Goal: Task Accomplishment & Management: Manage account settings

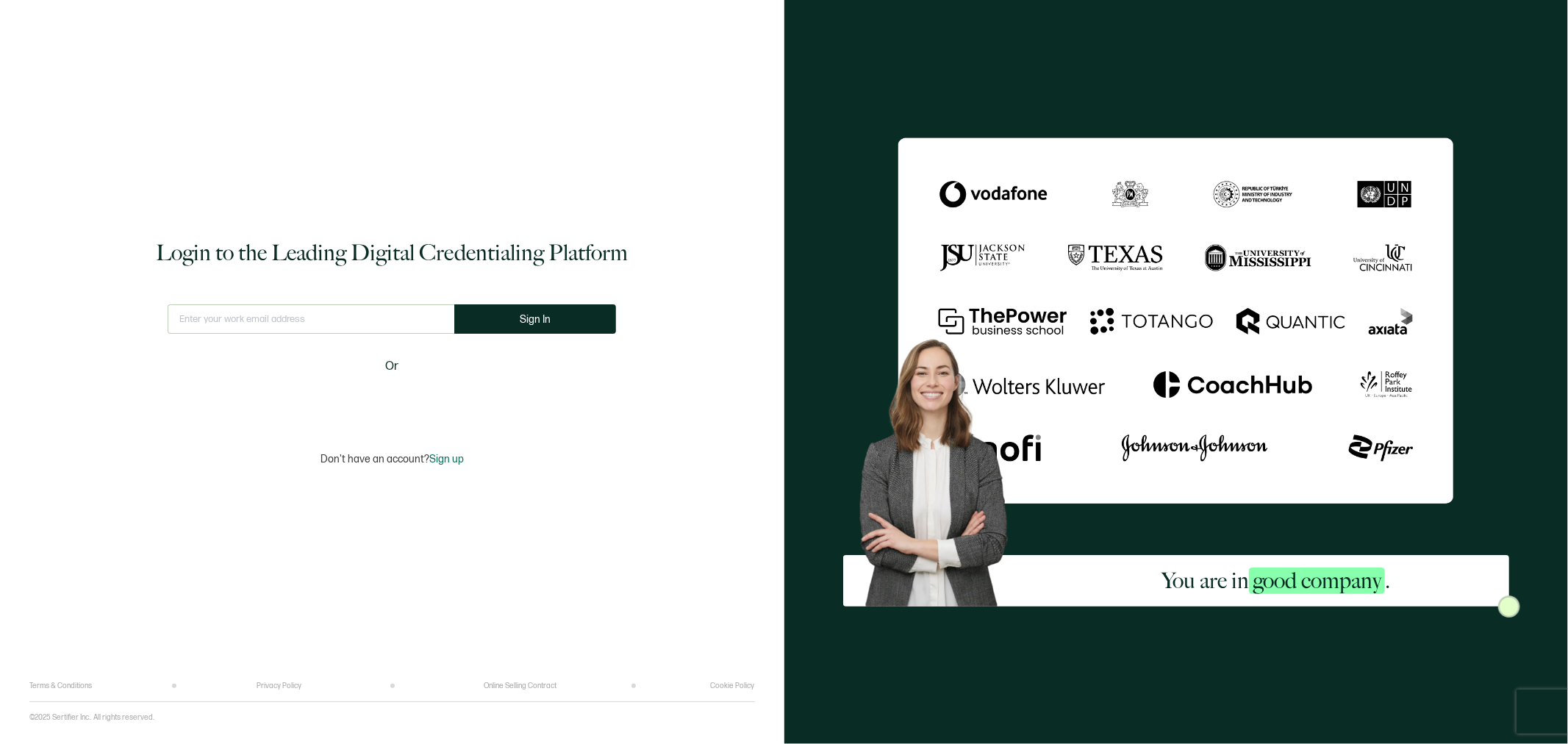
click at [364, 319] on input "text" at bounding box center [311, 319] width 287 height 29
type input "[EMAIL_ADDRESS][DOMAIN_NAME]"
click at [544, 317] on span "Sign In" at bounding box center [535, 320] width 31 height 11
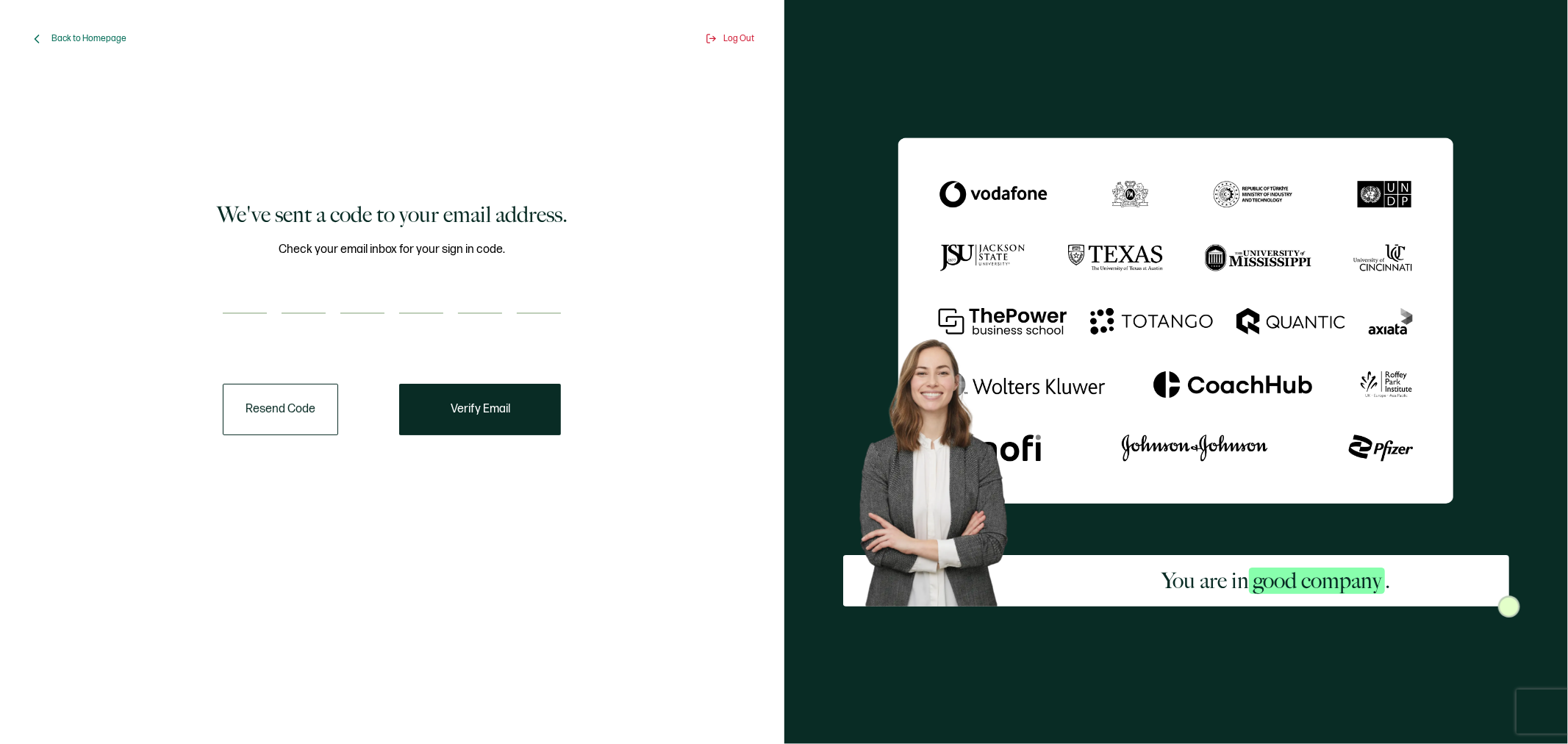
click at [239, 300] on input "number" at bounding box center [244, 299] width 44 height 29
type input "7"
type input "5"
type input "8"
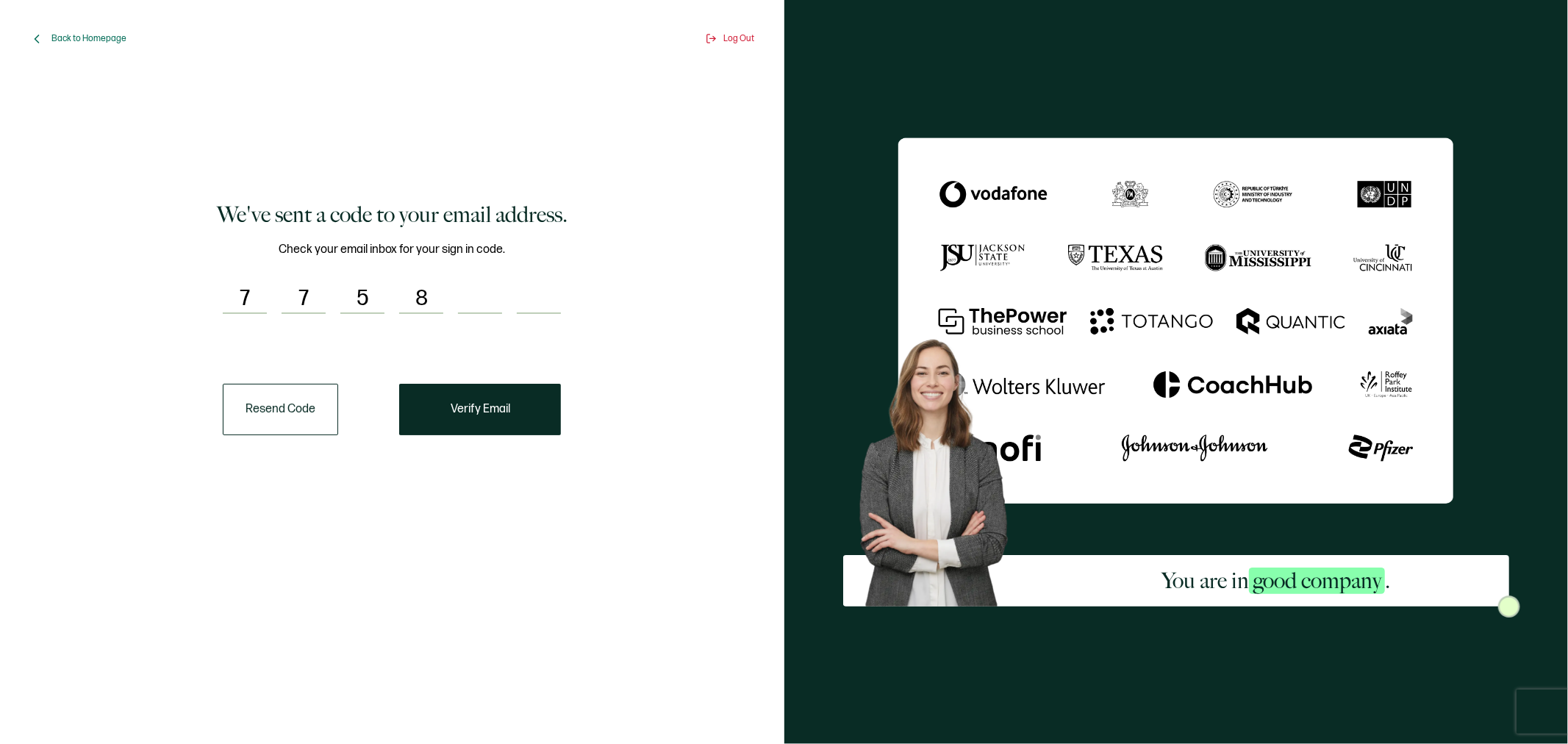
type input "1"
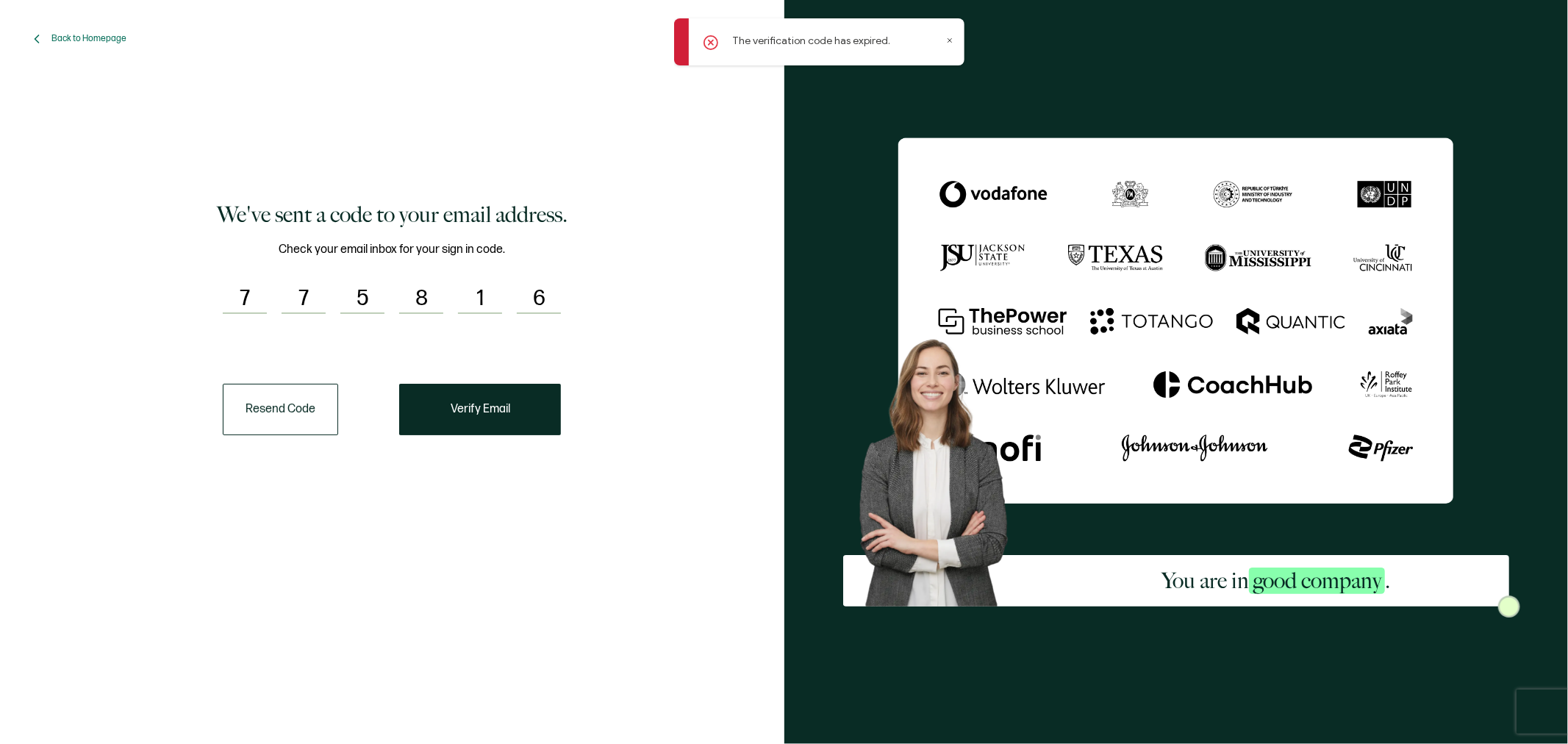
type input "6"
click at [950, 42] on icon at bounding box center [950, 40] width 7 height 7
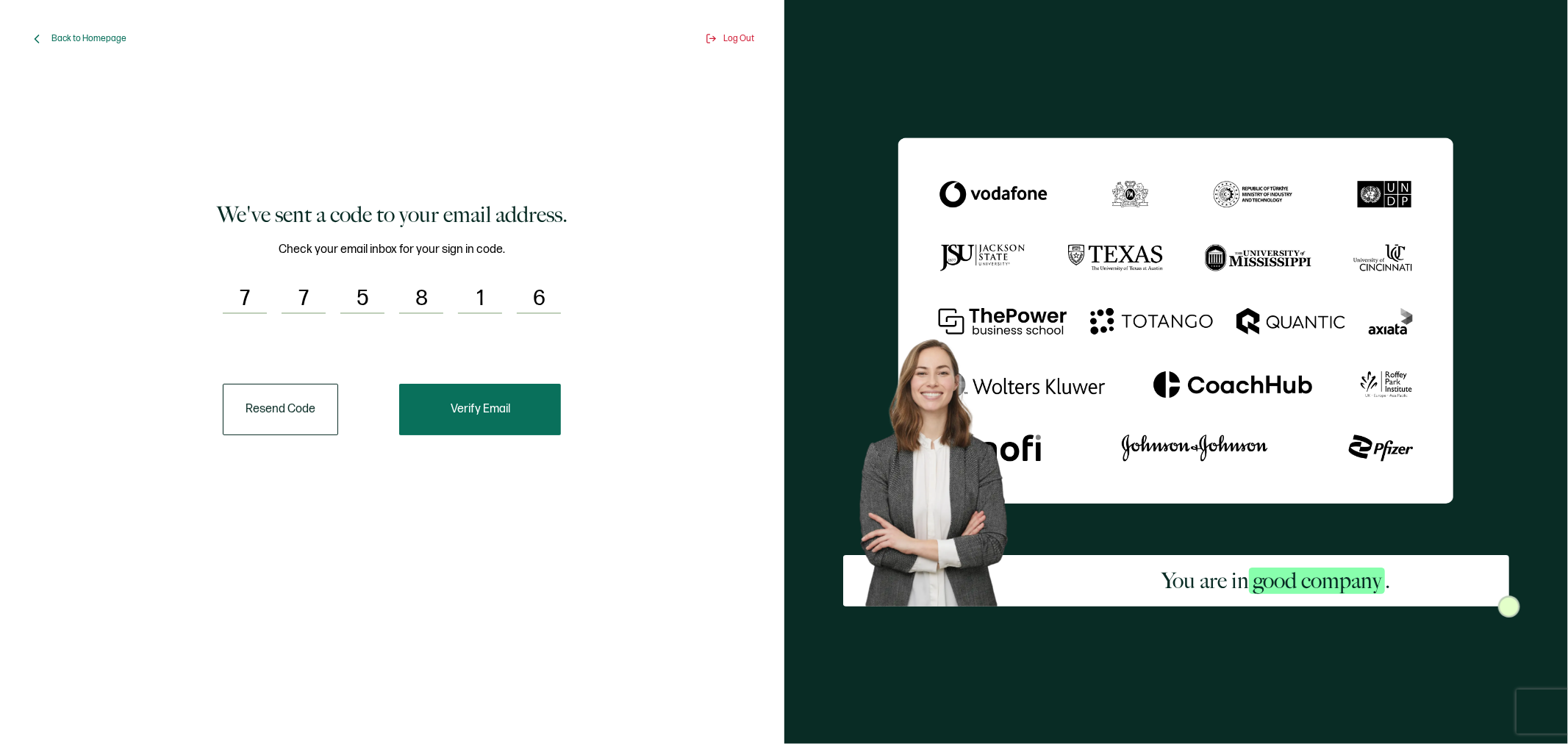
click at [457, 404] on span "Verify Email" at bounding box center [481, 410] width 60 height 12
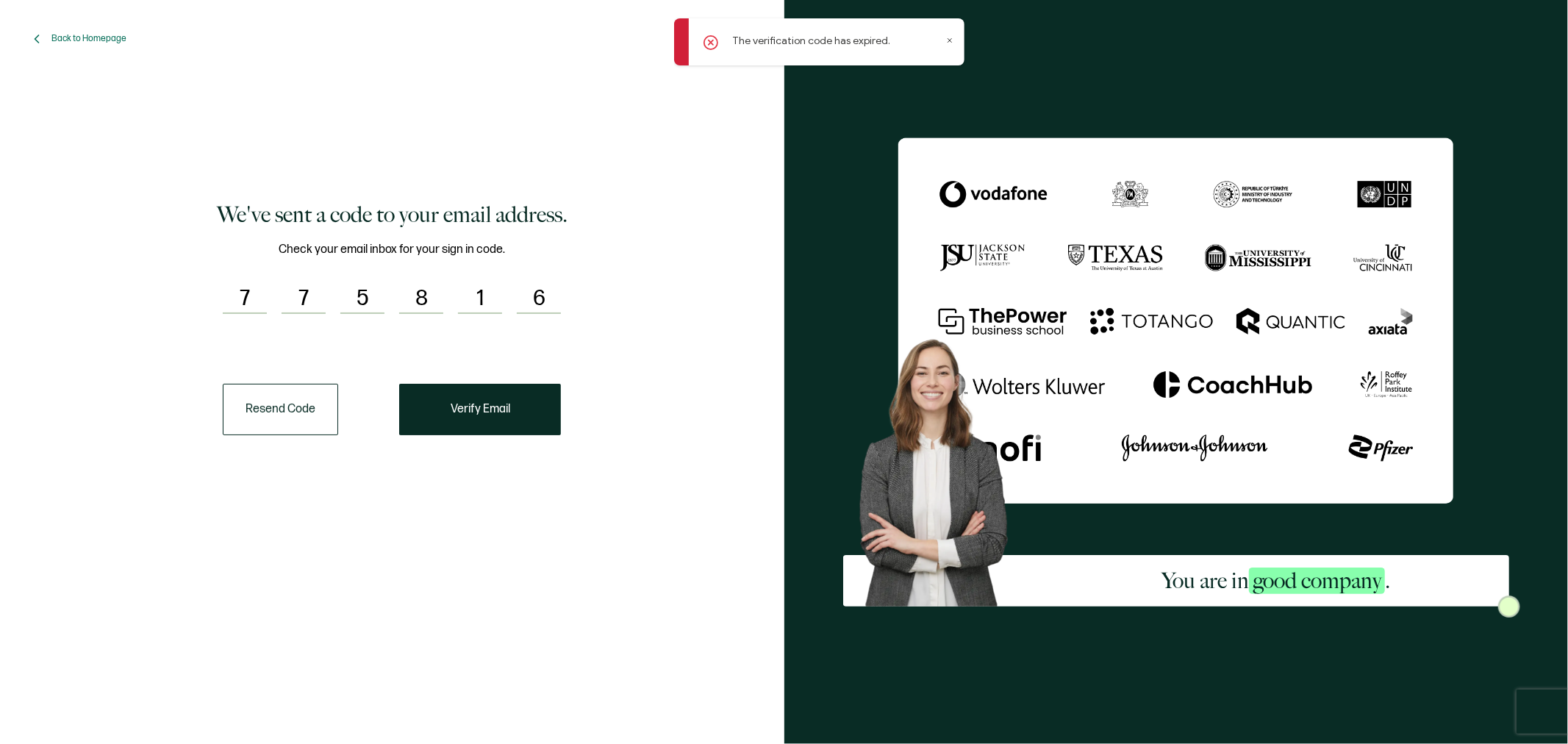
click at [945, 45] on div "The verification code has expired." at bounding box center [819, 42] width 291 height 47
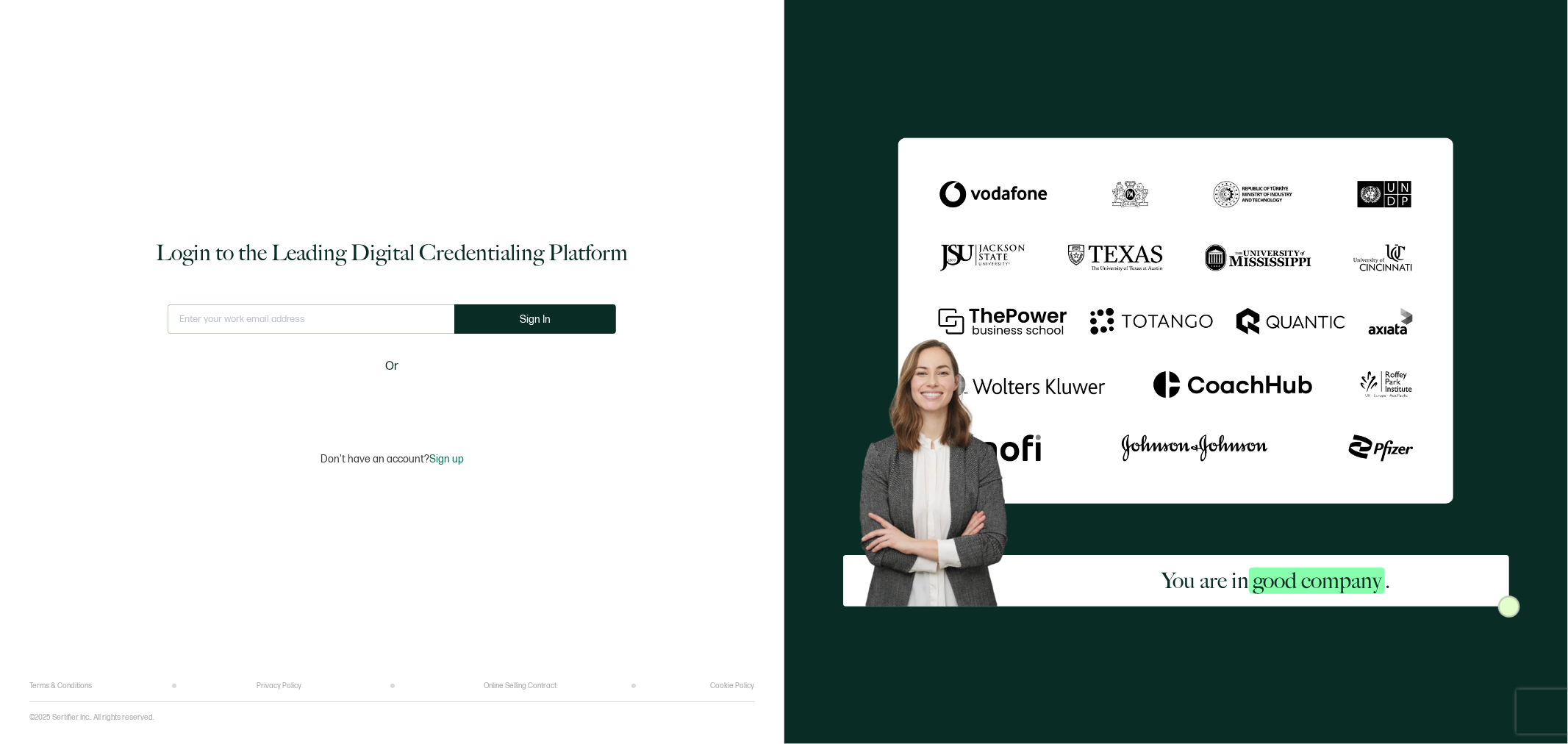
click at [373, 328] on input "text" at bounding box center [311, 319] width 287 height 29
type input "[EMAIL_ADDRESS][DOMAIN_NAME]"
click at [542, 312] on button "Sign In" at bounding box center [542, 319] width 162 height 29
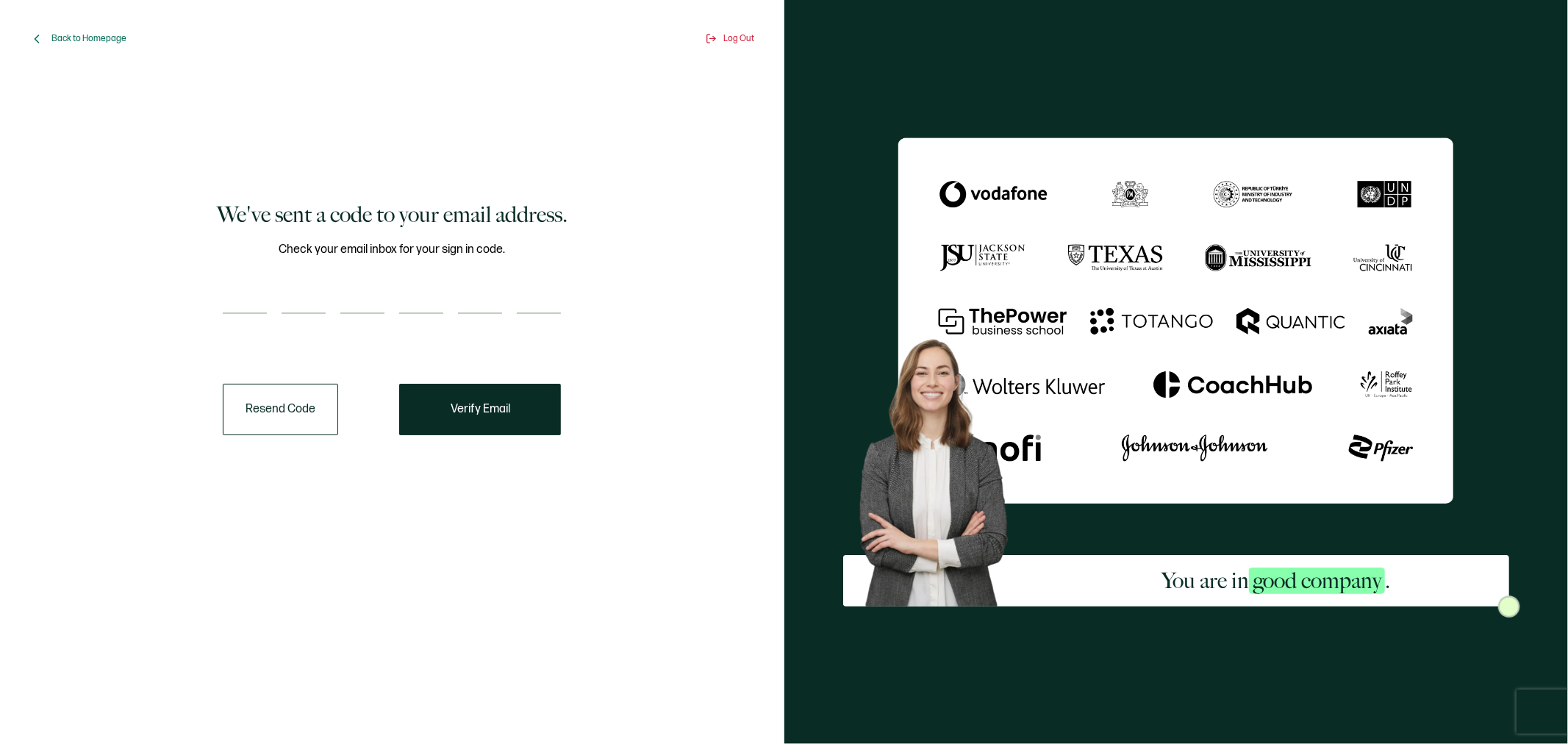
click at [254, 298] on input "number" at bounding box center [244, 299] width 44 height 29
type input "8"
type input "1"
type input "0"
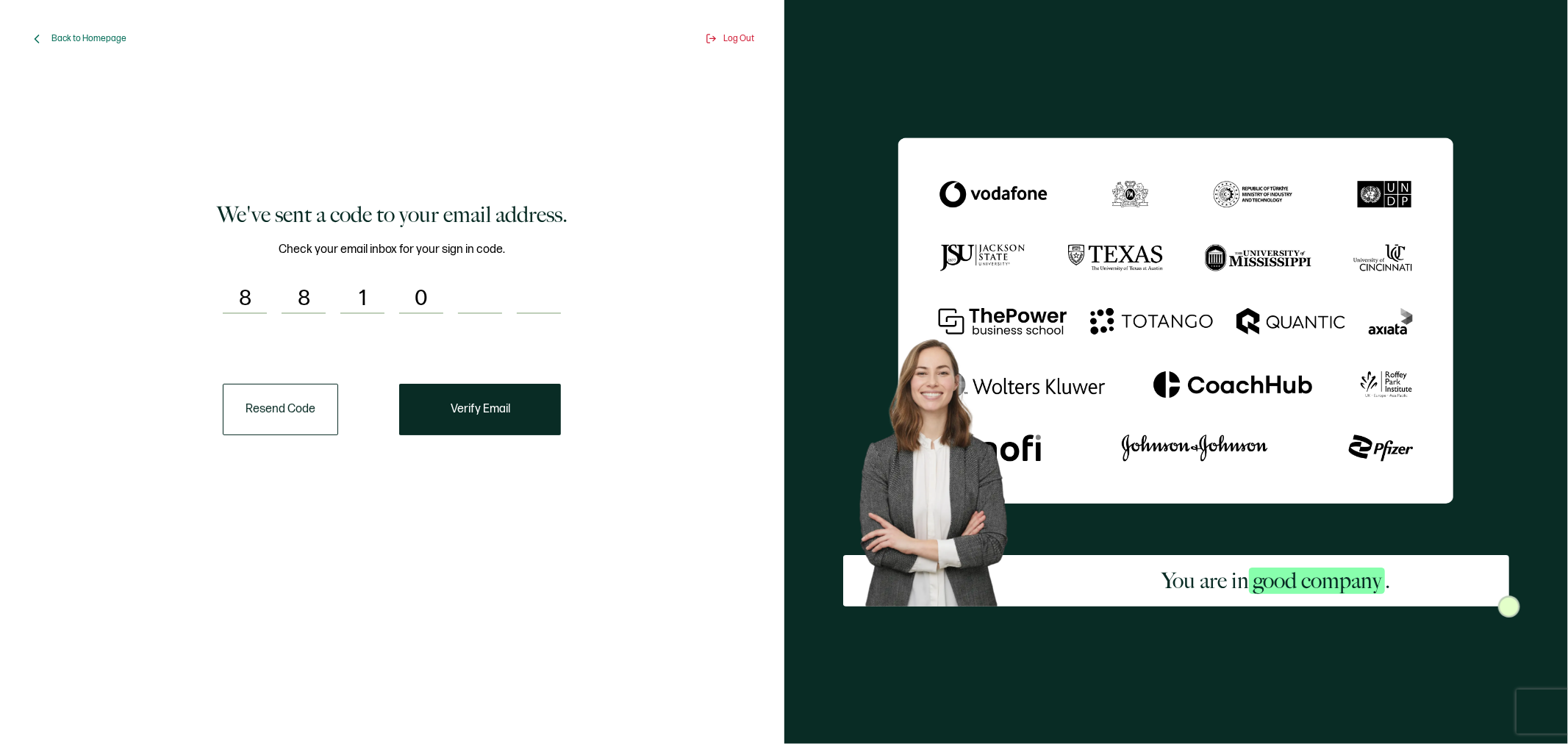
type input "4"
type input "7"
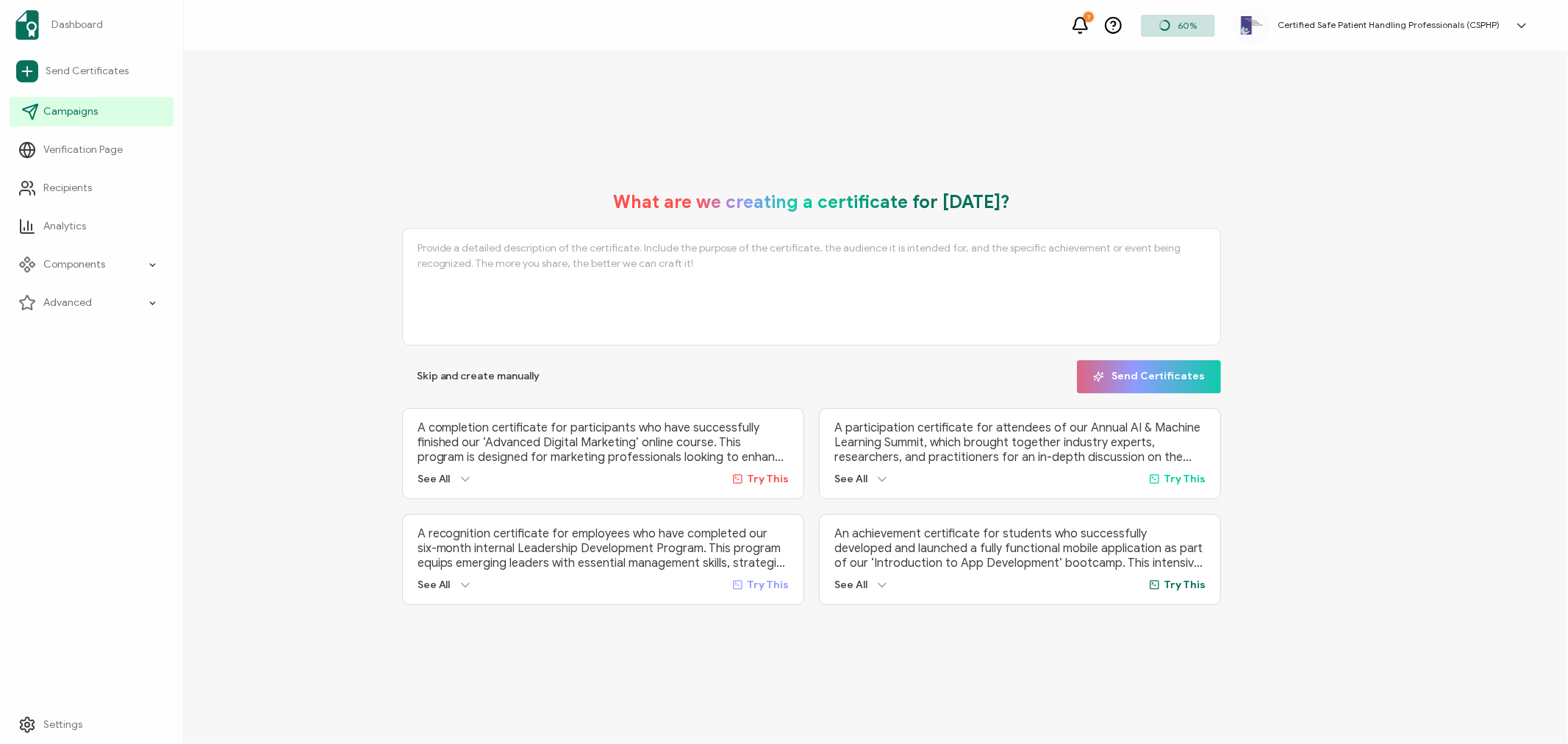
click at [41, 111] on link "Campaigns" at bounding box center [91, 112] width 164 height 29
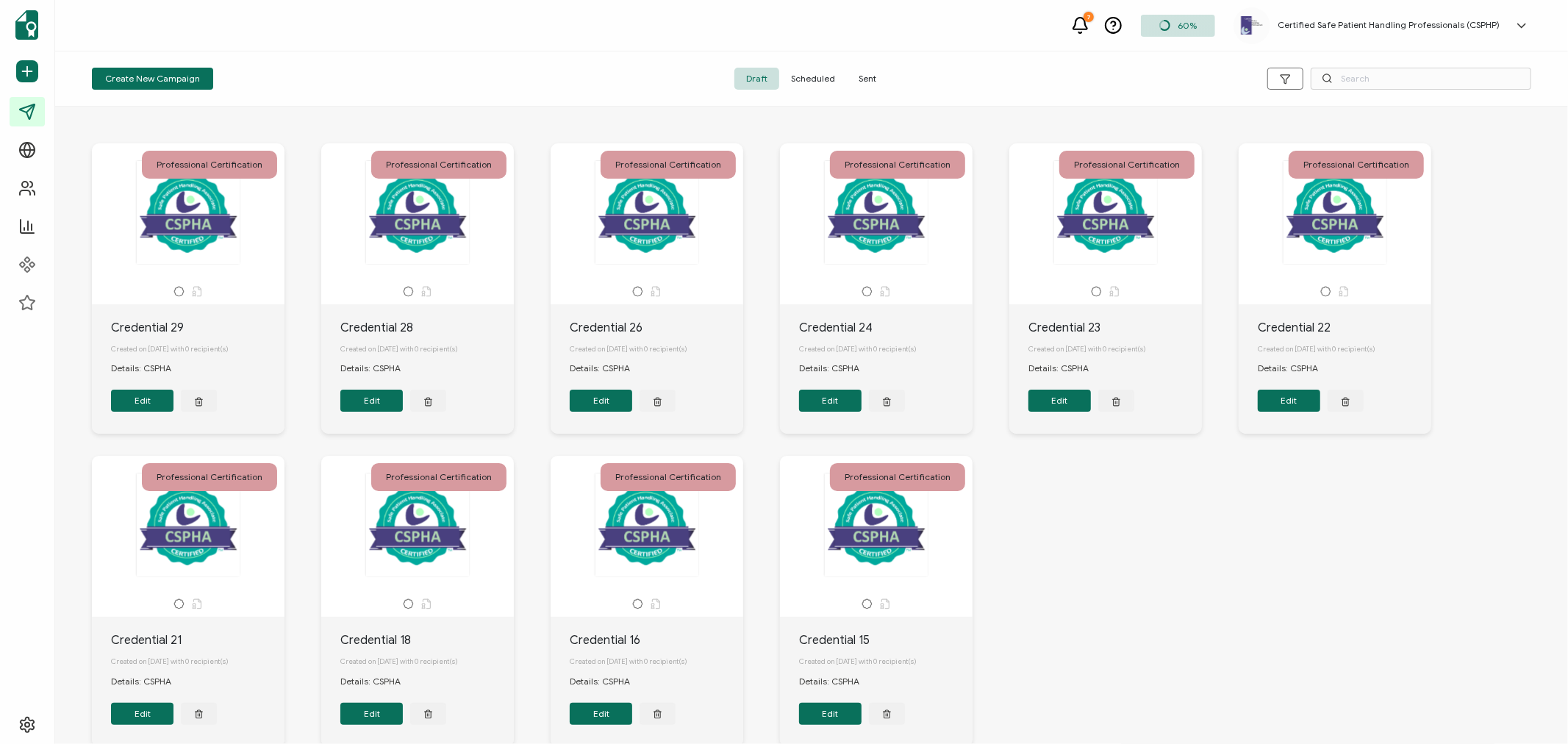
click at [869, 78] on span "Sent" at bounding box center [867, 79] width 41 height 22
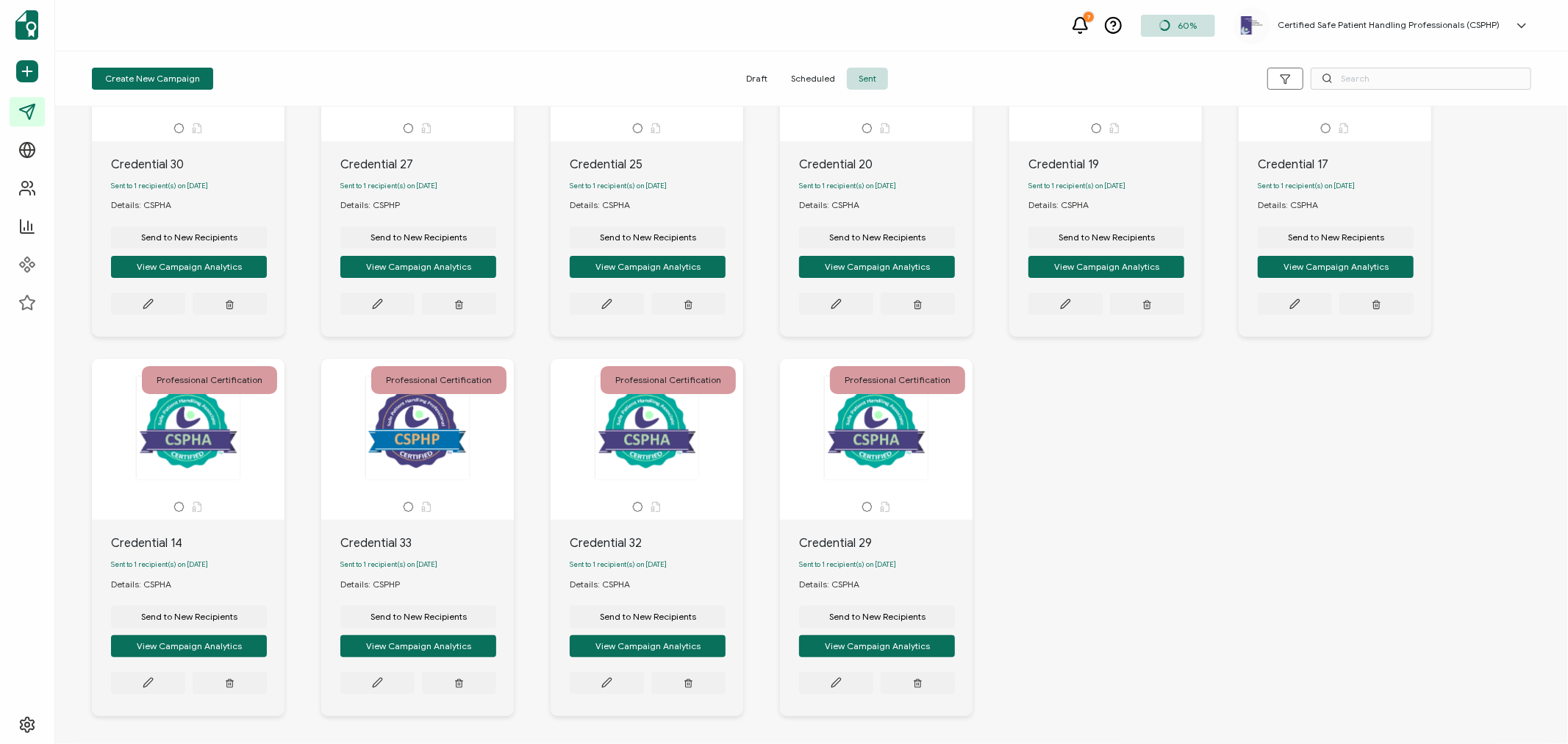
scroll to position [233, 0]
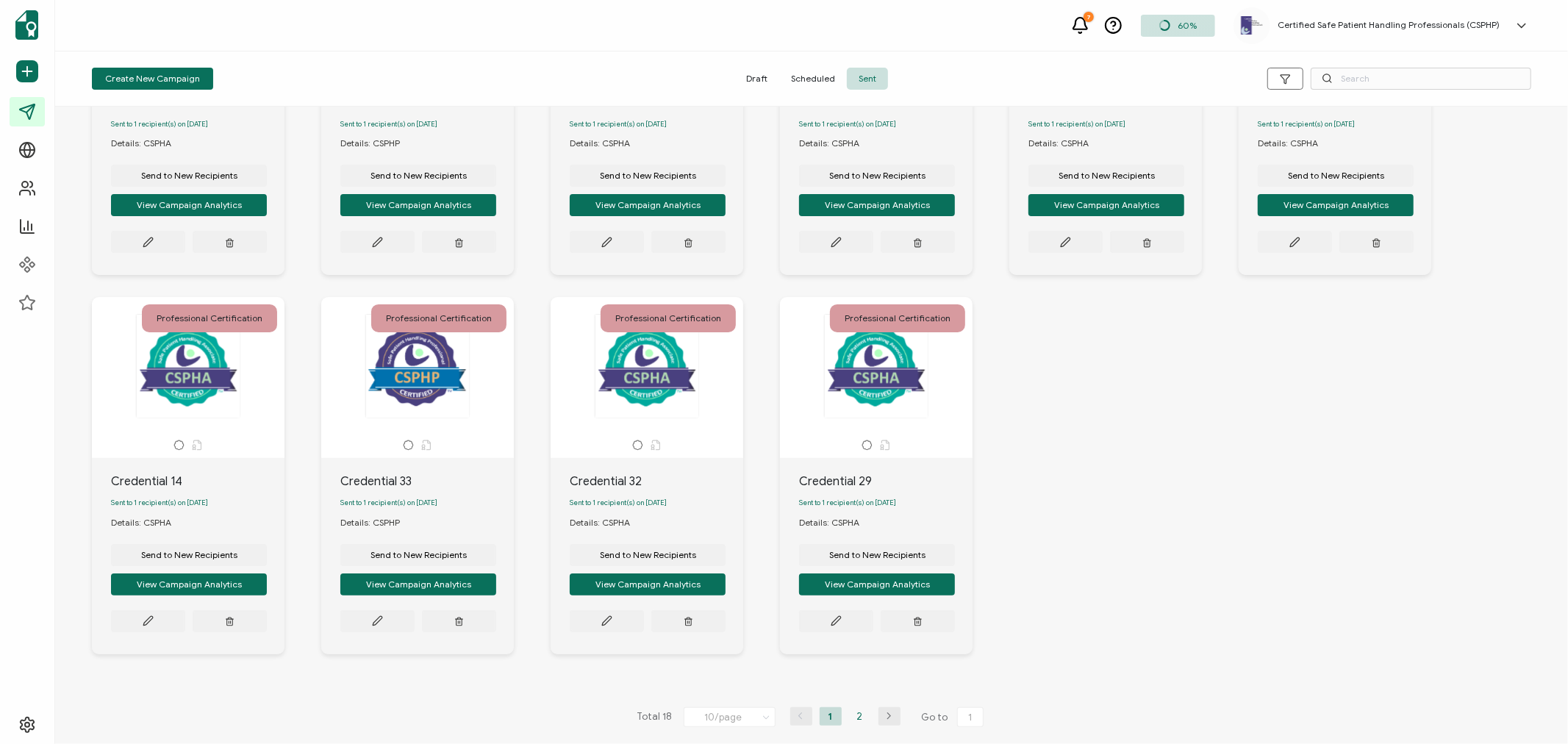
click at [857, 719] on li "2" at bounding box center [860, 716] width 22 height 19
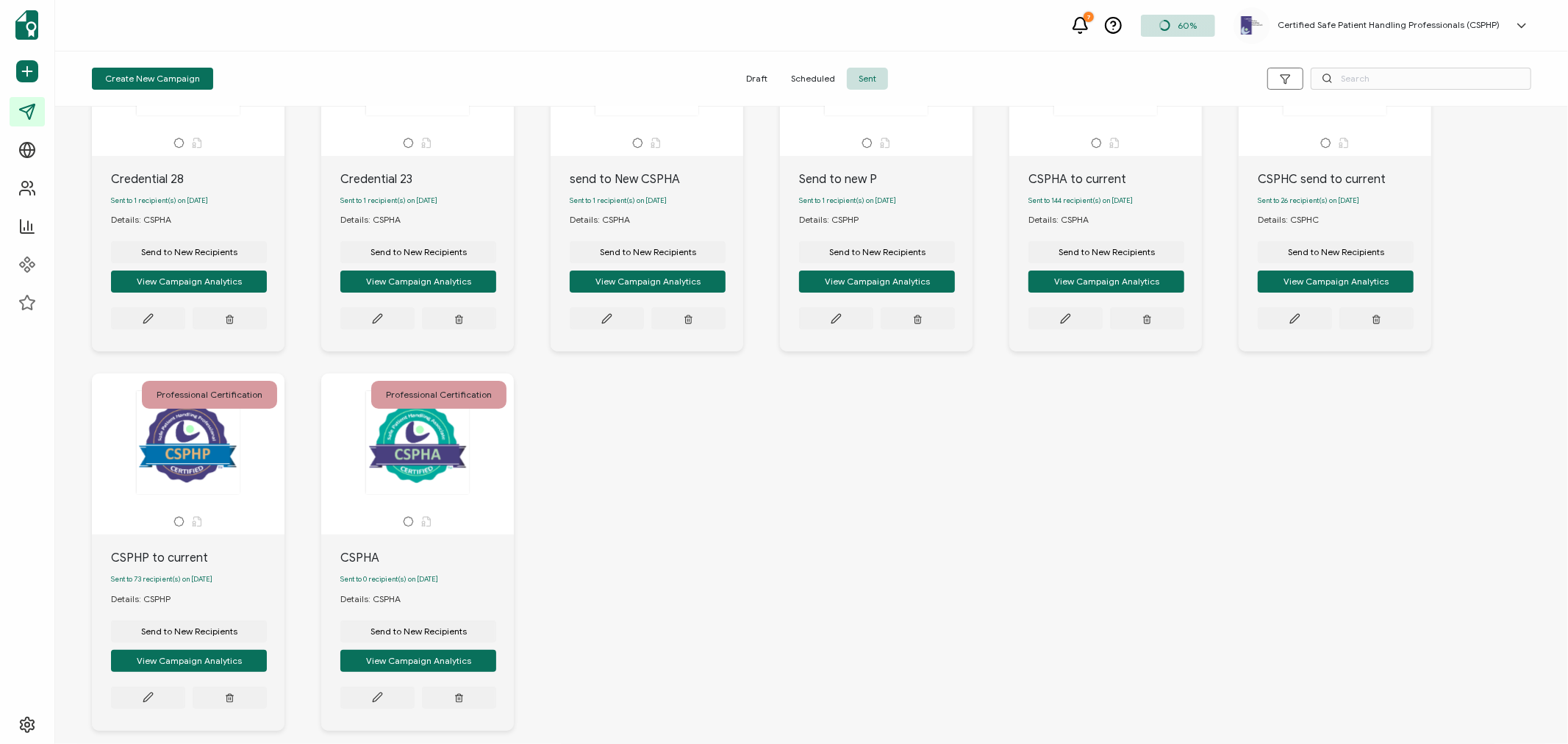
scroll to position [164, 0]
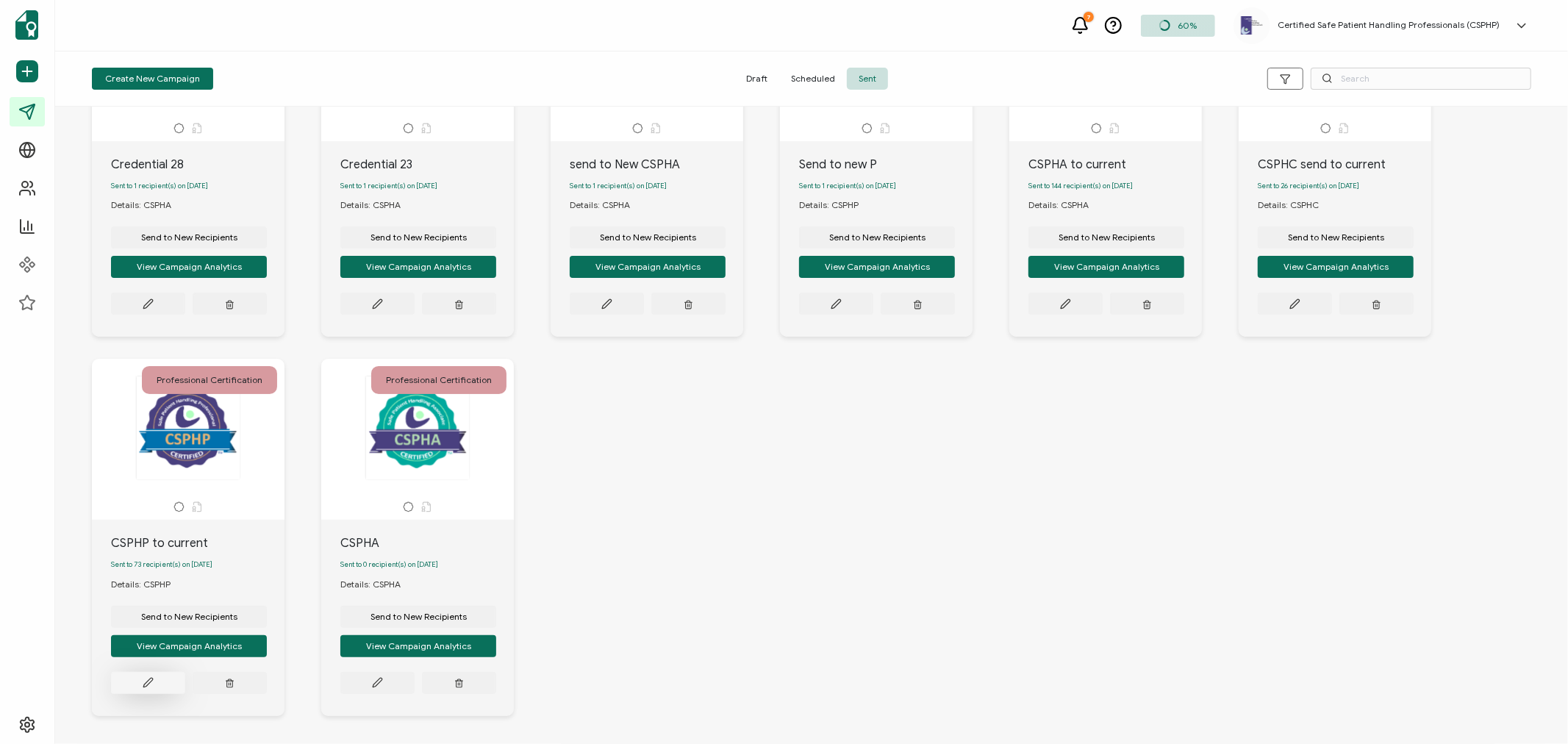
click at [149, 309] on icon at bounding box center [148, 304] width 11 height 11
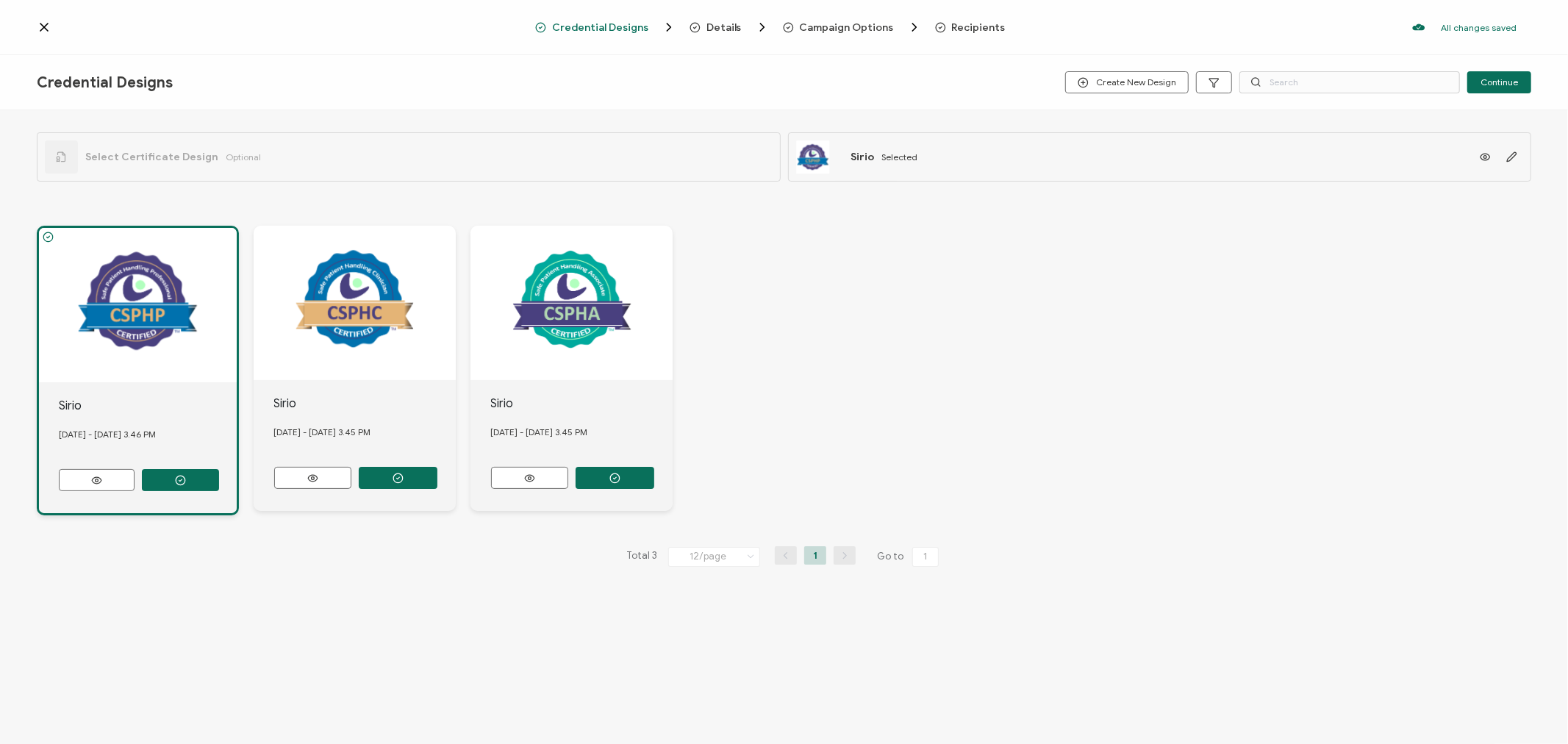
click at [958, 29] on span "Recipients" at bounding box center [979, 28] width 53 height 11
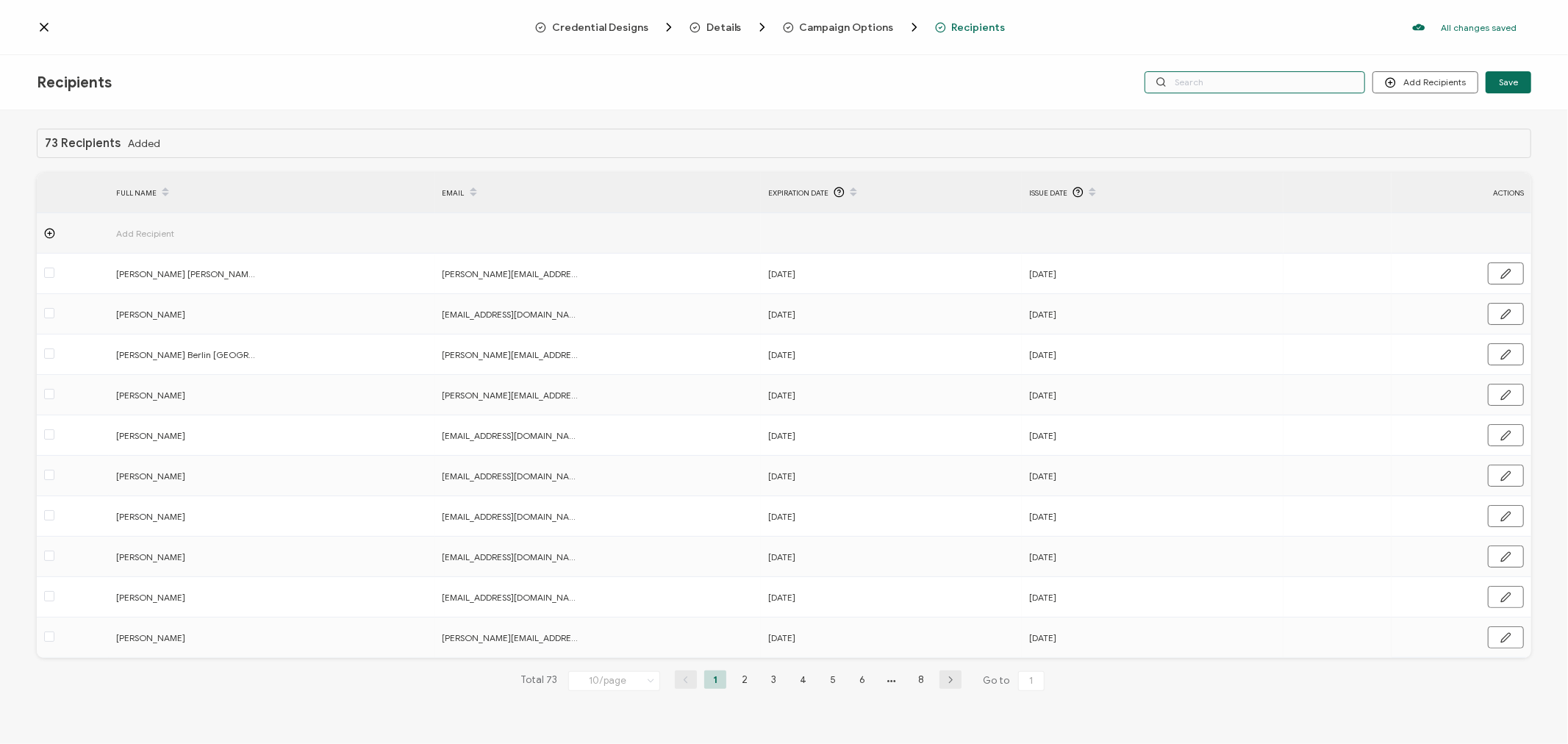
click at [1279, 87] on input "text" at bounding box center [1255, 82] width 220 height 22
type input "w"
click at [1281, 82] on input "w" at bounding box center [1255, 82] width 220 height 22
type input "wi"
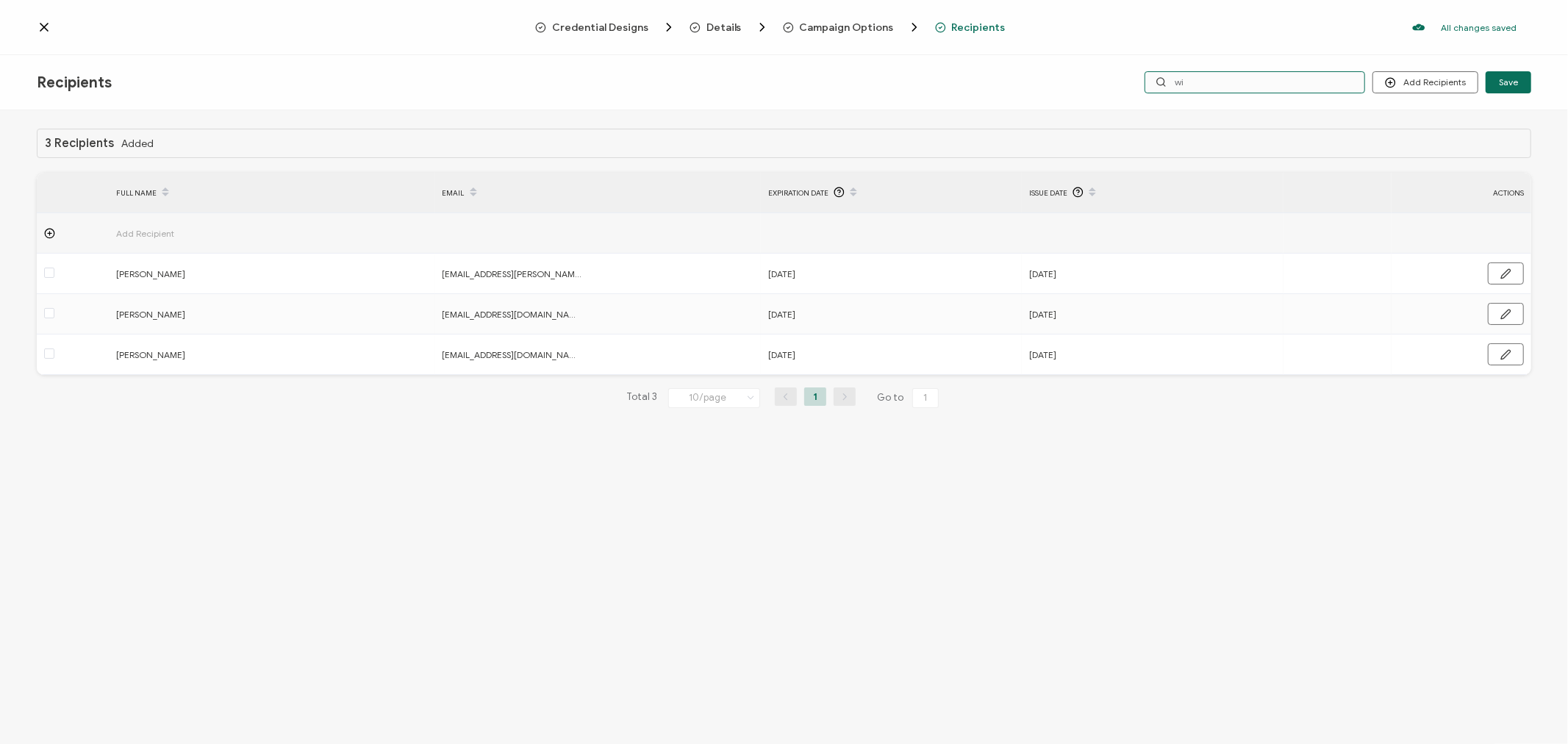
click at [1282, 81] on input "wi" at bounding box center [1255, 82] width 220 height 22
type input "wil"
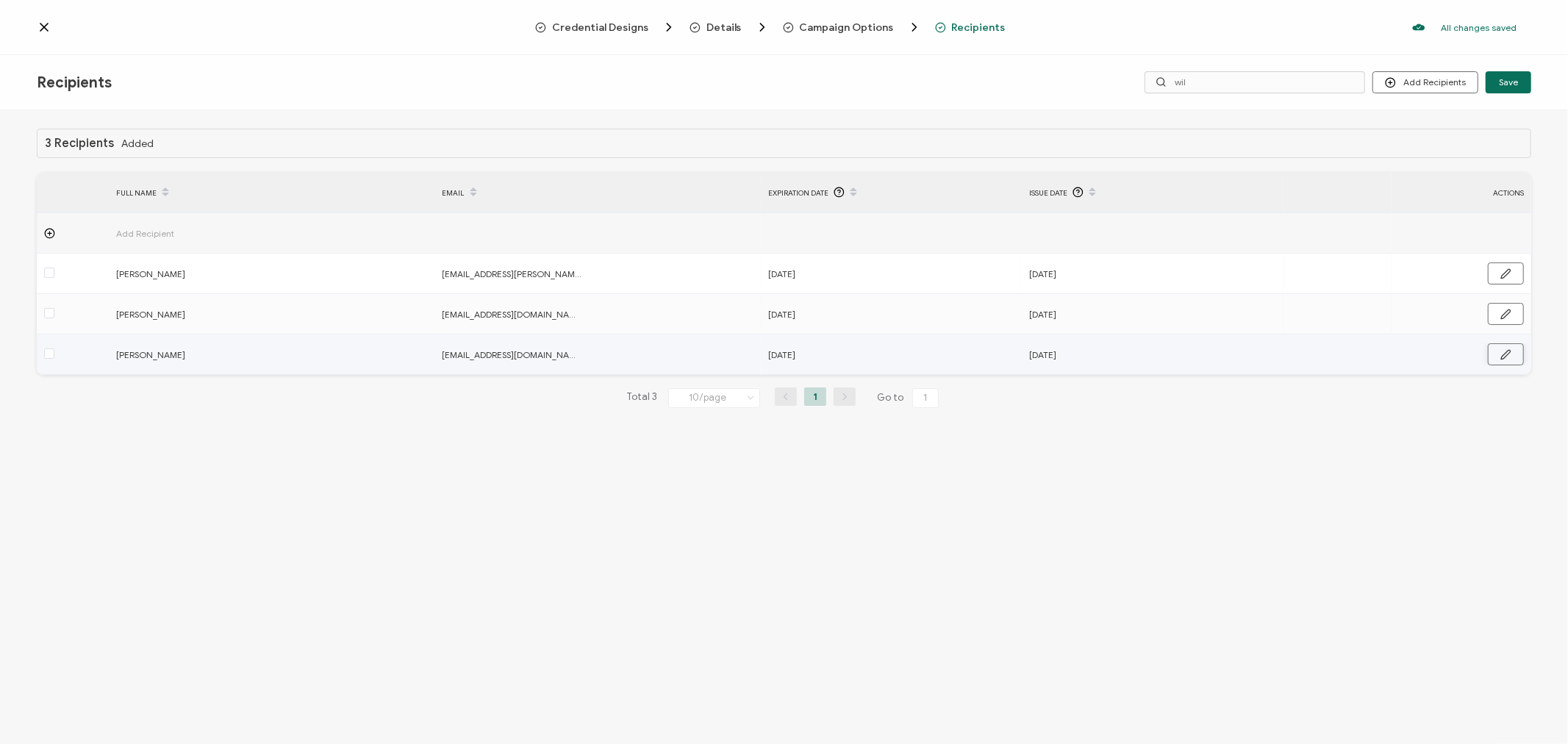
click at [1511, 349] on icon "button" at bounding box center [1506, 355] width 11 height 11
click at [859, 358] on input "August 31, 2025" at bounding box center [832, 355] width 129 height 23
type input "August 31, 2026"
click at [1136, 355] on input "March 19, 2025" at bounding box center [1094, 355] width 129 height 23
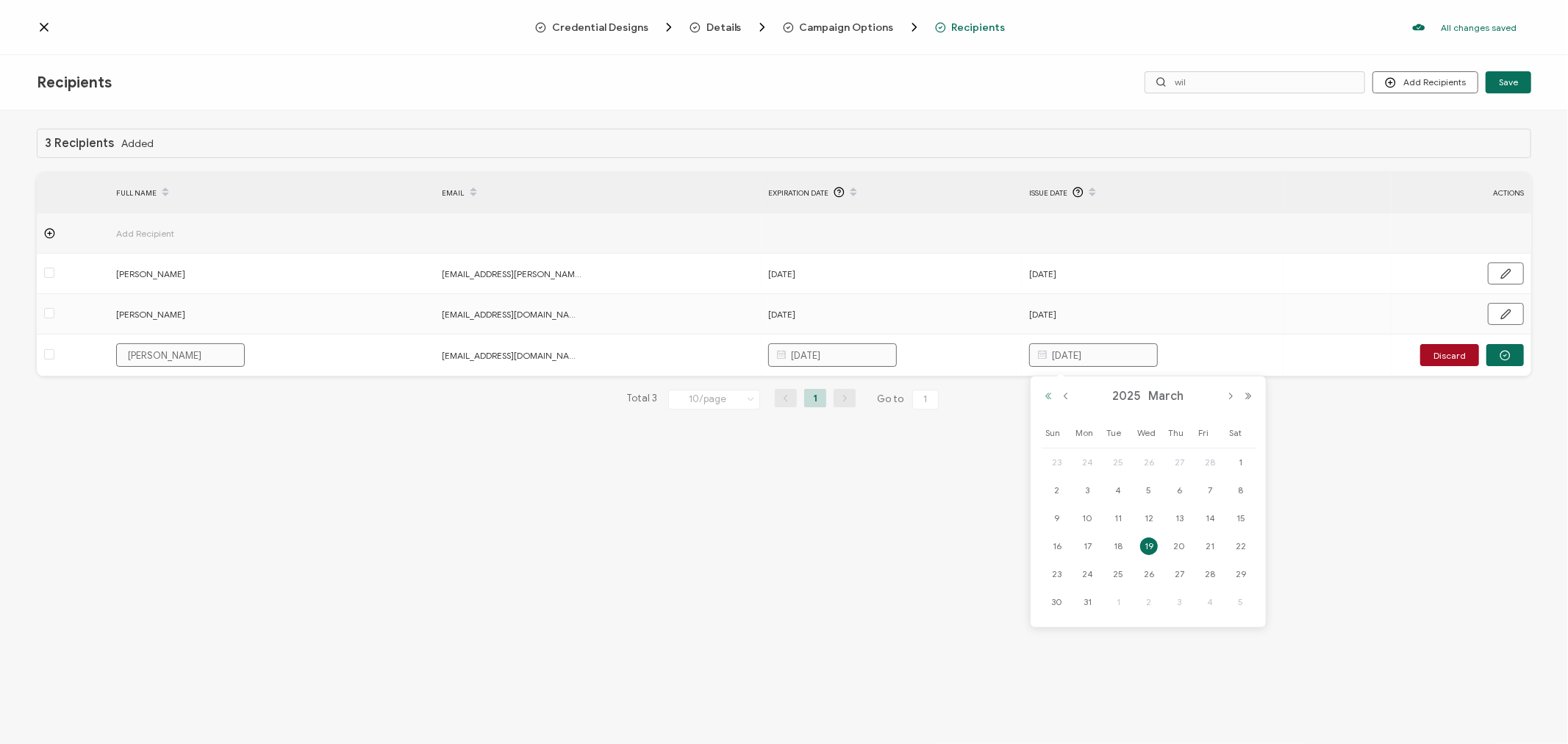
click at [1049, 392] on button "Previous Year" at bounding box center [1048, 396] width 18 height 11
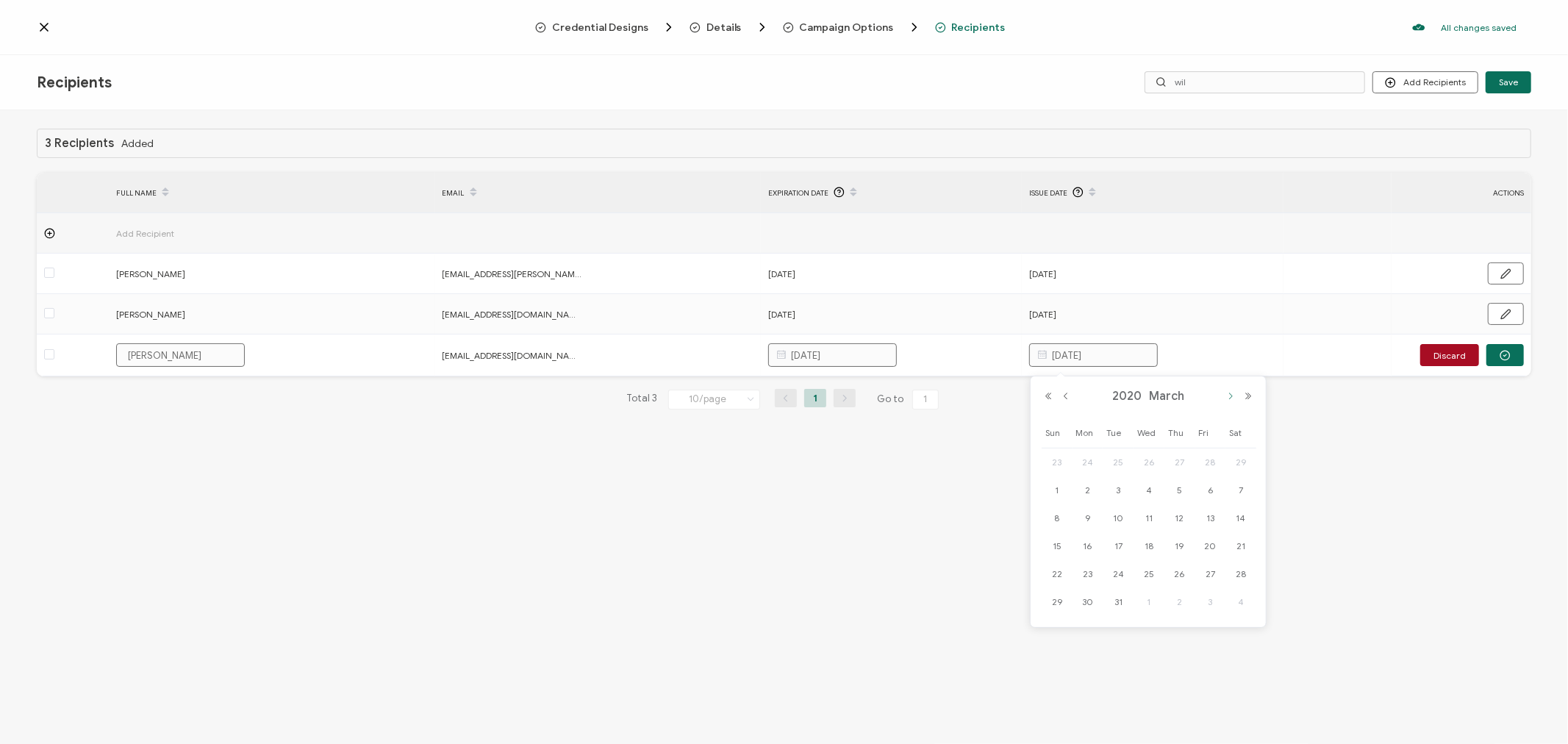
click at [1232, 398] on button "Next Month" at bounding box center [1230, 396] width 18 height 11
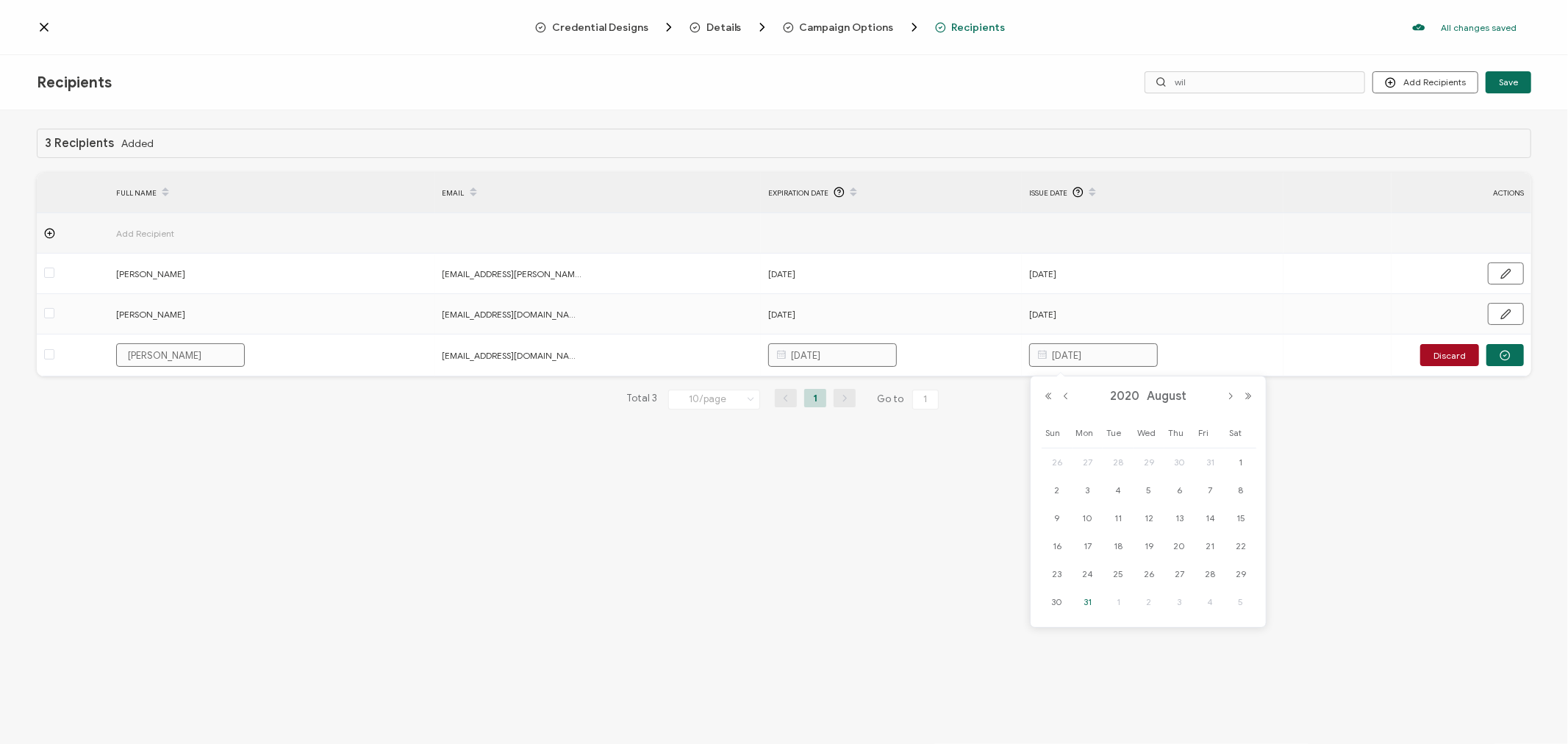
click at [1086, 603] on span "31" at bounding box center [1088, 602] width 18 height 18
type input "August 31, 2020"
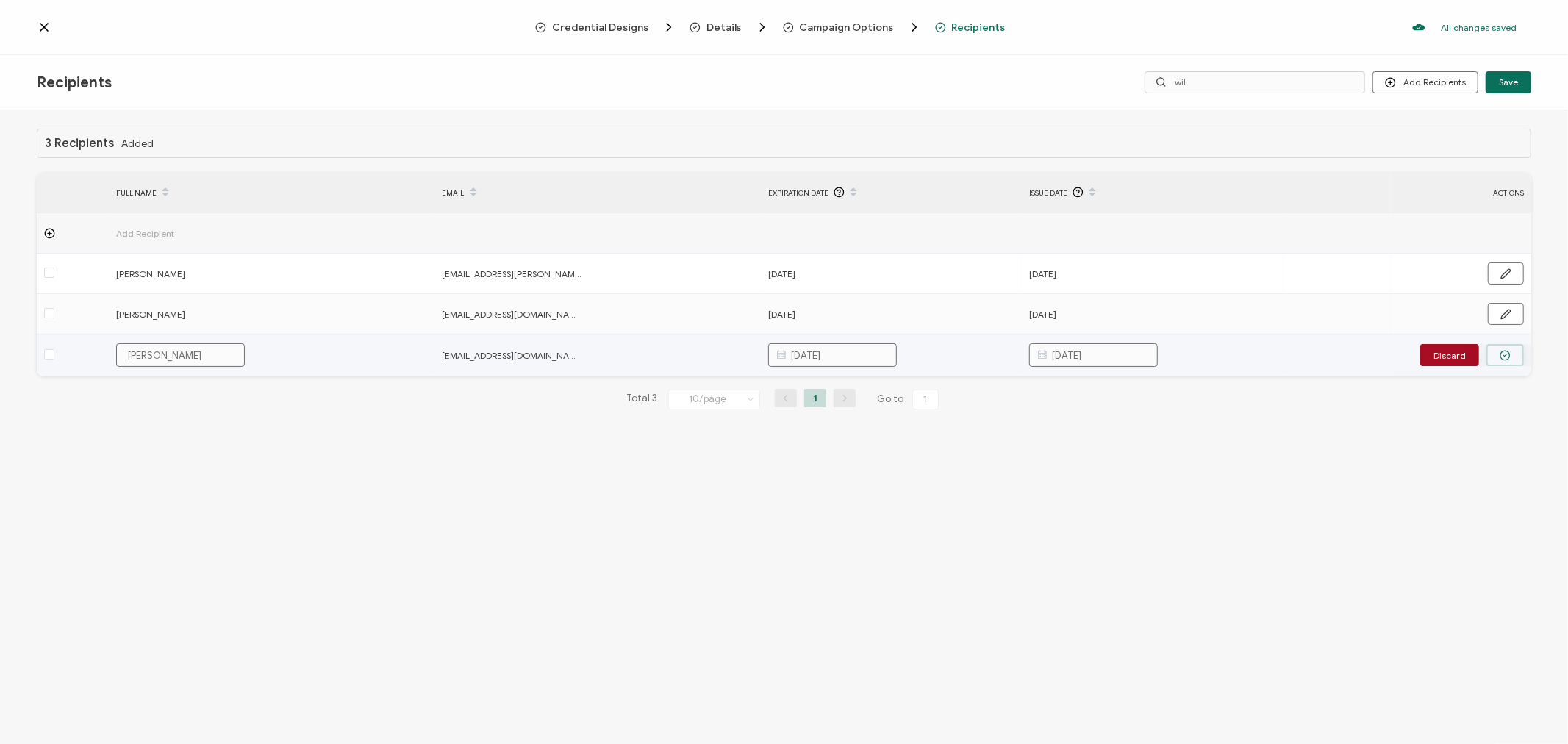
click at [1513, 359] on button "button" at bounding box center [1505, 355] width 37 height 22
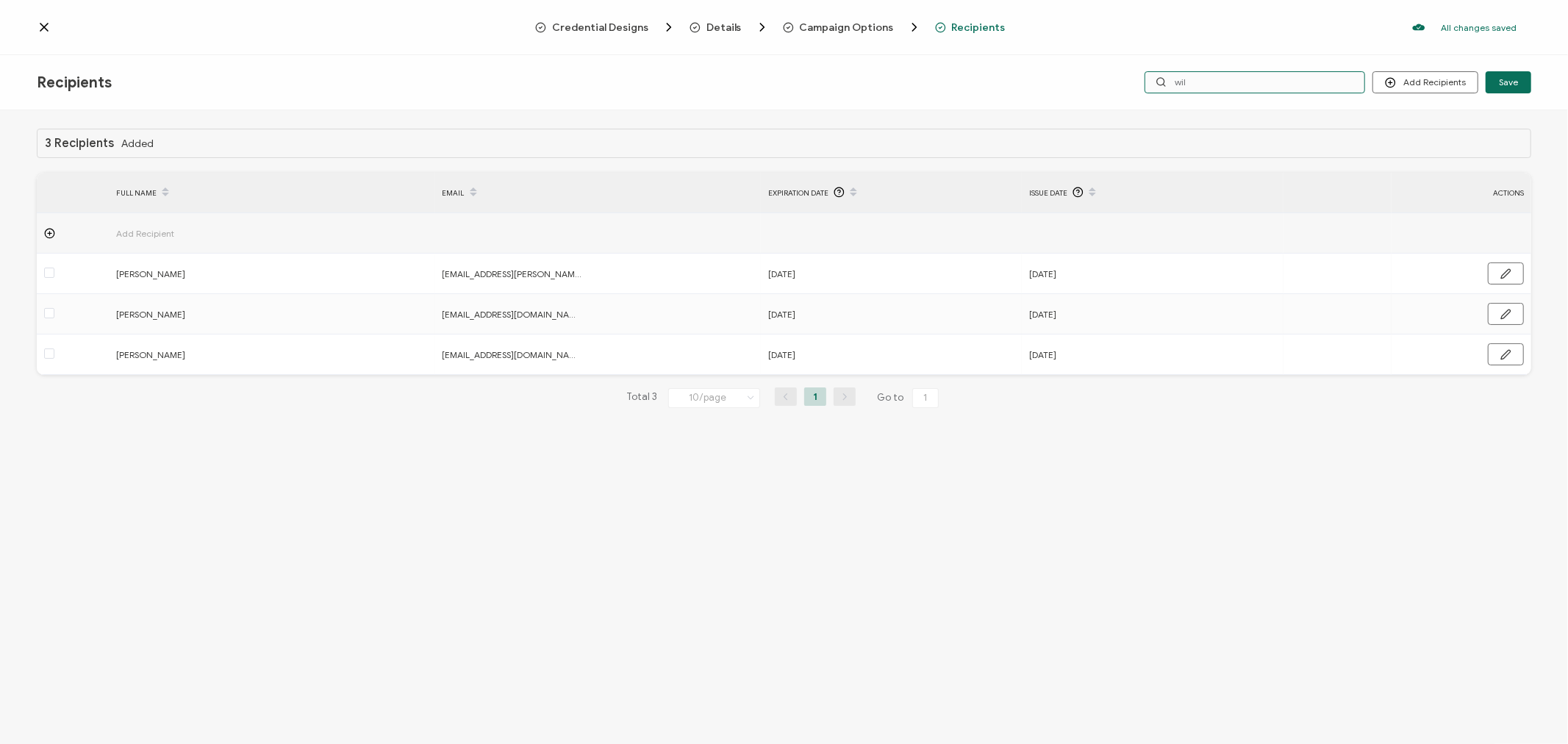
click at [1270, 86] on input "wil" at bounding box center [1255, 82] width 220 height 22
drag, startPoint x: 1236, startPoint y: 85, endPoint x: 1177, endPoint y: 79, distance: 59.3
click at [1177, 79] on input "wil" at bounding box center [1255, 82] width 220 height 22
type input "s"
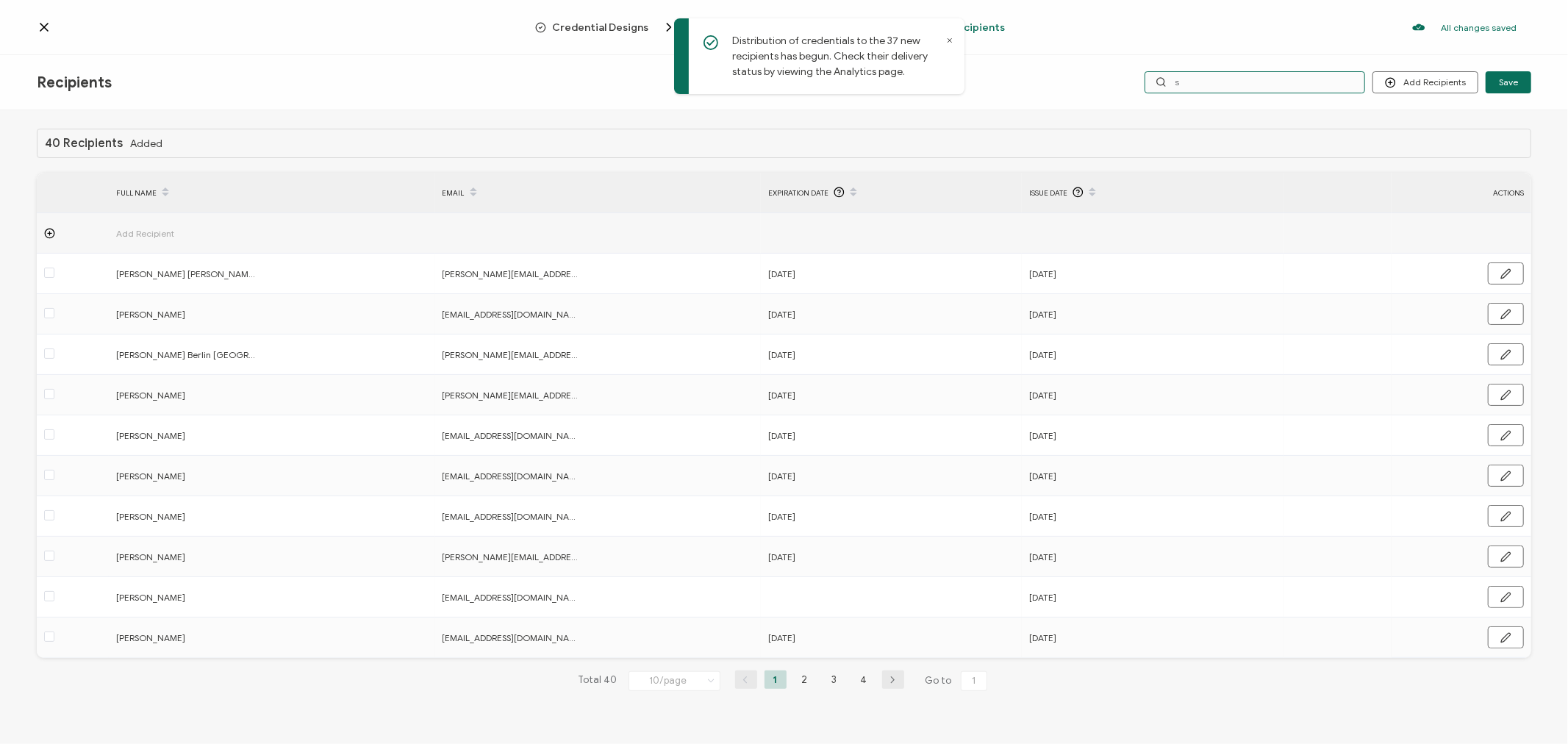
click at [1200, 85] on input "s" at bounding box center [1255, 82] width 220 height 22
type input "sh"
click at [1200, 85] on input "sh" at bounding box center [1255, 82] width 220 height 22
type input "she"
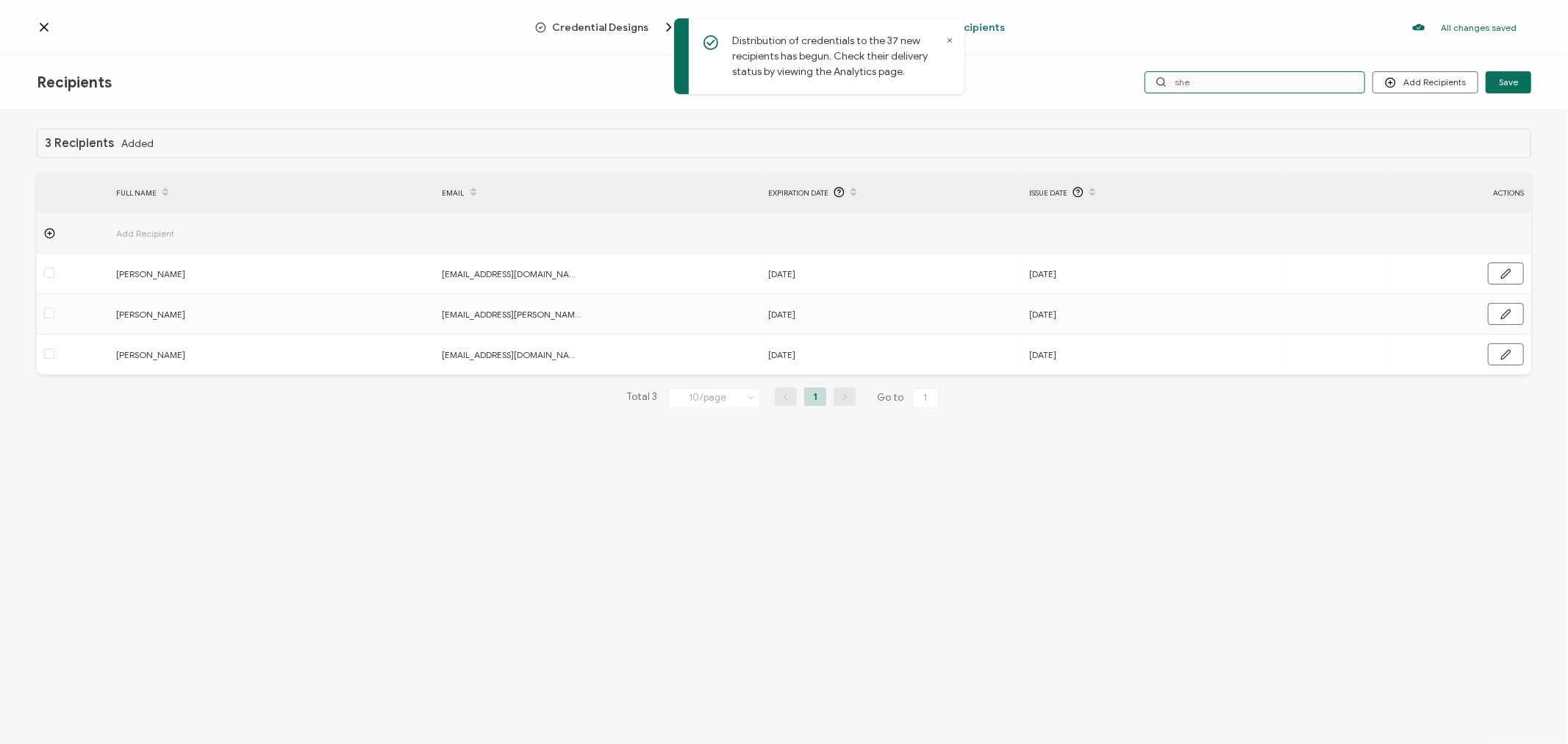
click at [1209, 79] on input "she" at bounding box center [1255, 82] width 220 height 22
type input "shea"
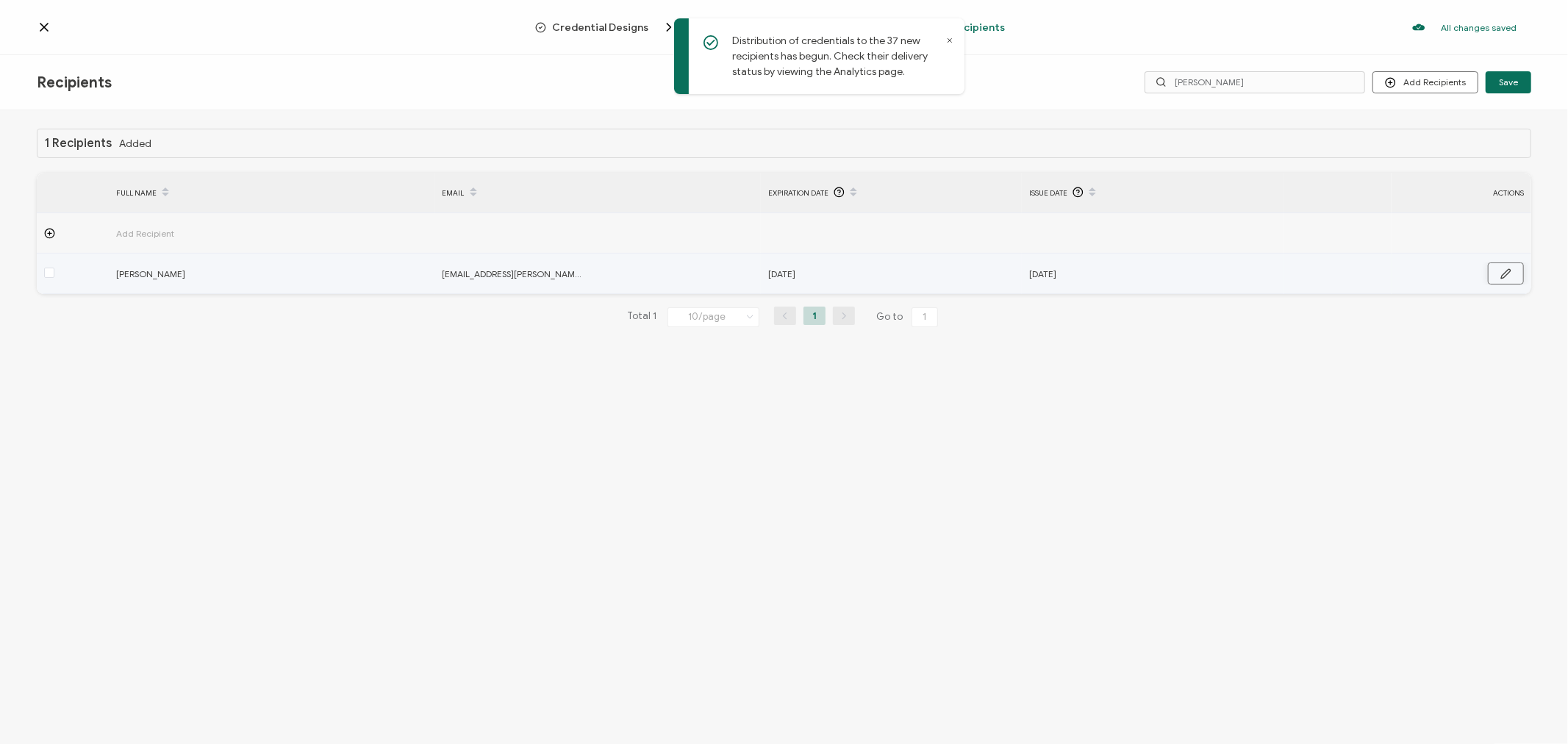
click at [1519, 266] on button "button" at bounding box center [1506, 273] width 36 height 22
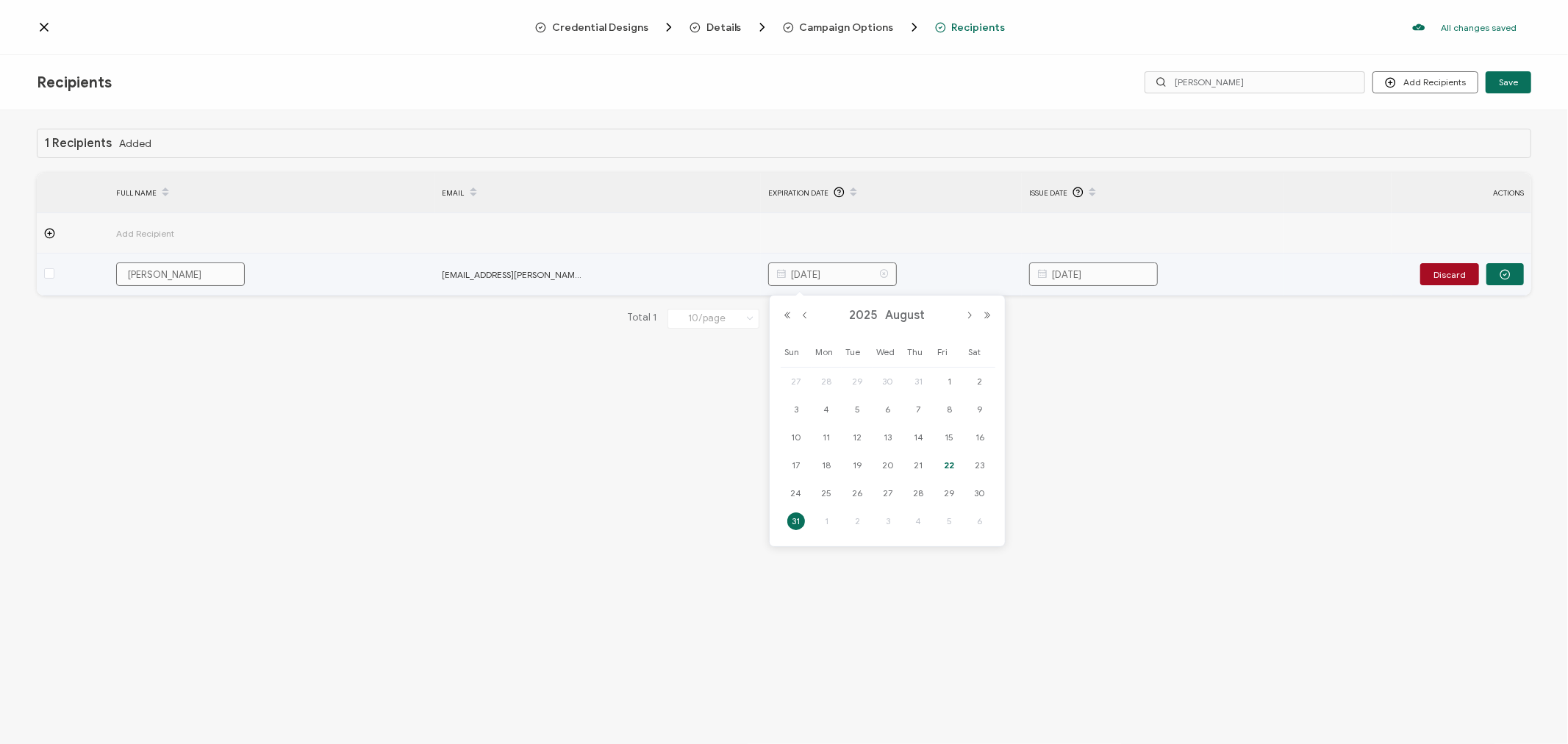
click at [857, 274] on input "August 31, 2025" at bounding box center [832, 274] width 129 height 23
type input "August 31, 2026"
click at [1128, 279] on input "March 19, 2025" at bounding box center [1094, 274] width 129 height 23
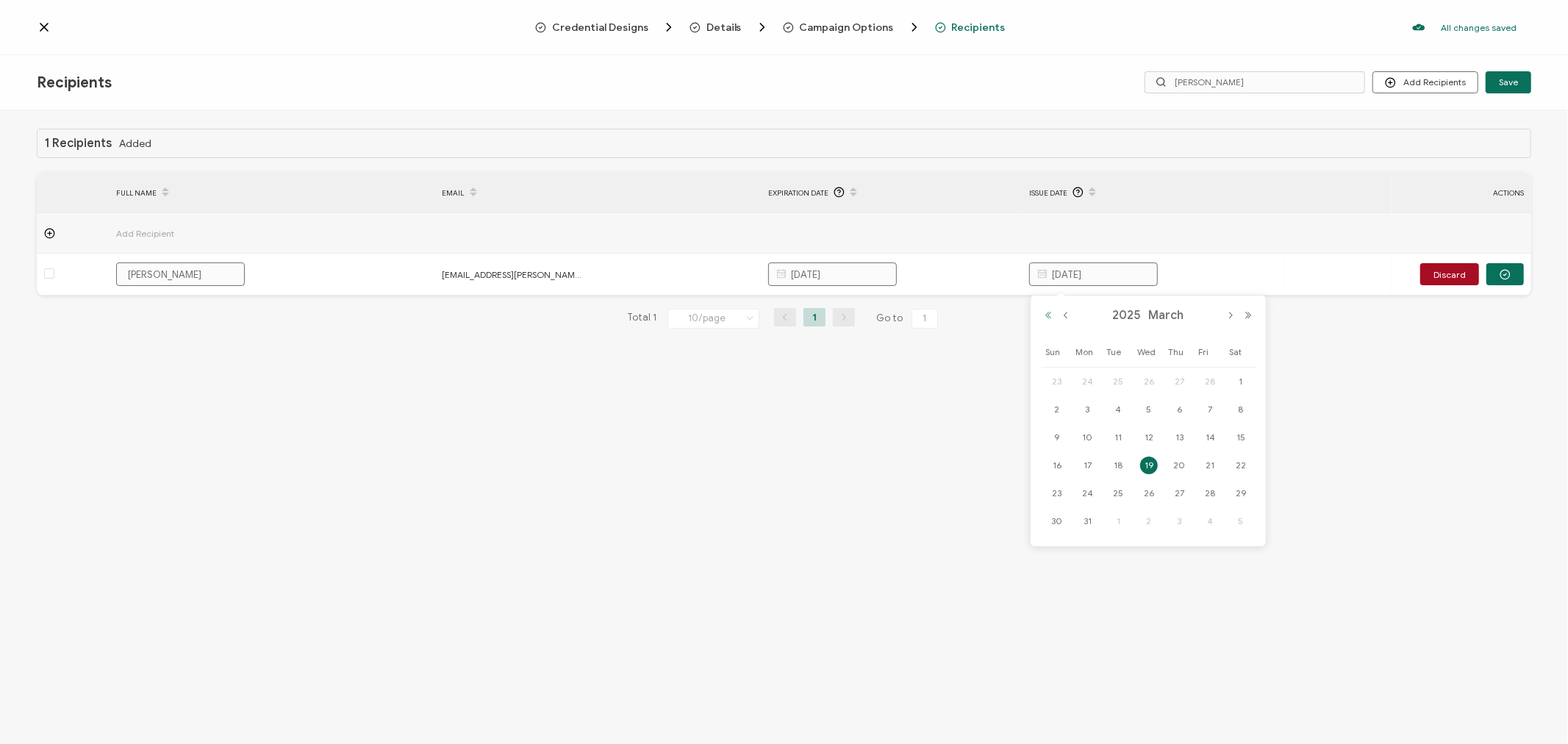
click at [1047, 320] on button "Previous Year" at bounding box center [1048, 315] width 18 height 11
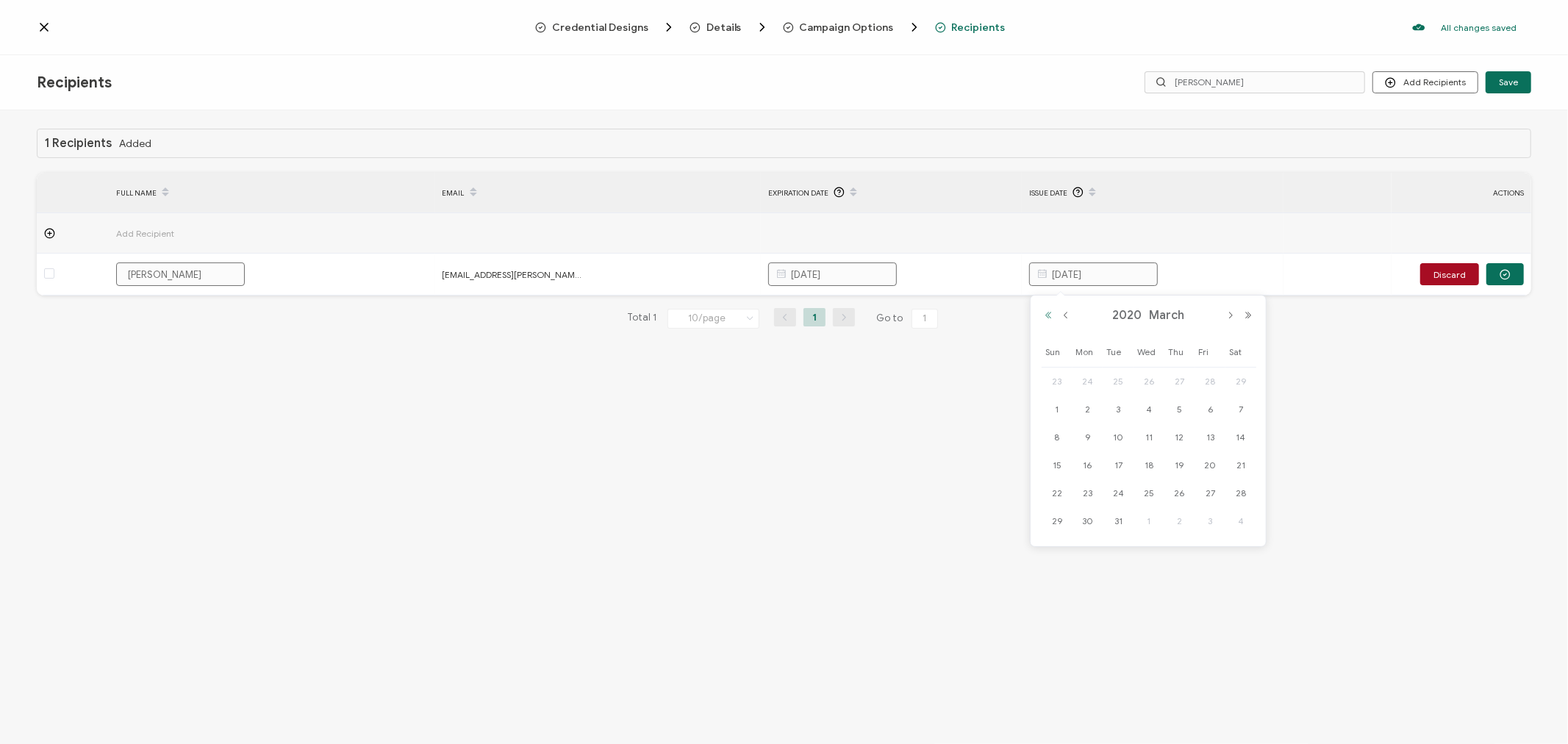
click at [1047, 320] on button "Previous Year" at bounding box center [1048, 315] width 18 height 11
click at [1230, 317] on button "Next Month" at bounding box center [1230, 315] width 18 height 11
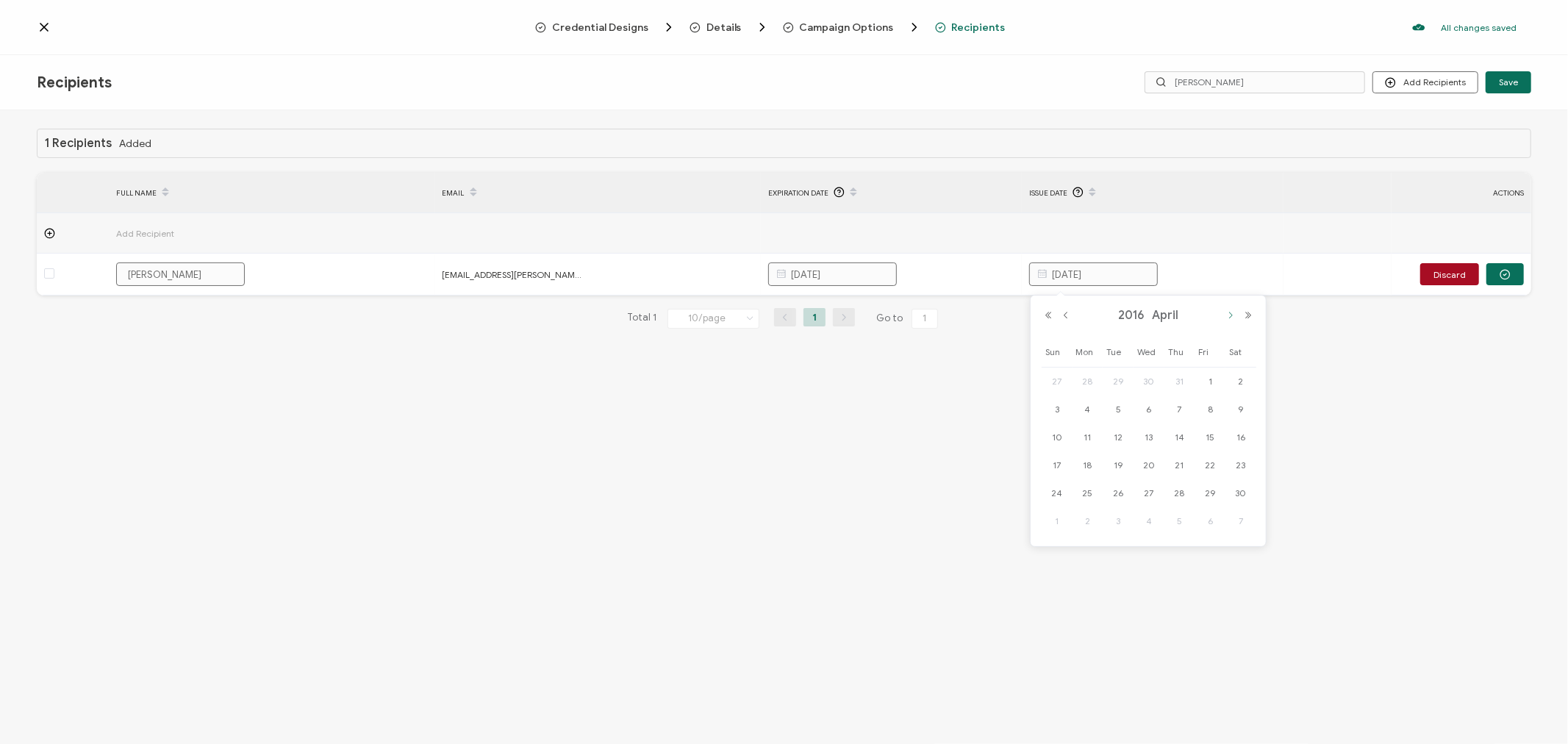
click at [1230, 317] on button "Next Month" at bounding box center [1230, 315] width 18 height 11
click at [1230, 317] on button "Next Month" at bounding box center [1230, 315] width 18 height 11
click at [1230, 314] on button "Next Month" at bounding box center [1230, 315] width 18 height 11
click at [1148, 460] on span "24" at bounding box center [1149, 466] width 18 height 18
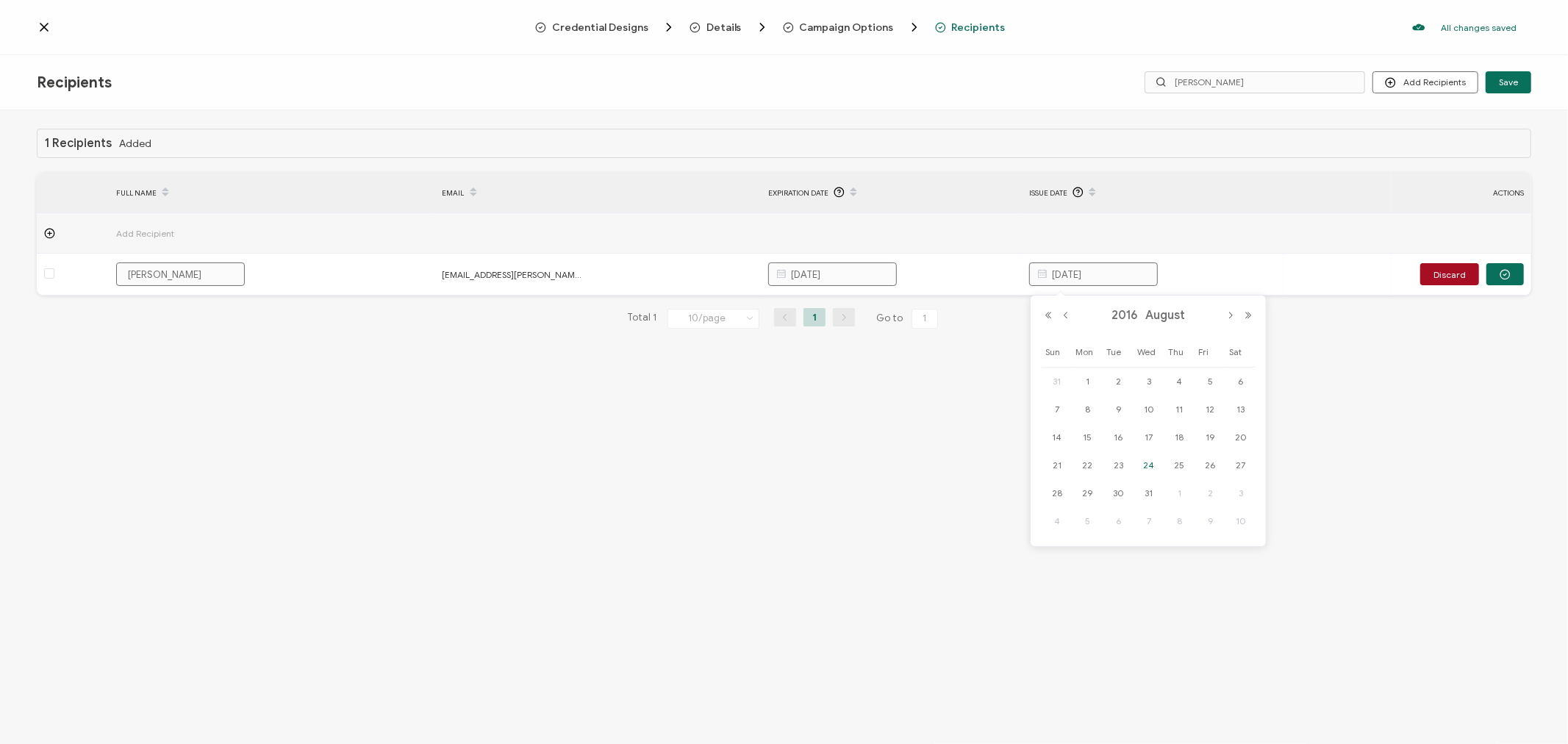
type input "August 24, 2016"
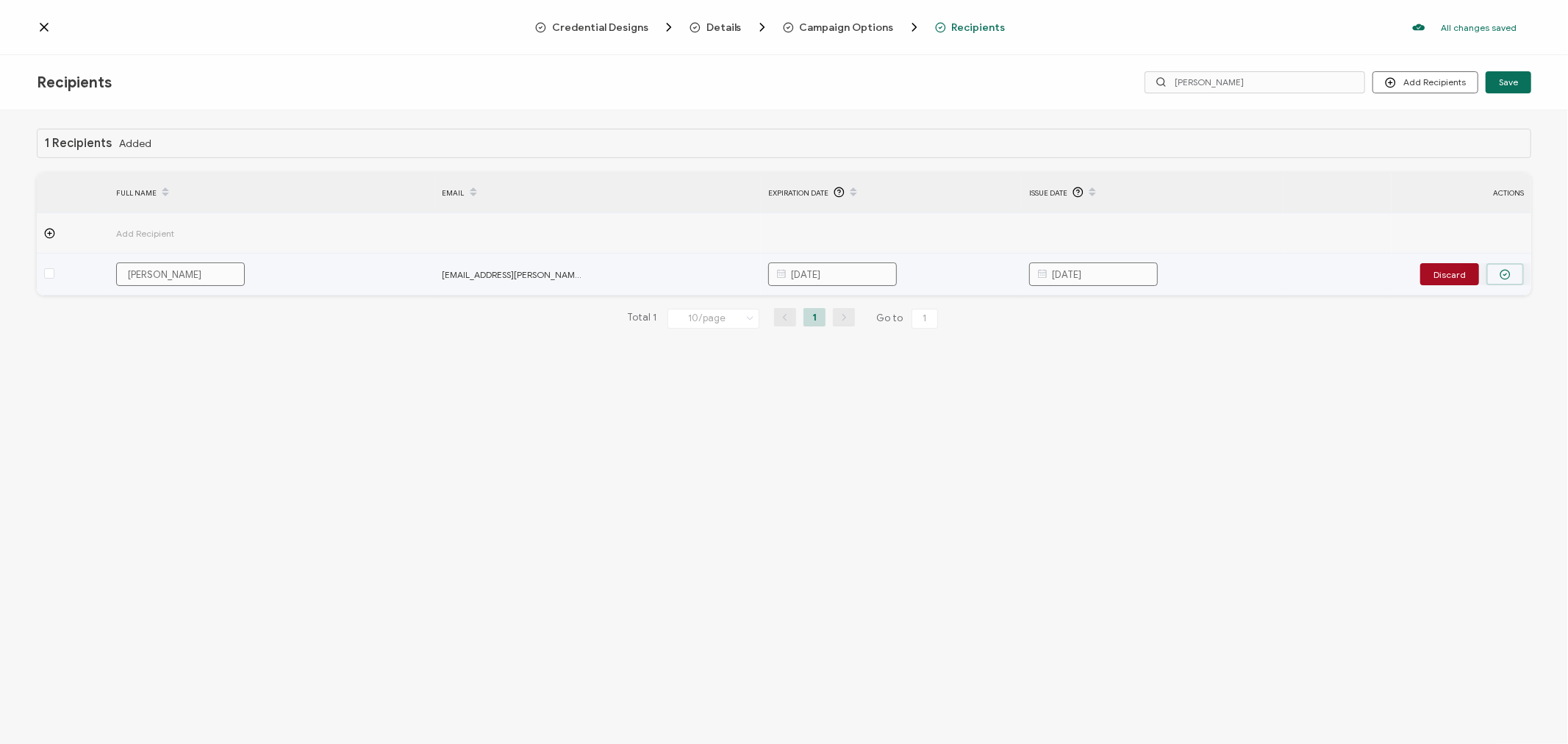
click at [1516, 268] on button "button" at bounding box center [1505, 274] width 37 height 22
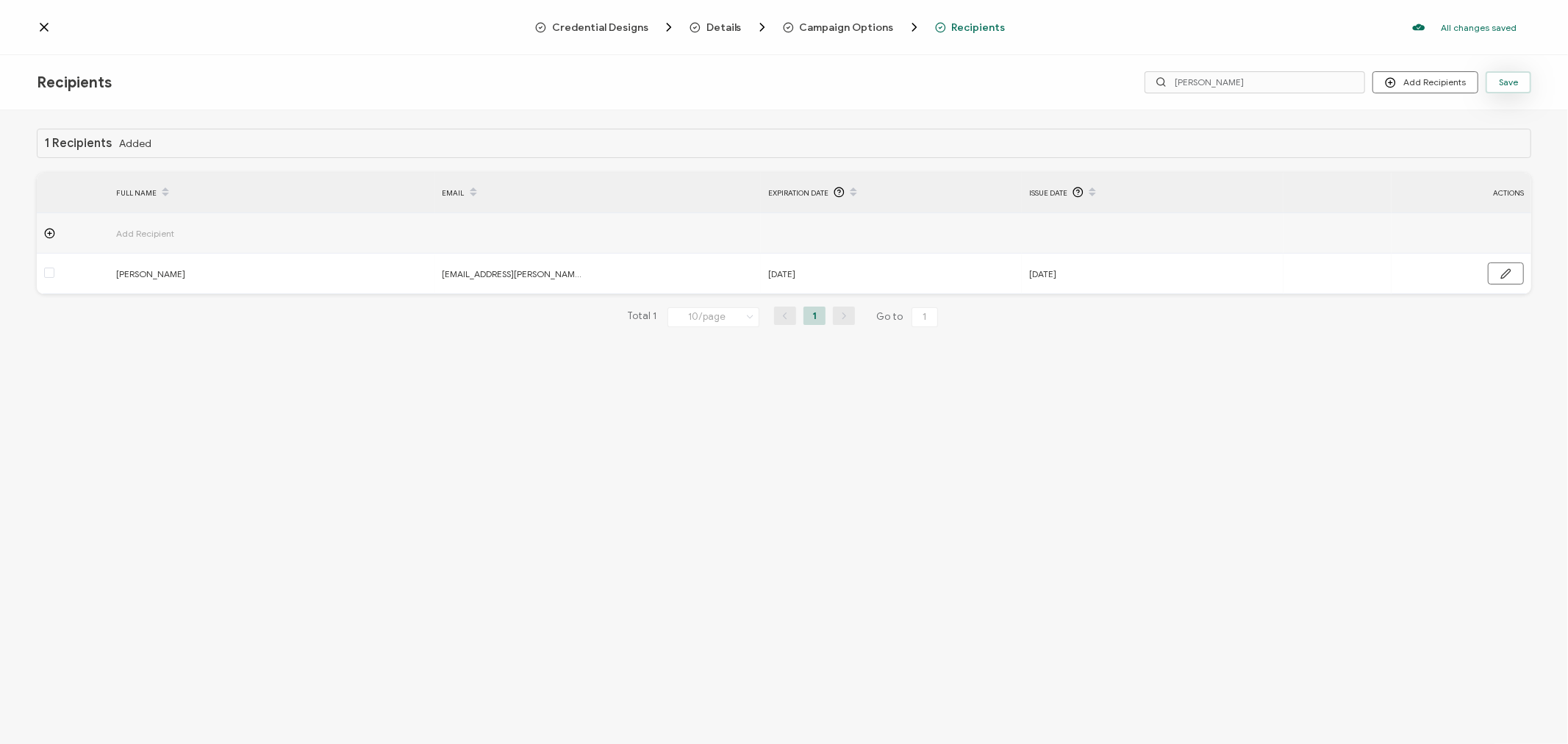
click at [1511, 86] on span "Save" at bounding box center [1509, 82] width 19 height 9
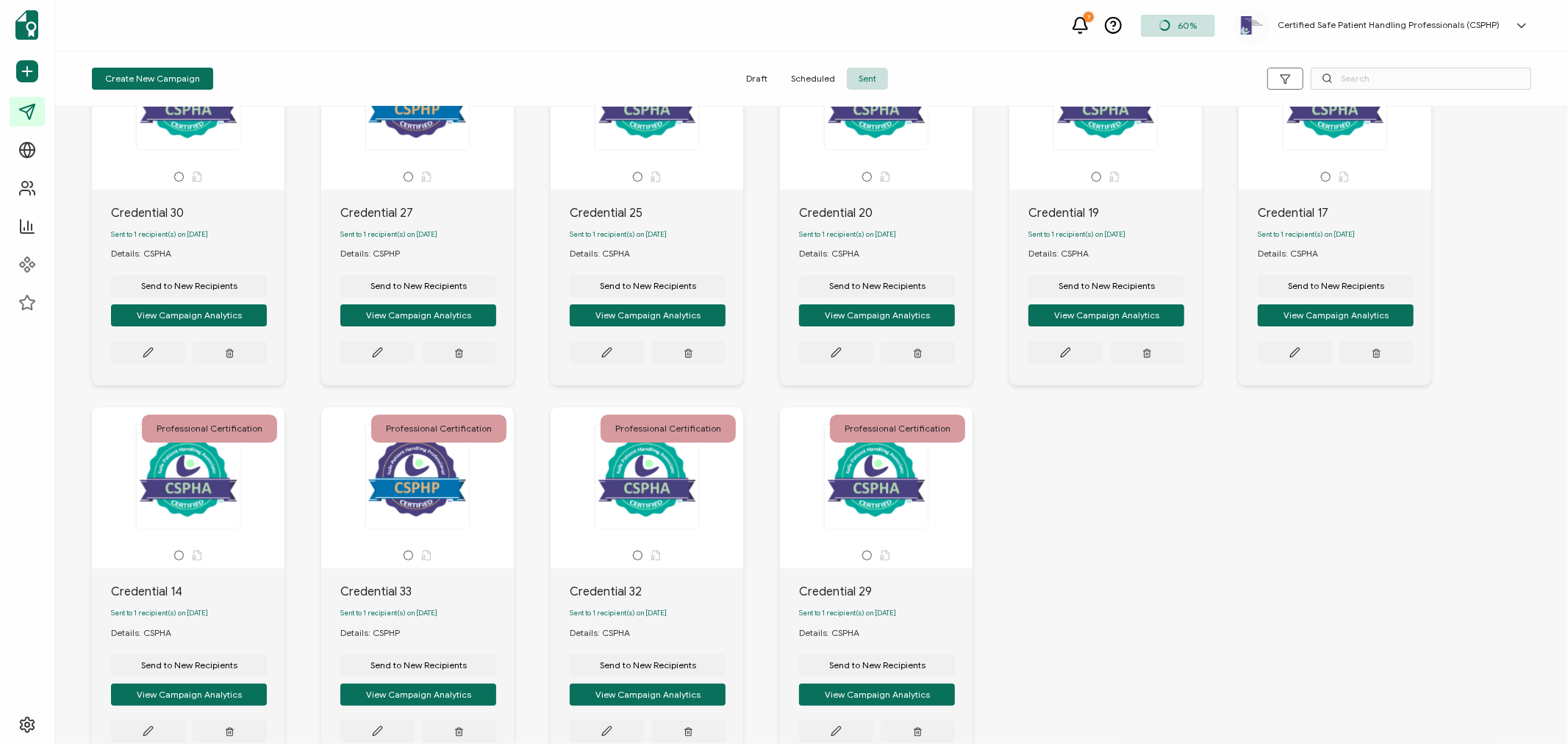
scroll to position [233, 0]
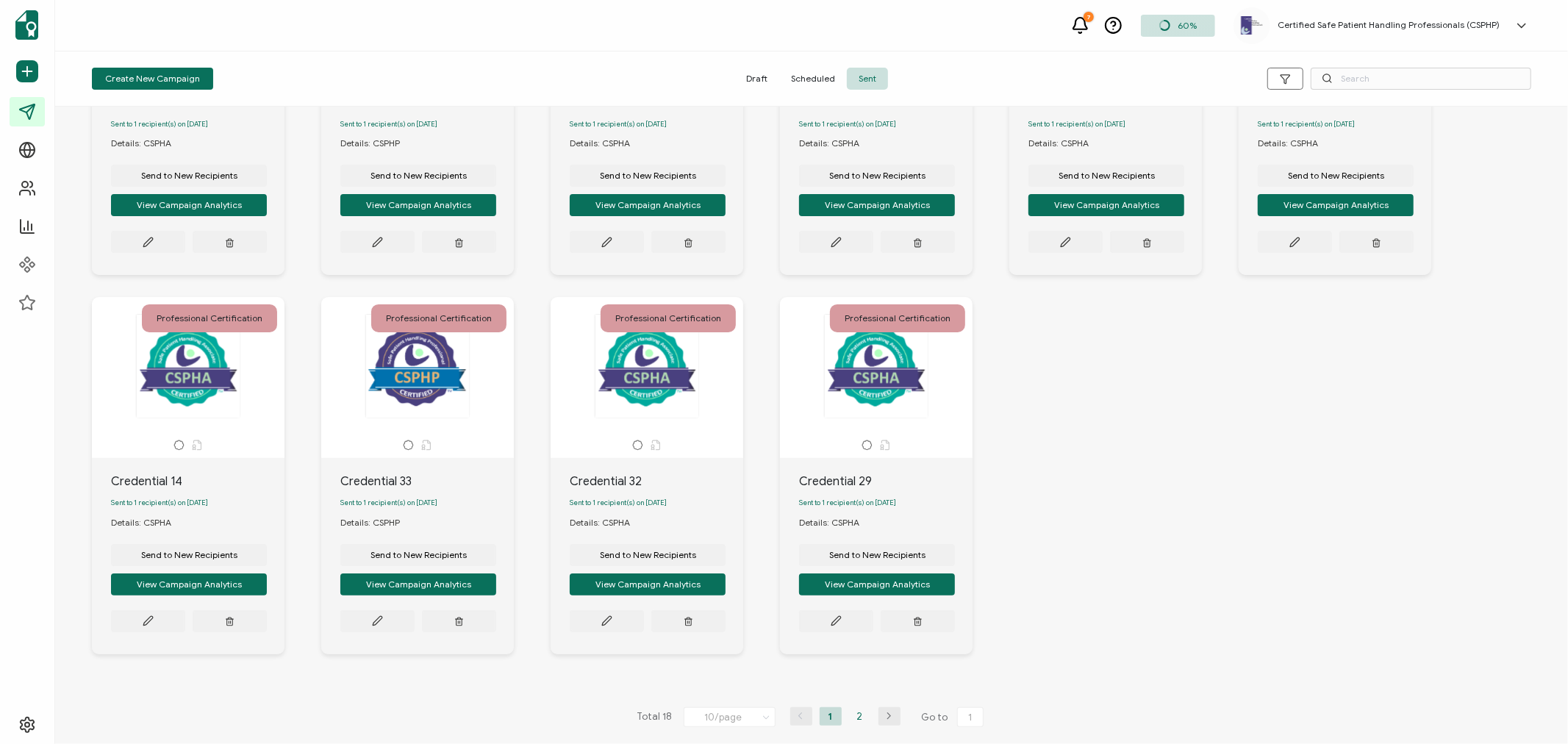
click at [858, 717] on li "2" at bounding box center [860, 716] width 22 height 19
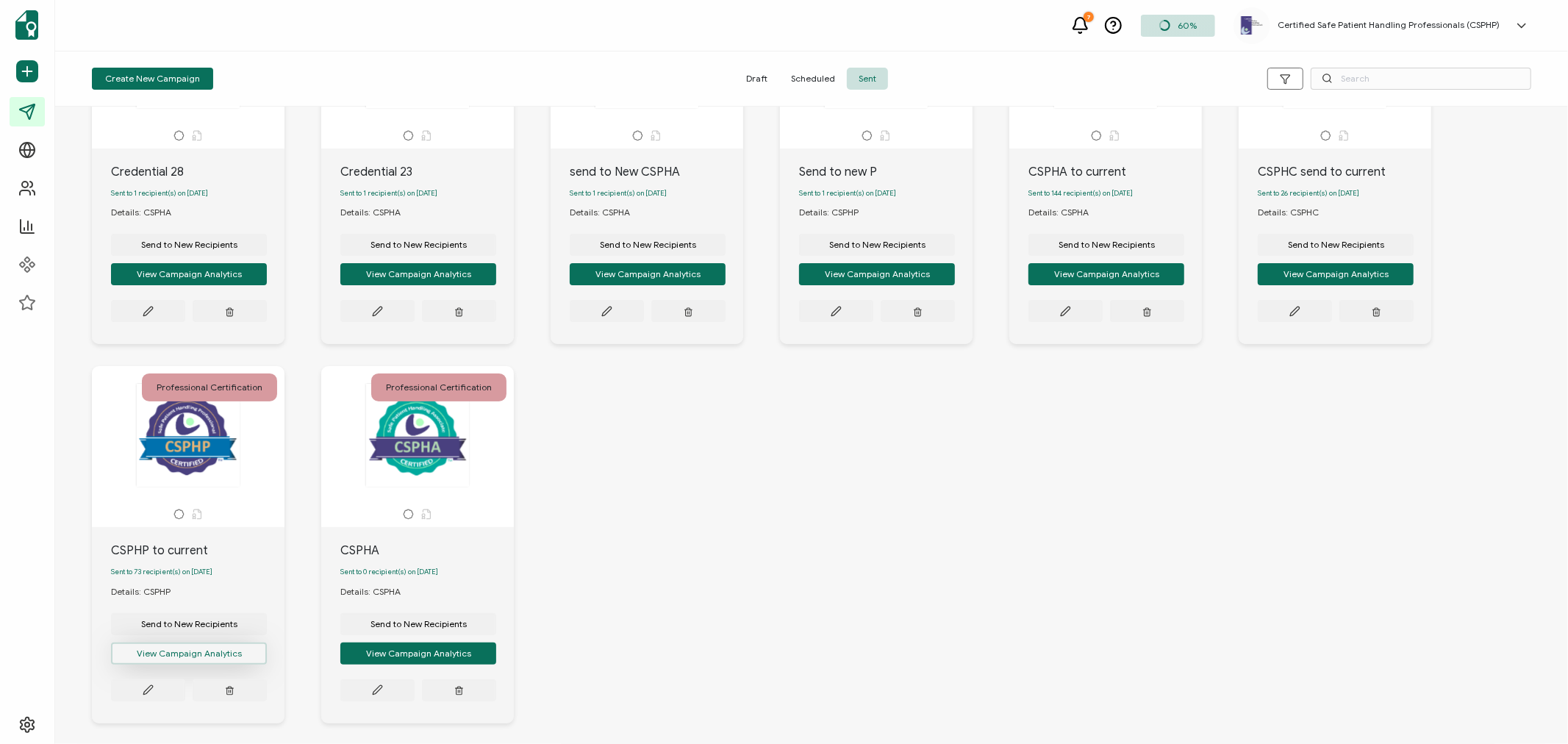
scroll to position [164, 0]
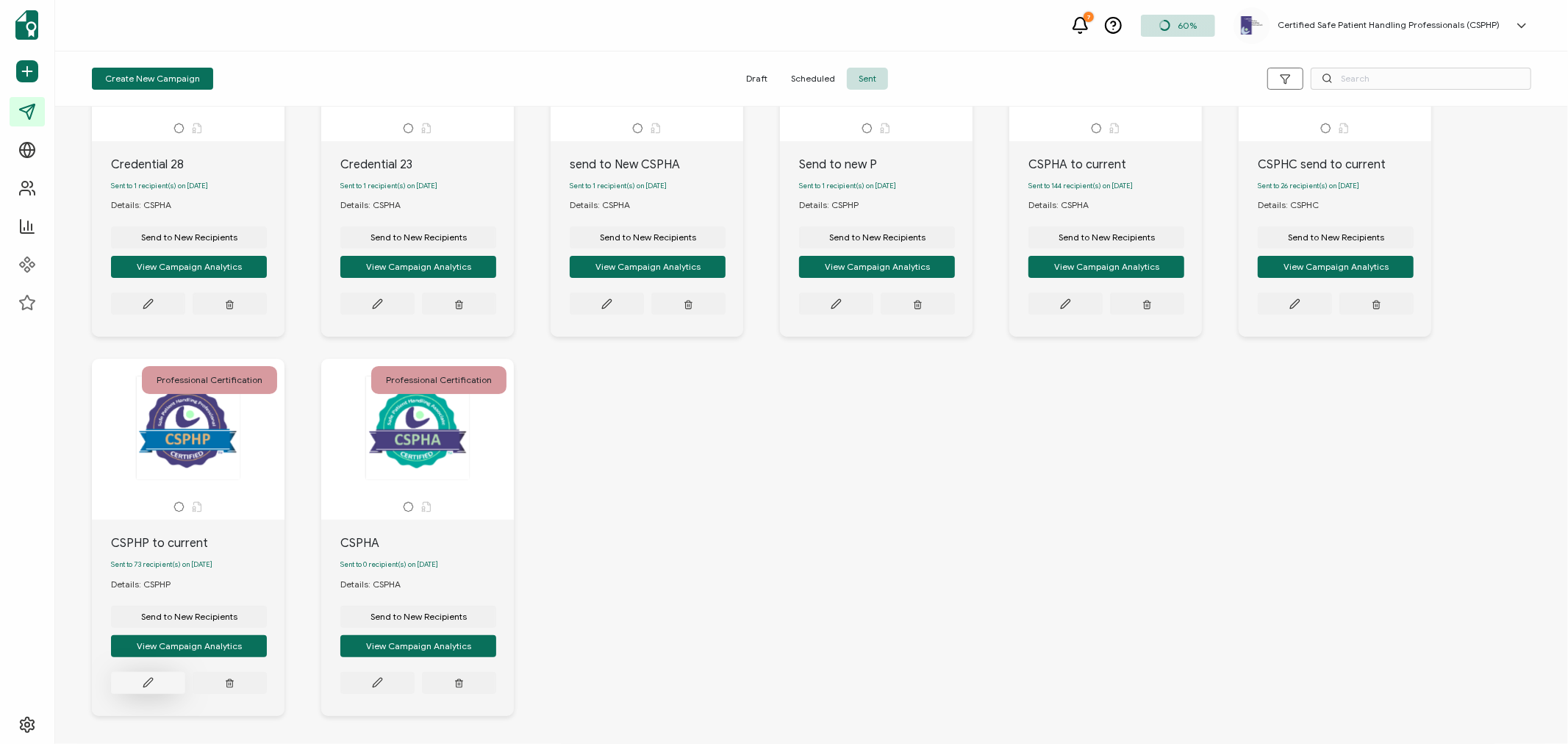
click at [151, 308] on icon at bounding box center [147, 304] width 9 height 9
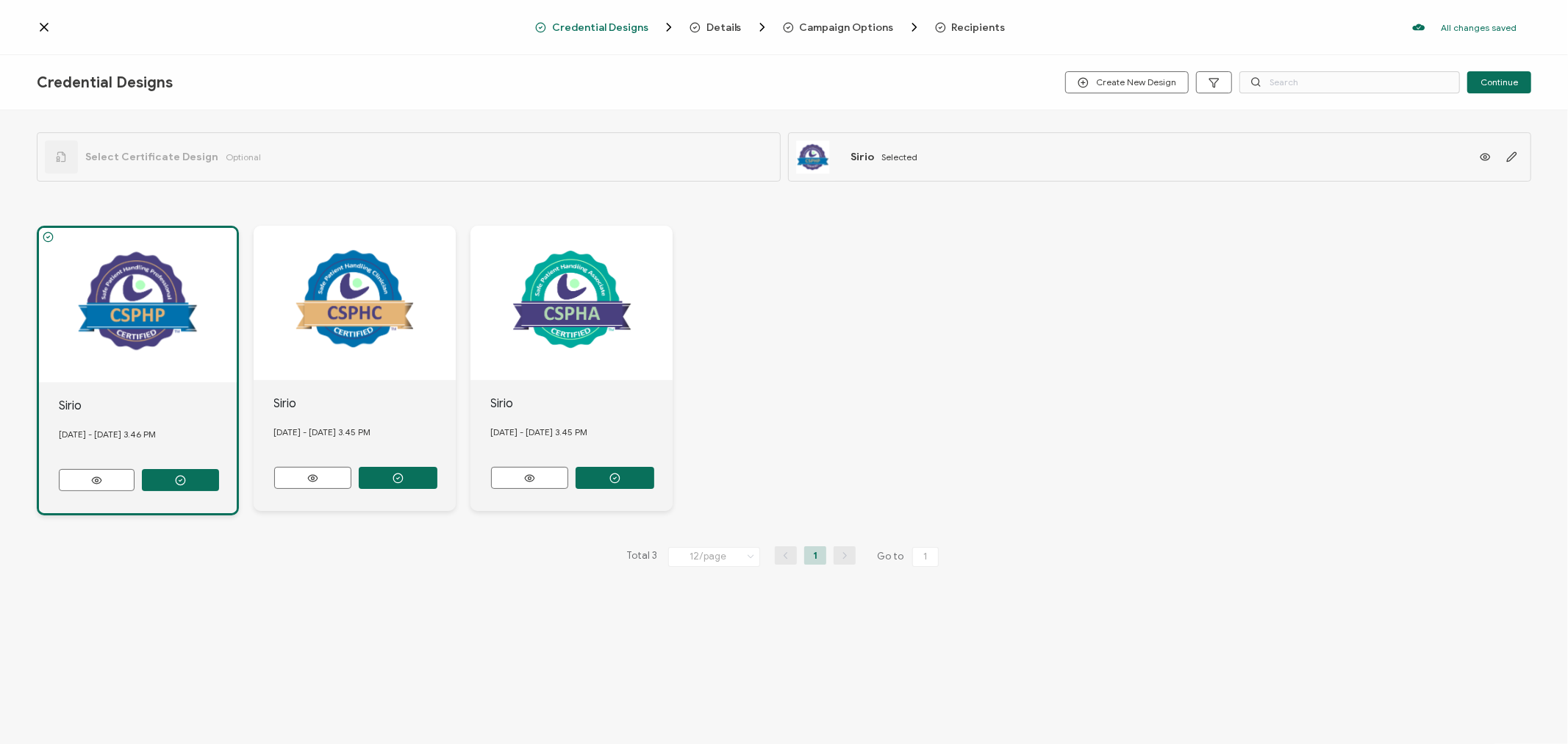
click at [974, 27] on span "Recipients" at bounding box center [979, 28] width 53 height 11
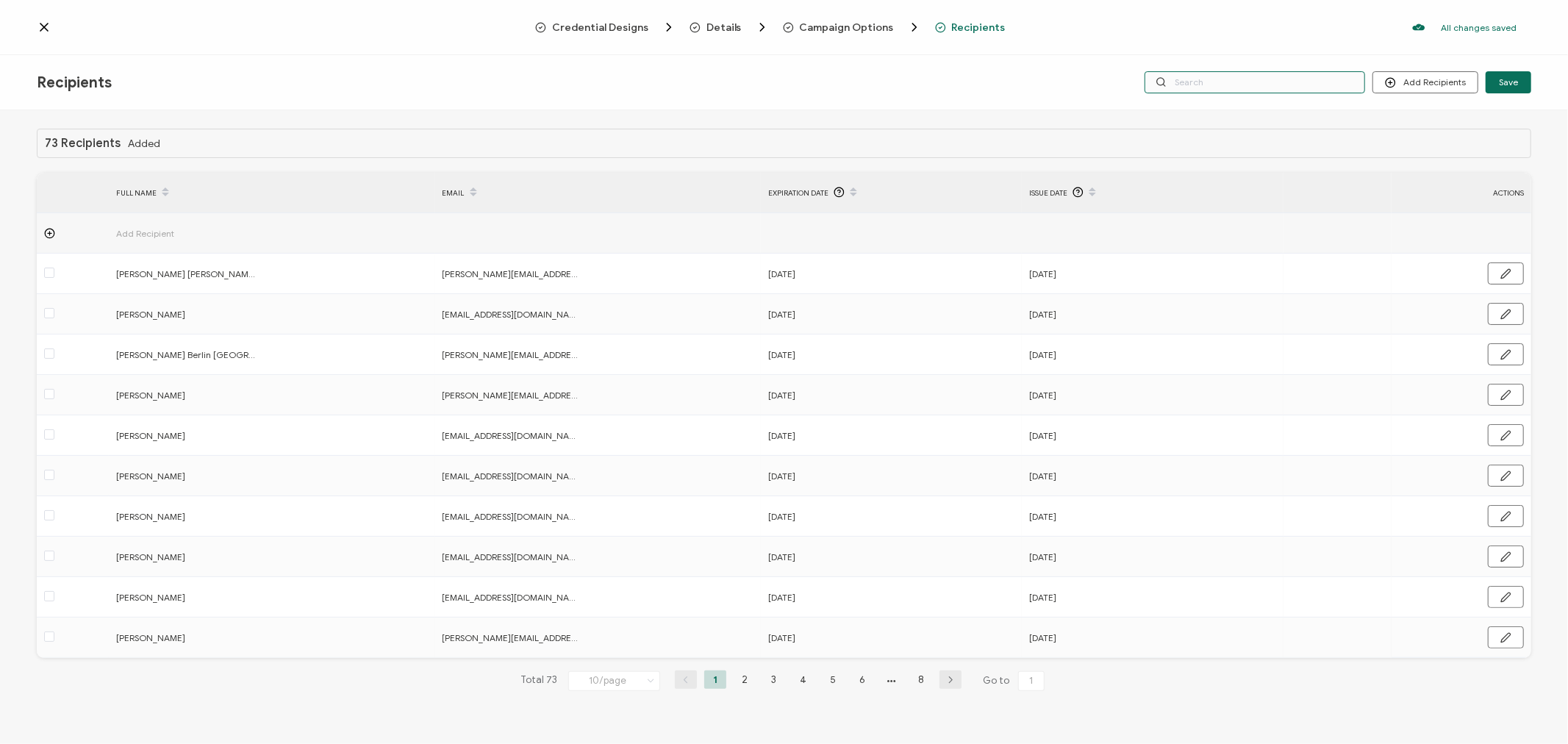
click at [1291, 83] on input "text" at bounding box center [1255, 82] width 220 height 22
type input "w"
click at [1291, 83] on input "w" at bounding box center [1255, 82] width 220 height 22
type input "wi"
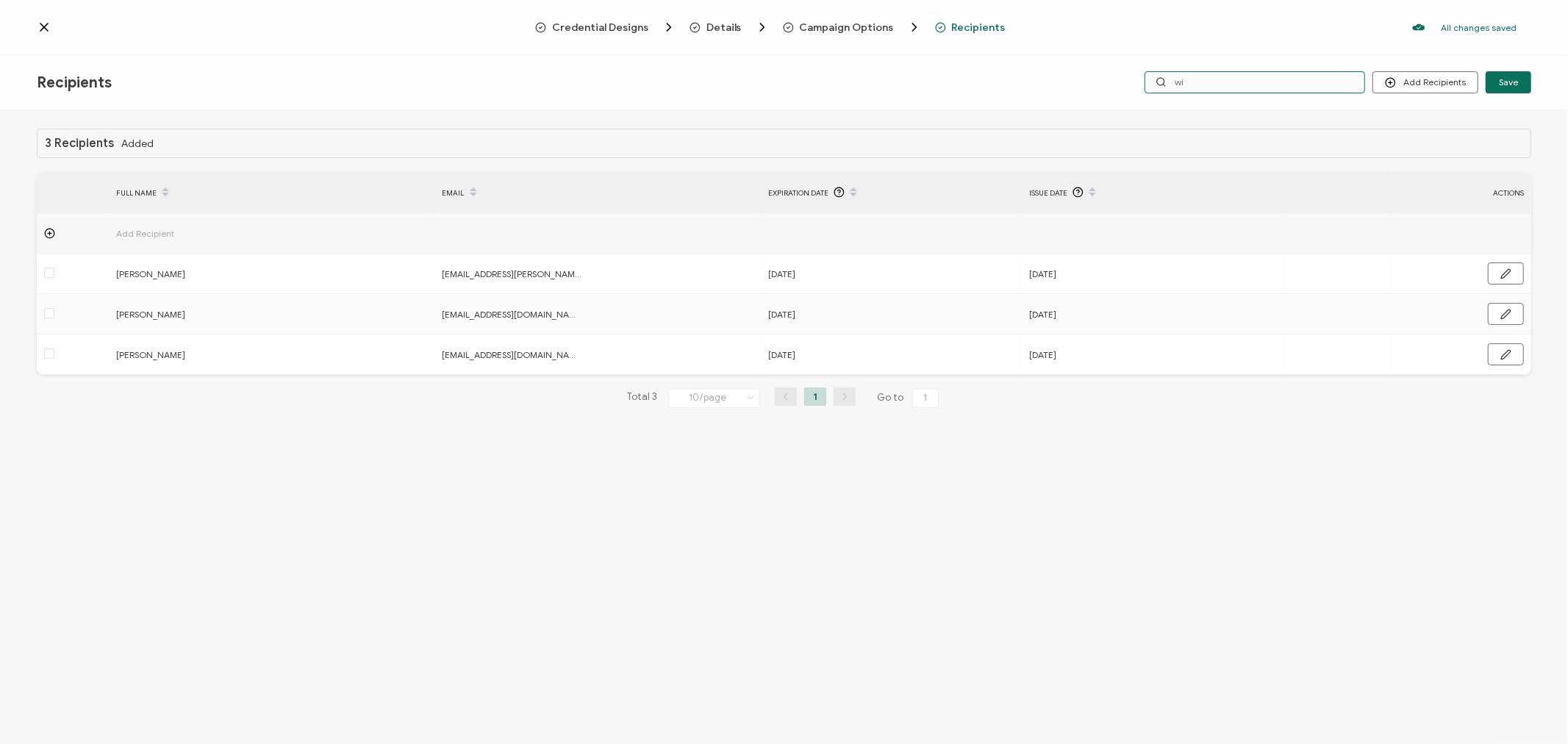
click at [1291, 83] on input "wi" at bounding box center [1255, 82] width 220 height 22
type input "wil"
click at [39, 23] on icon at bounding box center [44, 28] width 15 height 15
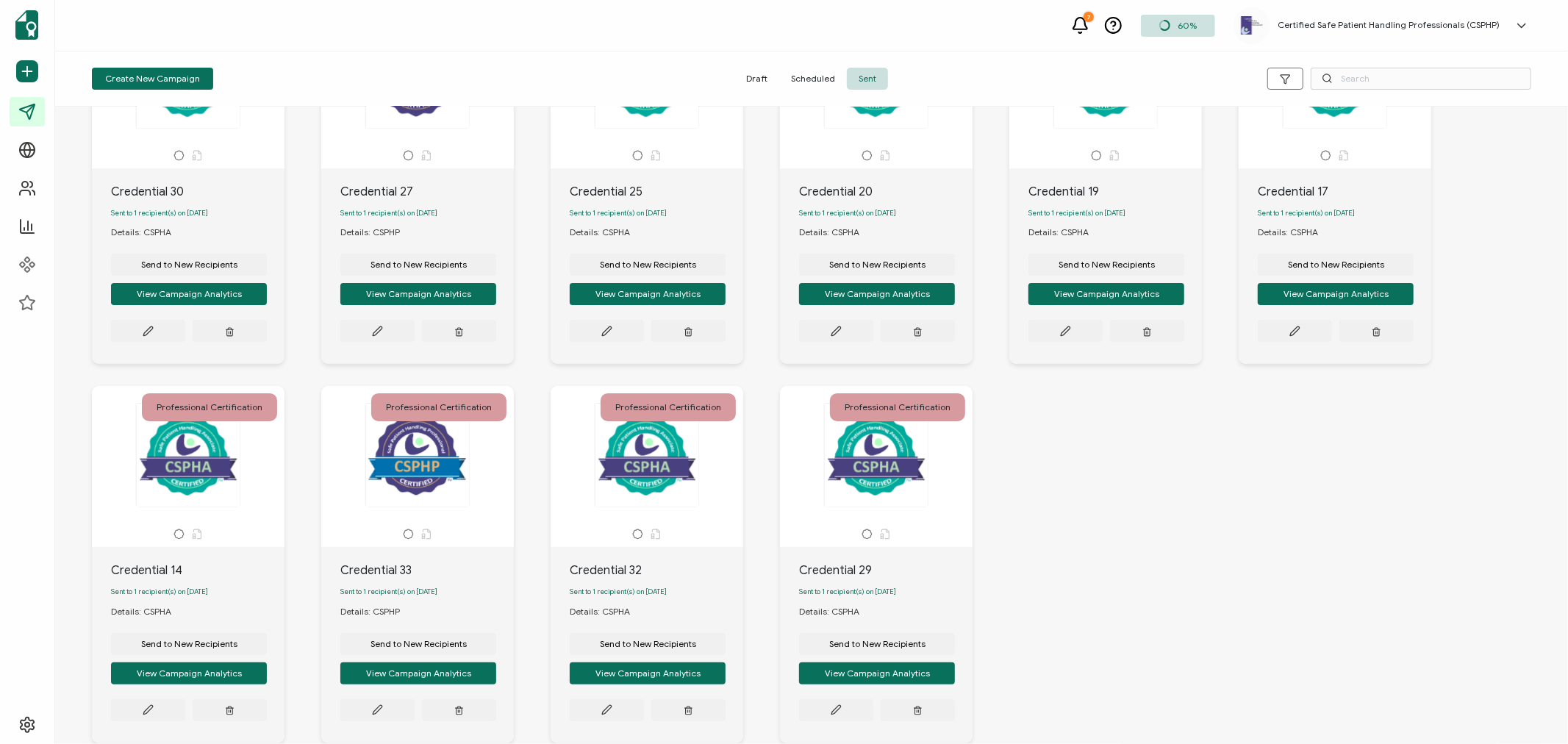
scroll to position [233, 0]
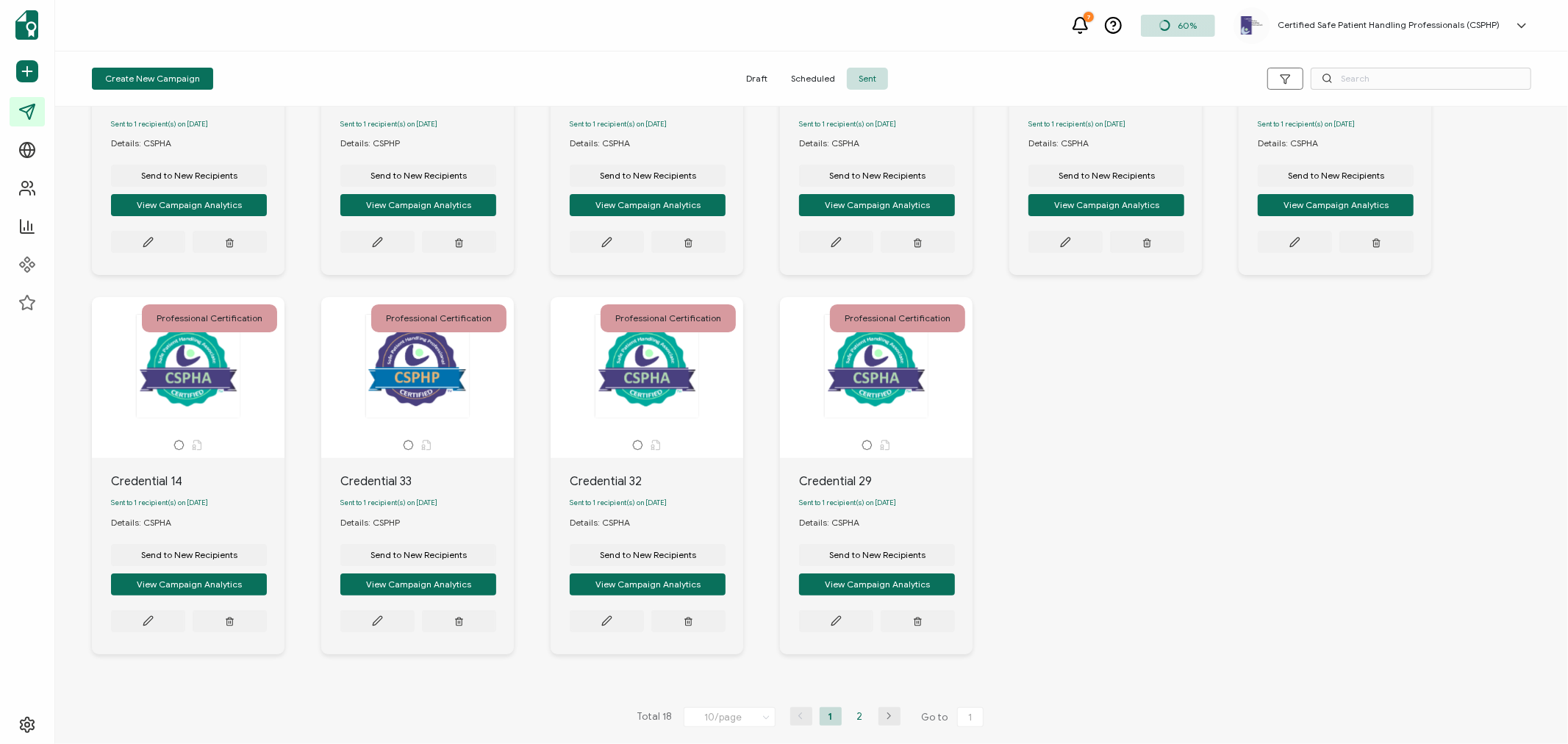
click at [861, 718] on li "2" at bounding box center [860, 716] width 22 height 19
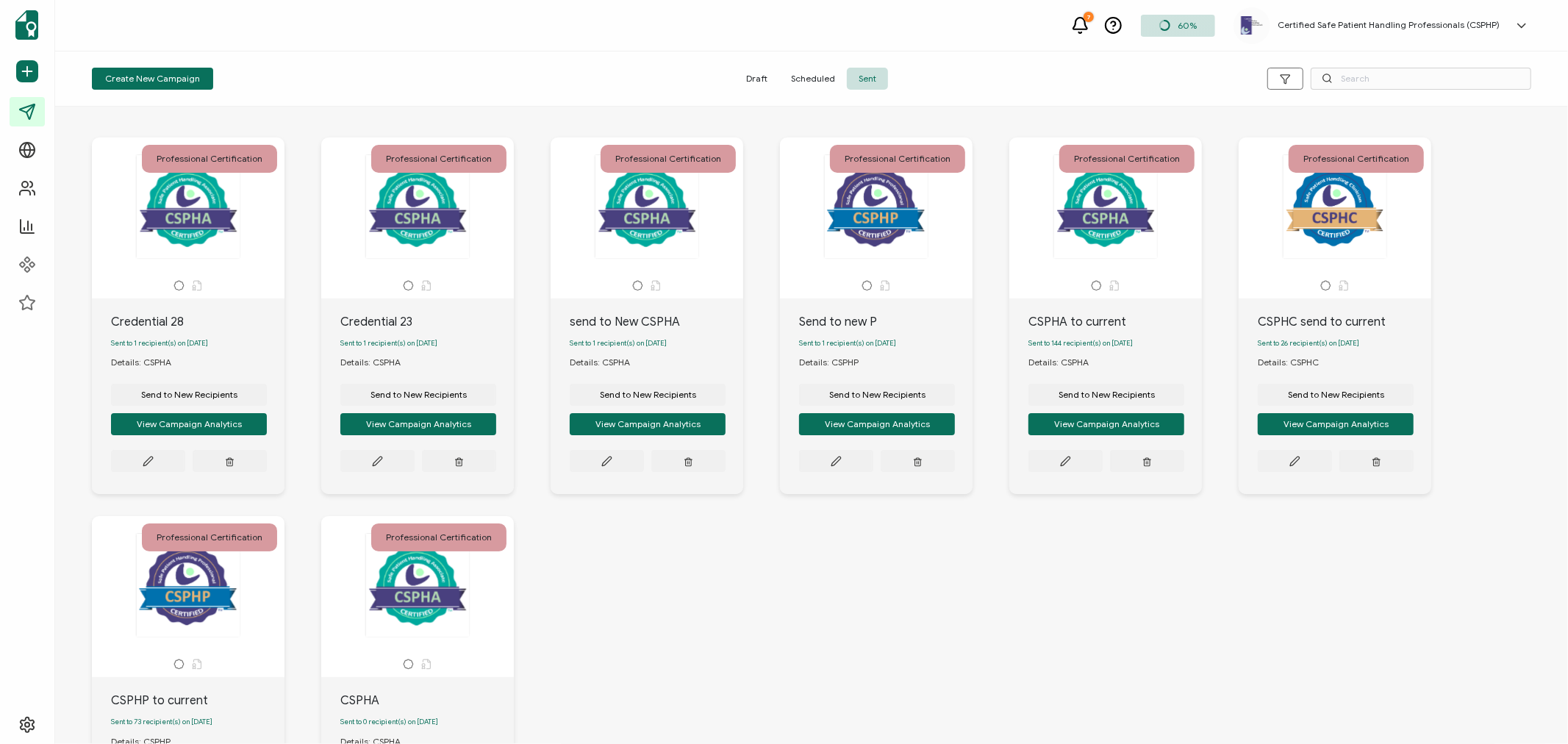
scroll to position [0, 0]
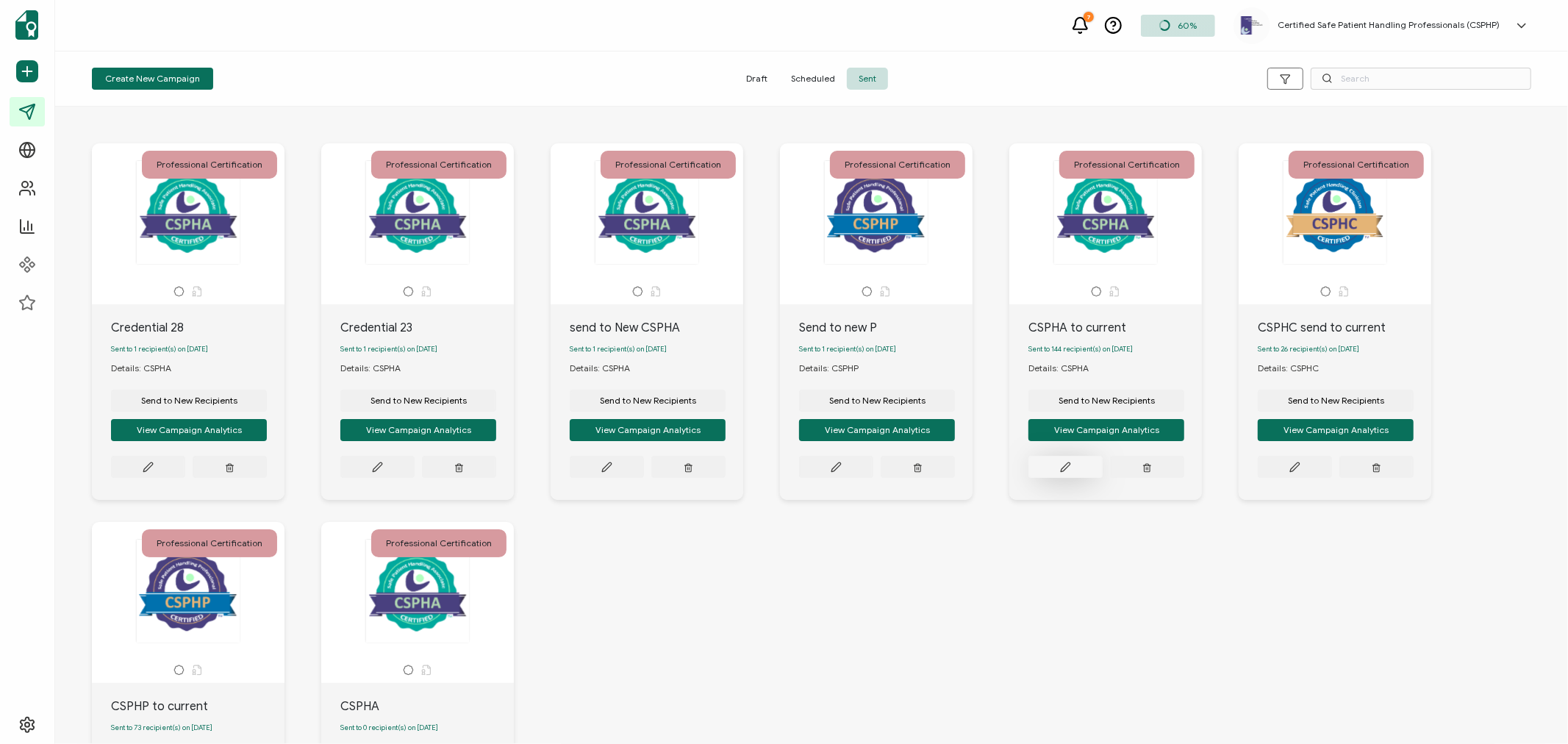
click at [154, 471] on icon at bounding box center [148, 467] width 11 height 11
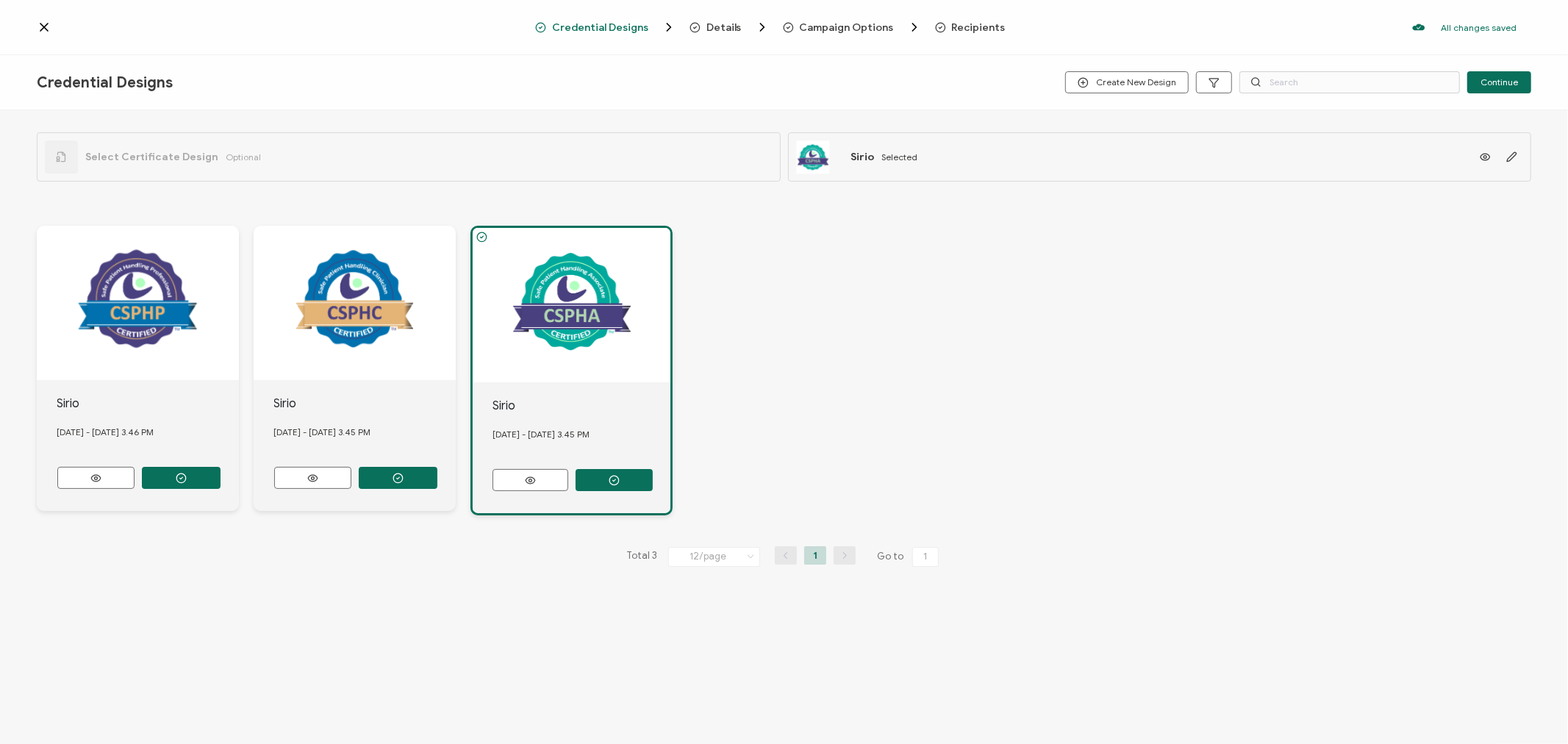
click at [958, 28] on span "Recipients" at bounding box center [979, 28] width 53 height 11
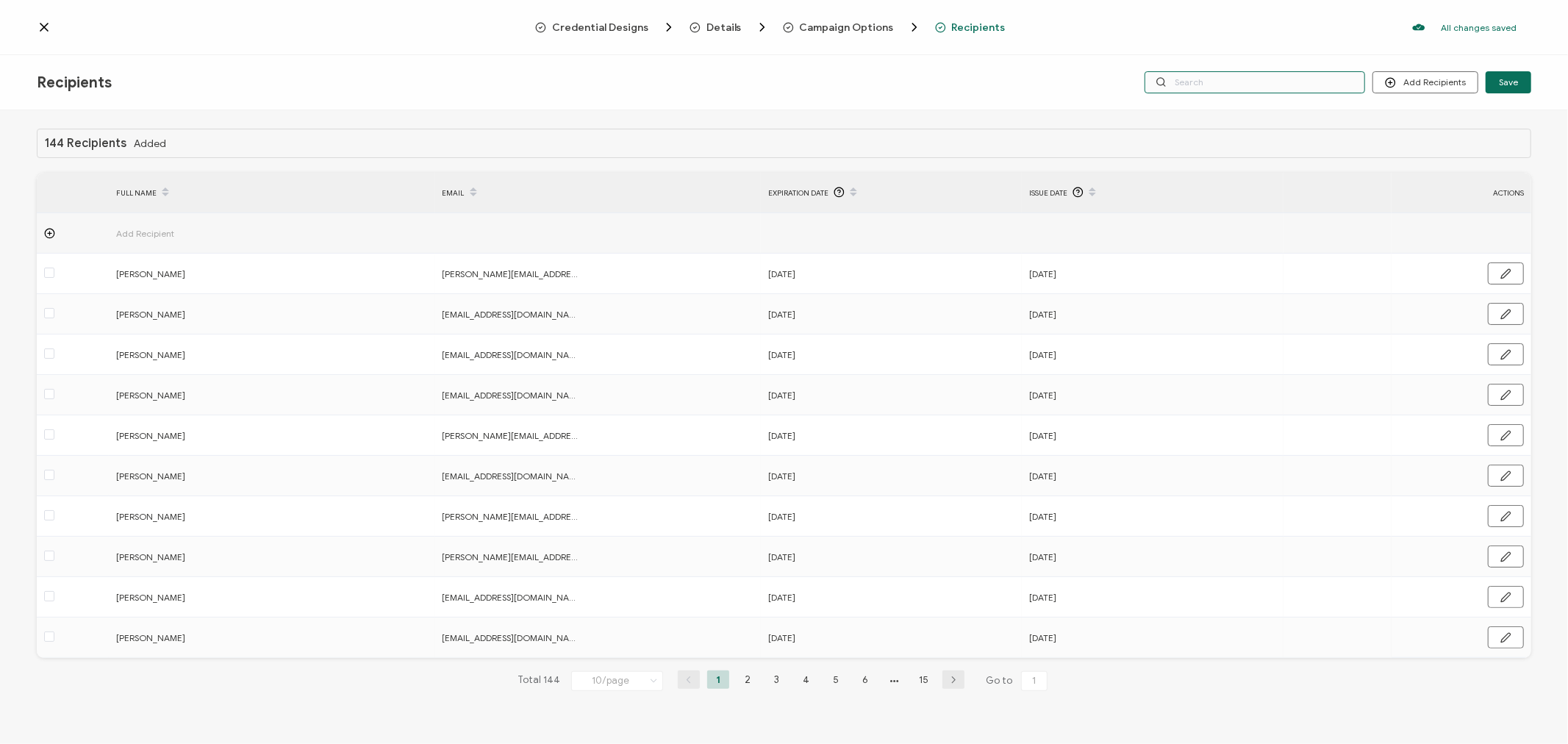
click at [1230, 86] on input "text" at bounding box center [1255, 82] width 220 height 22
type input "o"
click at [1230, 86] on input "o" at bounding box center [1255, 82] width 220 height 22
type input "os"
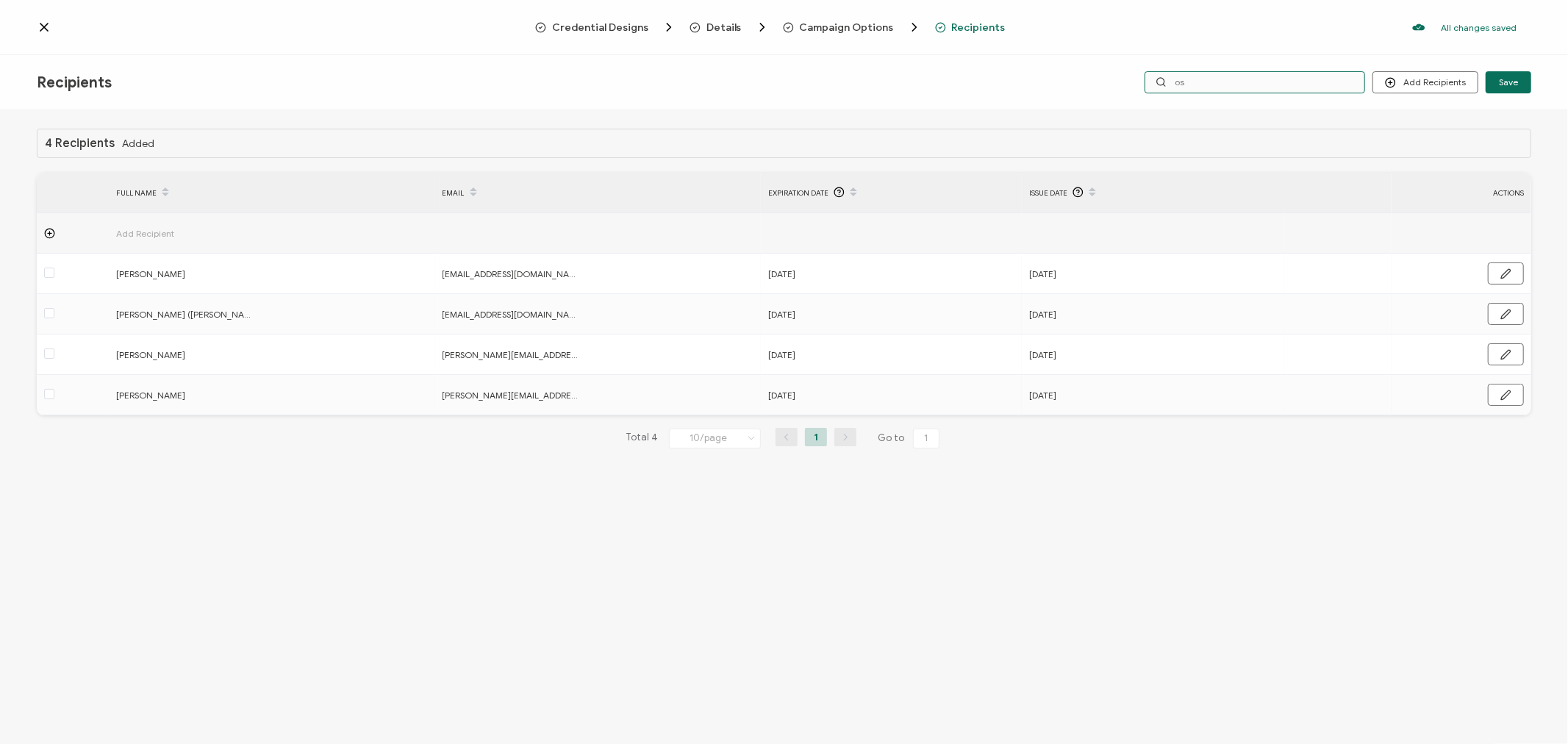
click at [1230, 79] on input "os" at bounding box center [1255, 82] width 220 height 22
type input "ost"
click at [1230, 79] on input "ost" at bounding box center [1255, 82] width 220 height 22
type input "oste"
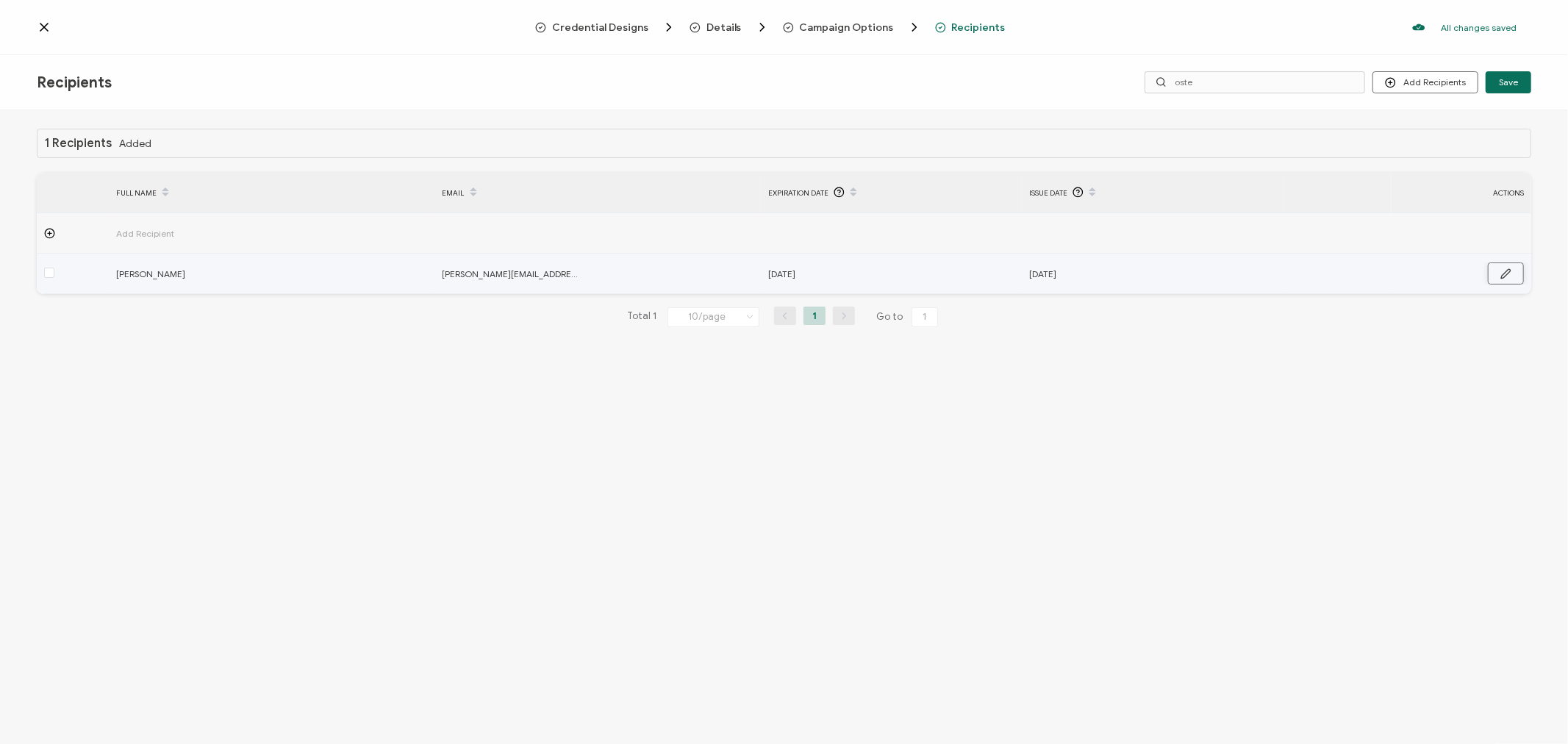
click at [1520, 277] on button "button" at bounding box center [1506, 273] width 36 height 22
click at [886, 270] on icon at bounding box center [884, 274] width 19 height 23
click at [869, 274] on input "text" at bounding box center [832, 274] width 129 height 23
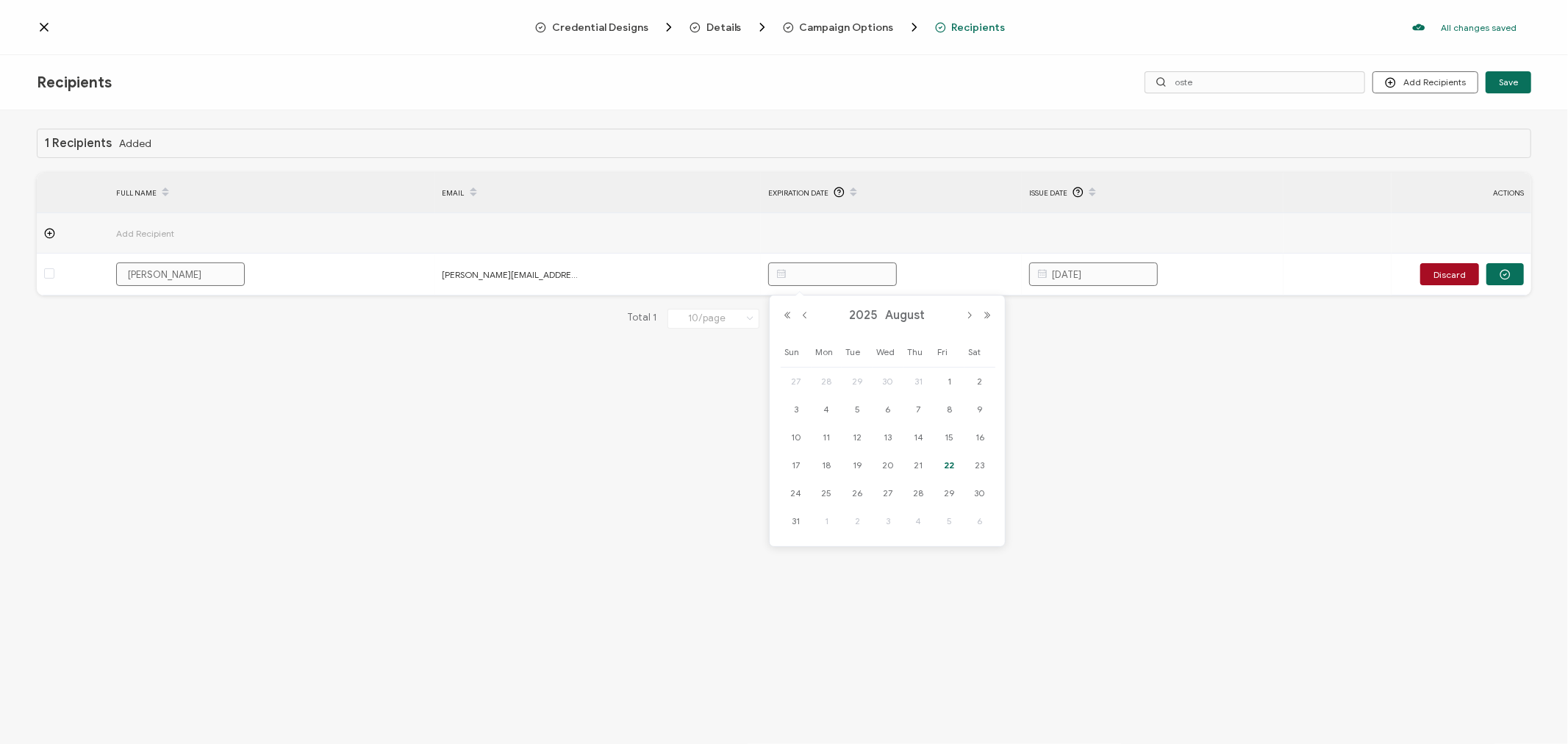
click at [1156, 520] on div "1 Recipients Added FULL NAME EMAIL Expiration Date Issue Date ACTIONS Add Recip…" at bounding box center [784, 428] width 1568 height 637
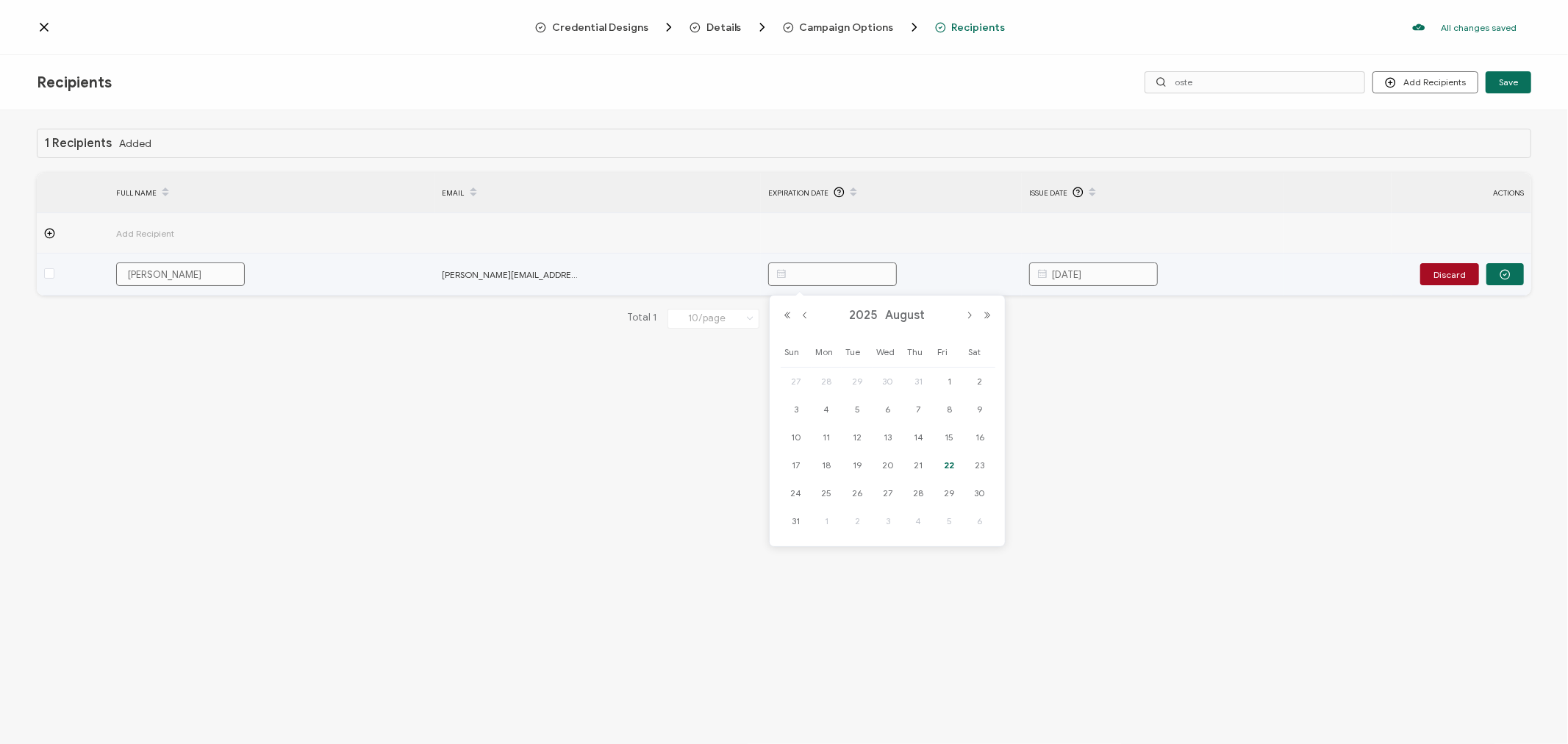
click at [862, 272] on input "text" at bounding box center [832, 274] width 129 height 23
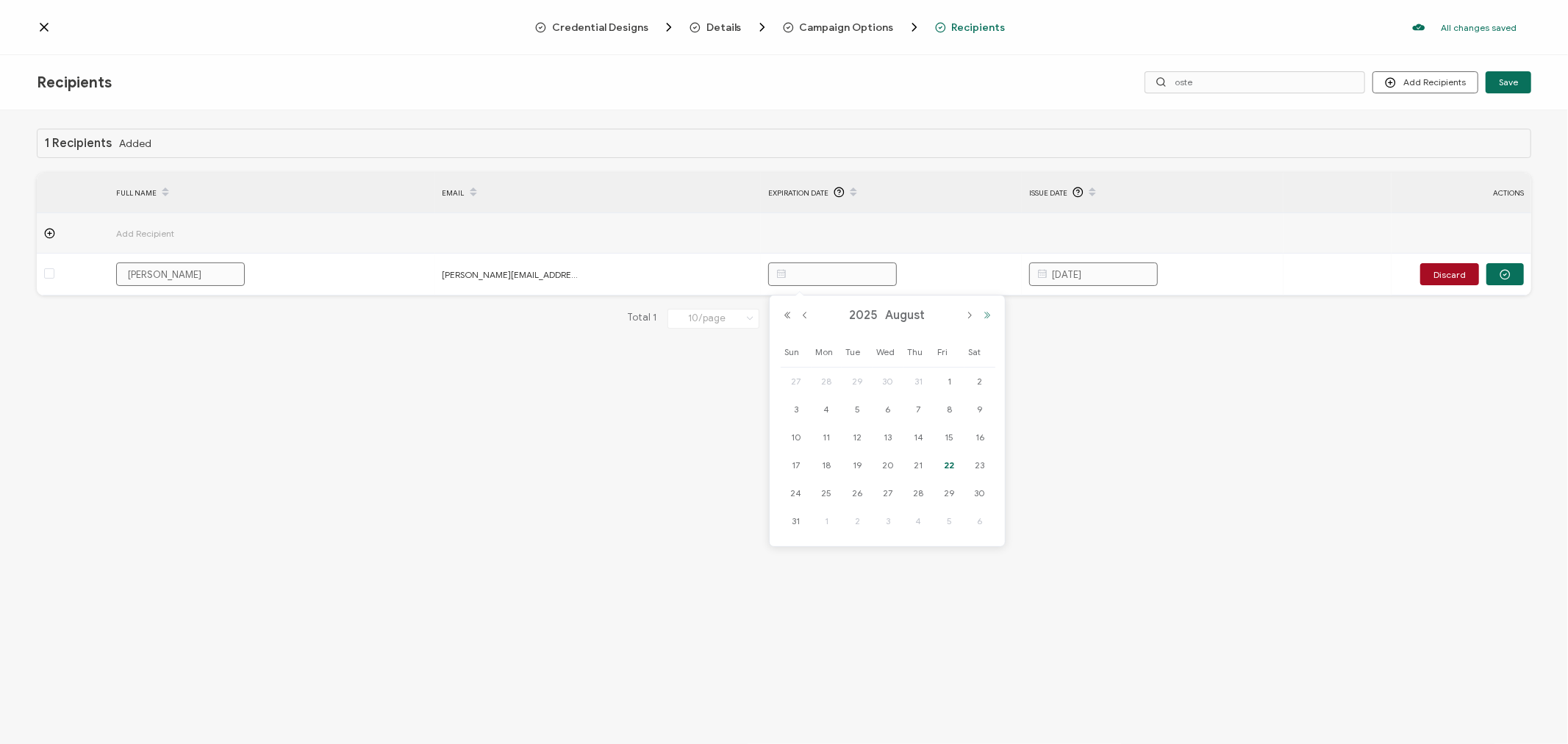
click at [988, 317] on button "Next Year" at bounding box center [988, 315] width 18 height 11
click at [826, 526] on span "31" at bounding box center [827, 521] width 18 height 18
type input "August 31, 2026"
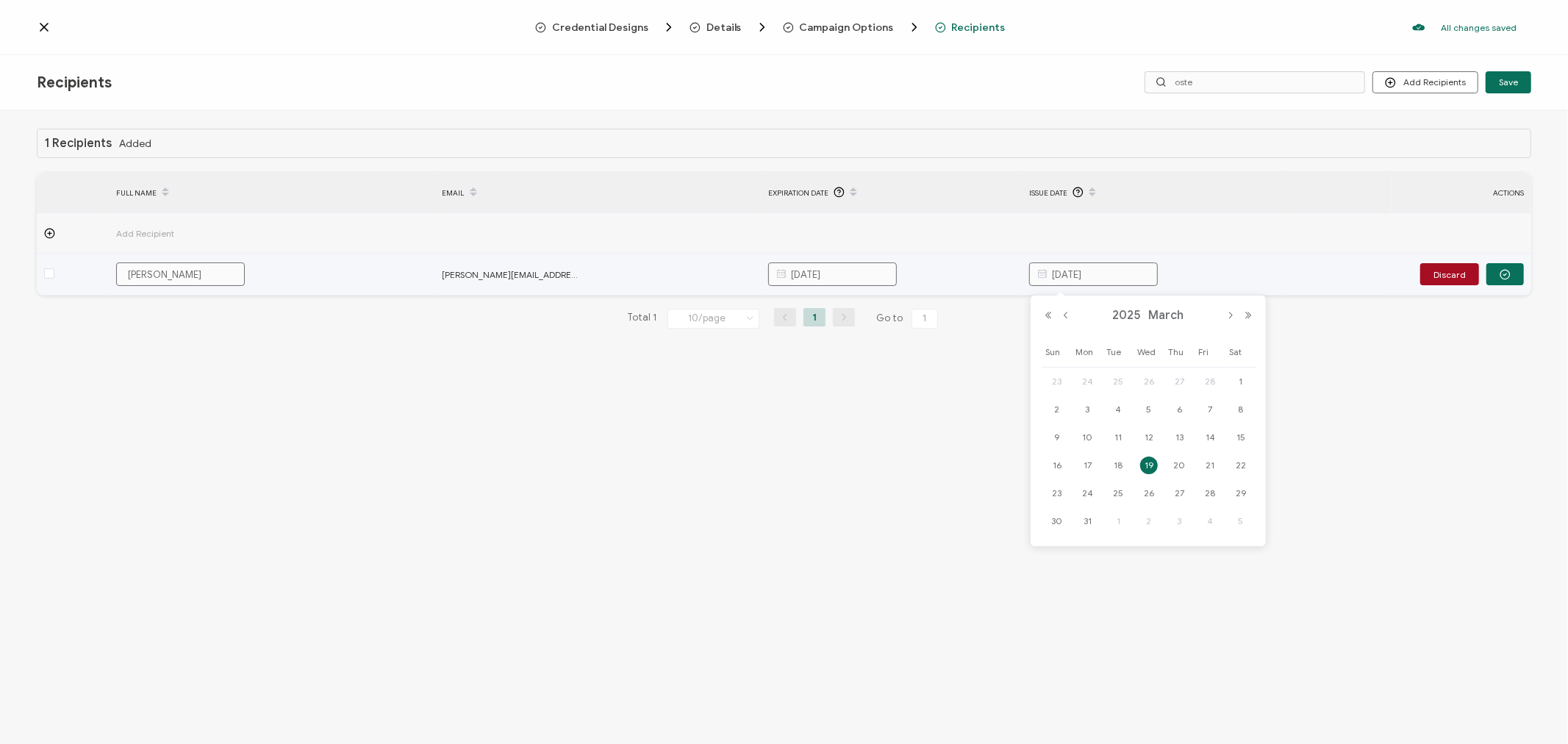
click at [1107, 276] on input "March 19, 2025" at bounding box center [1094, 274] width 129 height 23
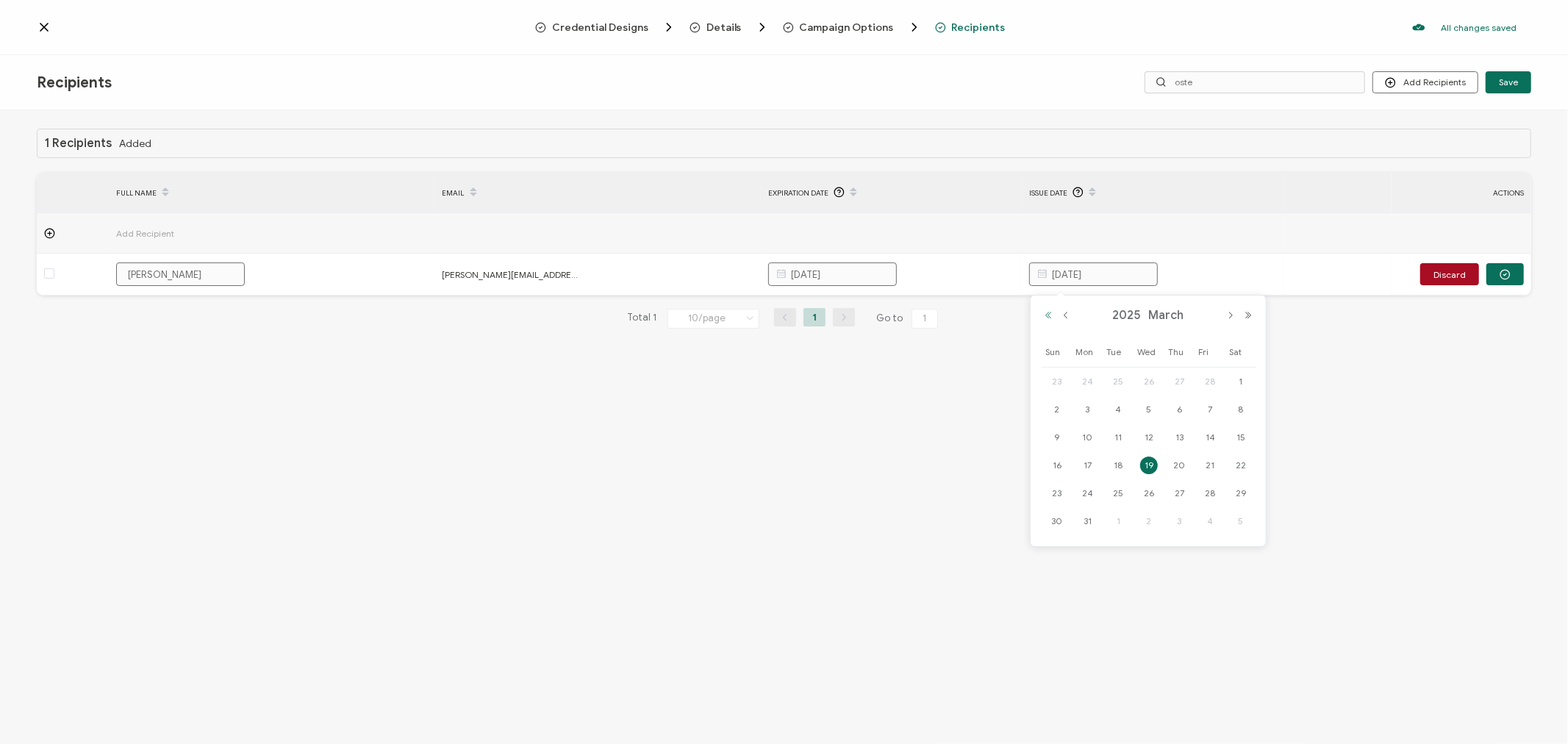
click at [1050, 317] on button "Previous Year" at bounding box center [1048, 315] width 18 height 11
click at [1226, 317] on button "Next Month" at bounding box center [1230, 315] width 18 height 11
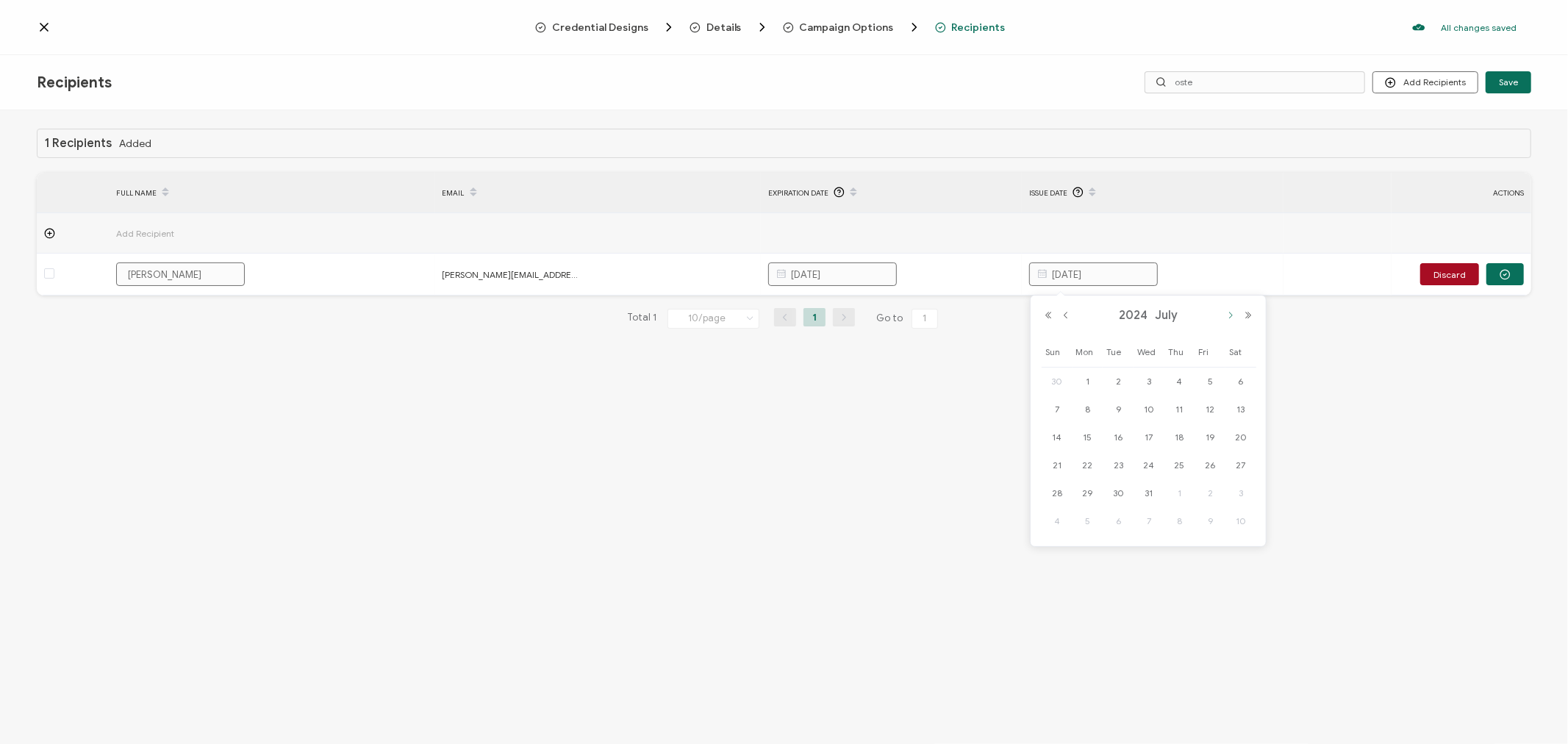
click at [1226, 317] on button "Next Month" at bounding box center [1230, 315] width 18 height 11
click at [1114, 468] on span "20" at bounding box center [1119, 466] width 18 height 18
type input "August 20, 2024"
click at [991, 509] on div "1 Recipients Added FULL NAME EMAIL Expiration Date Issue Date ACTIONS Add Recip…" at bounding box center [784, 428] width 1568 height 637
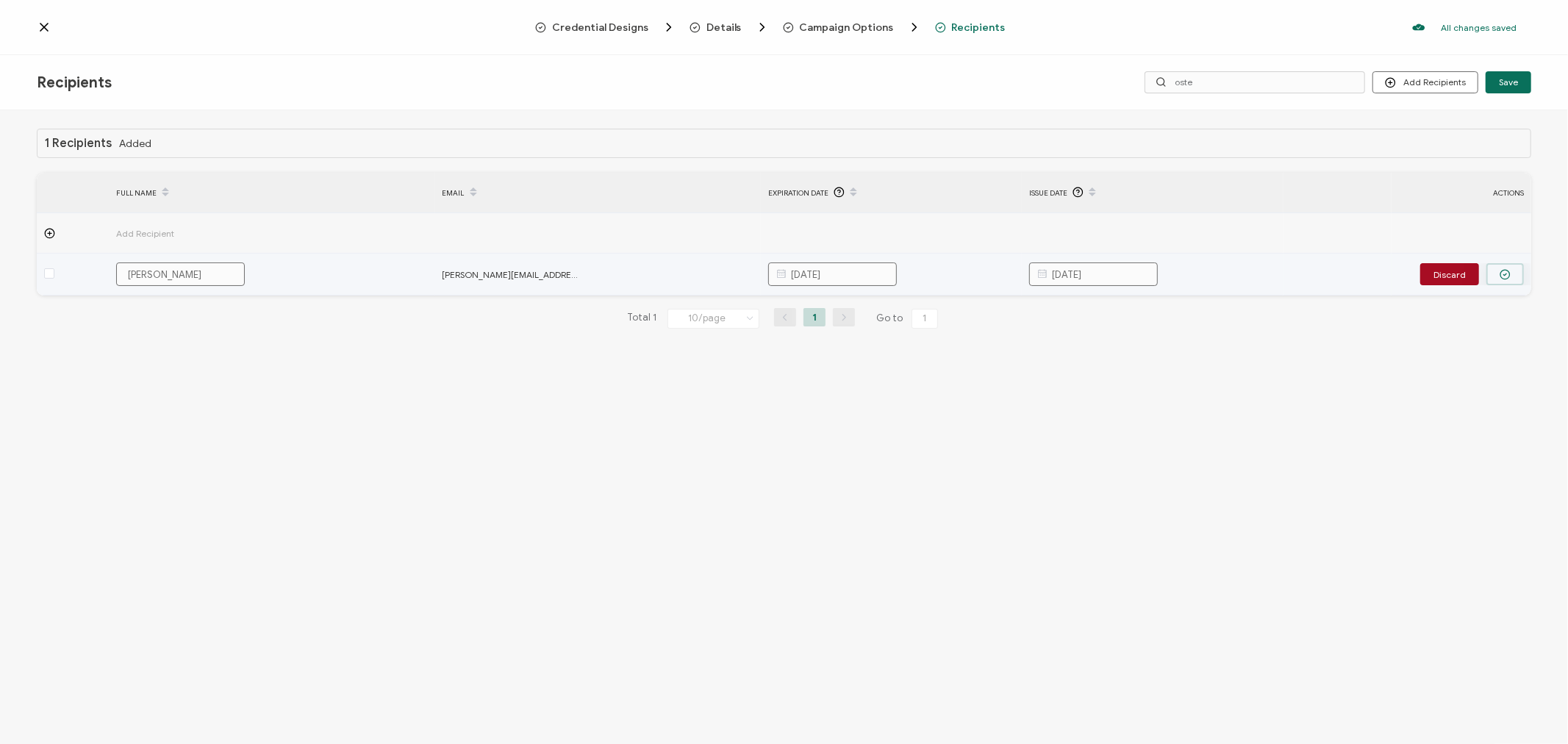
click at [1495, 272] on button "button" at bounding box center [1505, 274] width 37 height 22
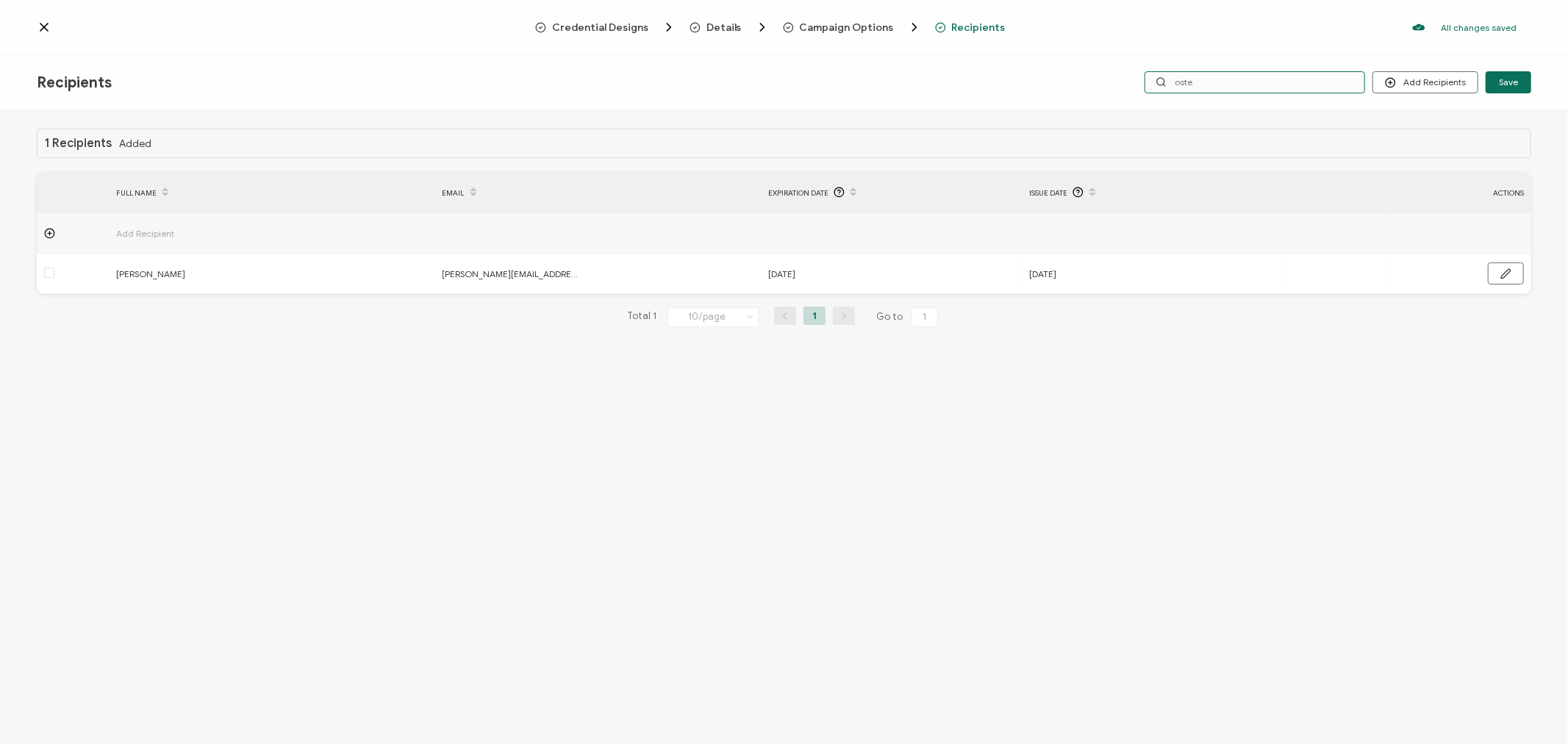
drag, startPoint x: 1238, startPoint y: 81, endPoint x: 1177, endPoint y: 81, distance: 61.0
click at [1177, 81] on input "oste" at bounding box center [1255, 82] width 220 height 22
type input "w"
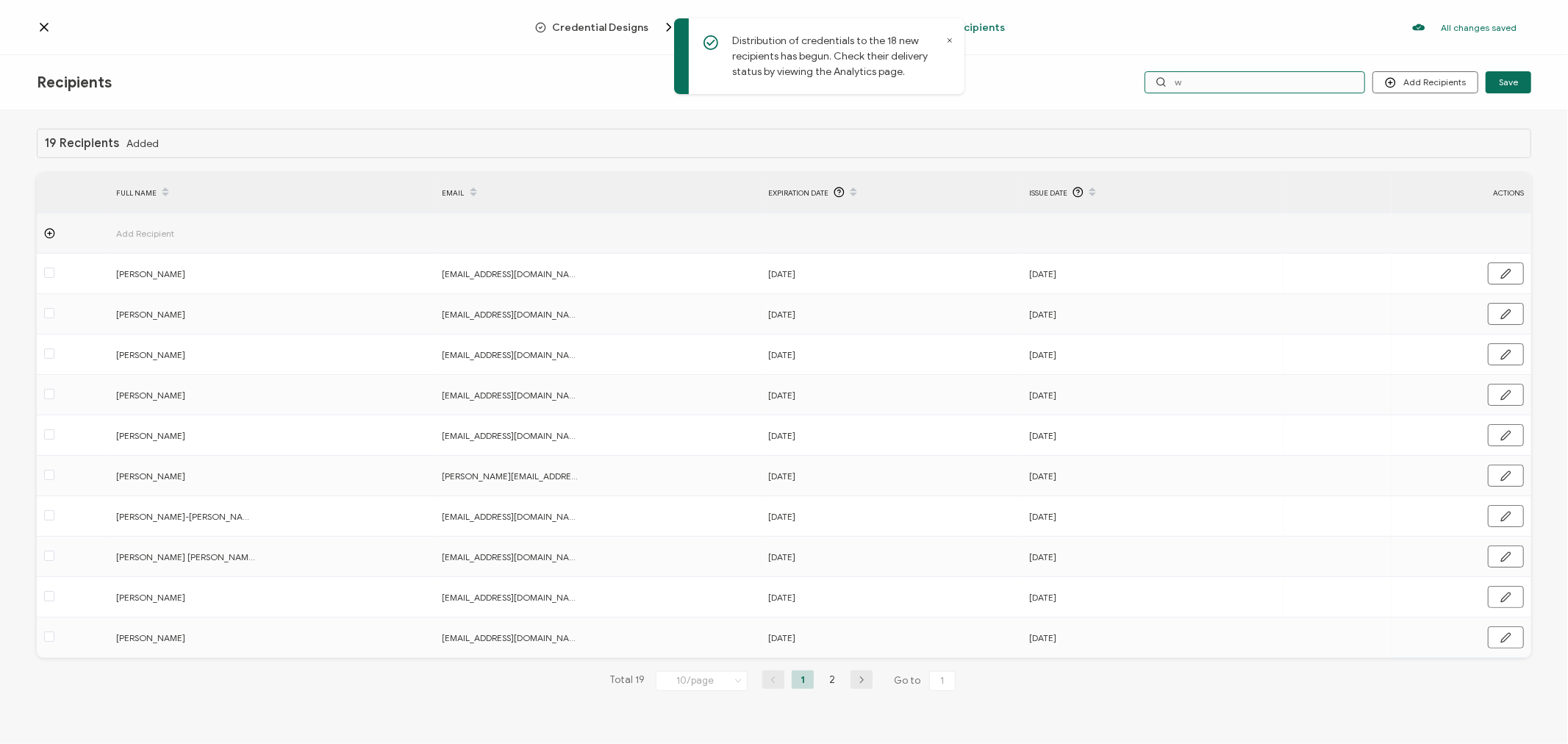
click at [1194, 77] on input "w" at bounding box center [1255, 82] width 220 height 22
type input "wo"
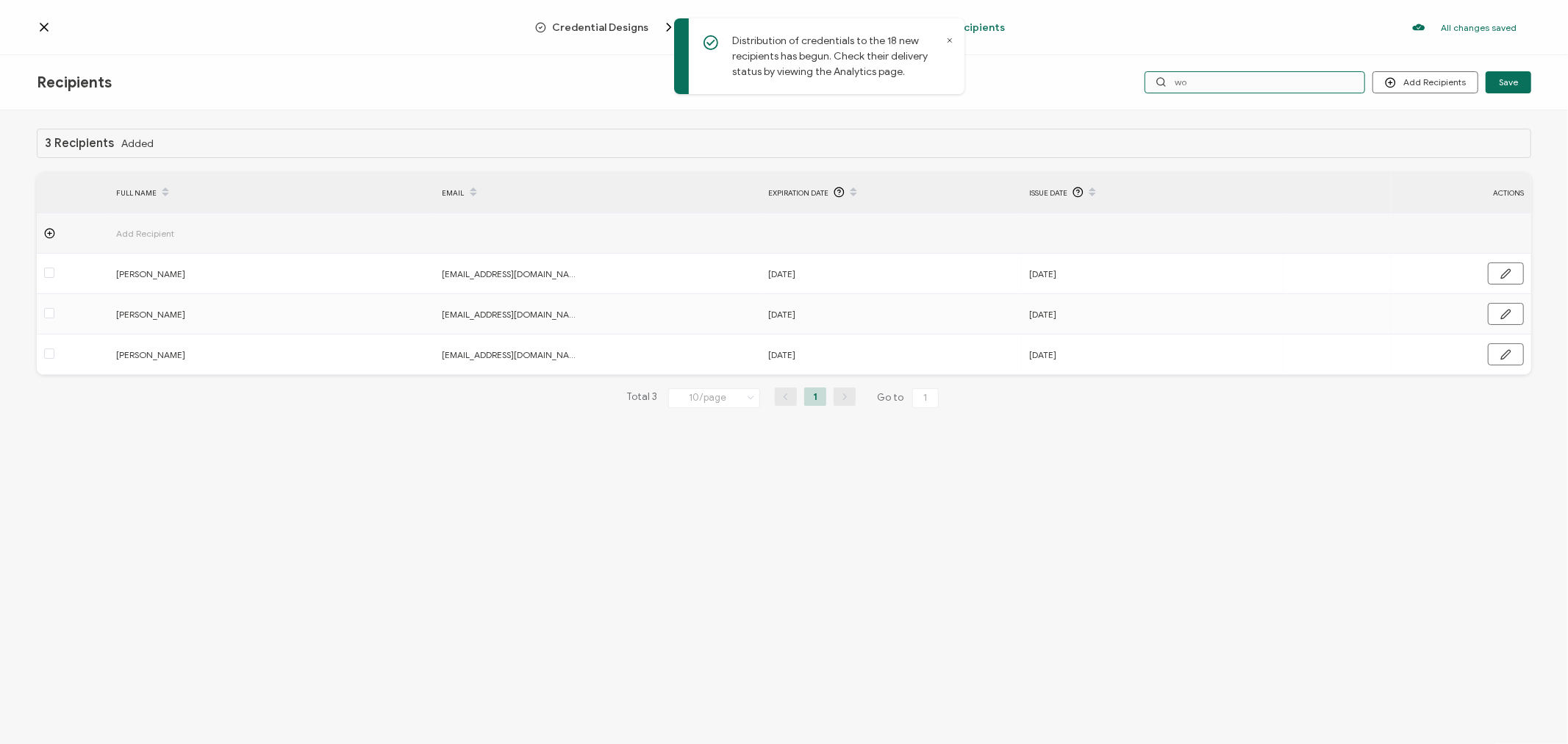
click at [1194, 77] on input "wo" at bounding box center [1255, 82] width 220 height 22
type input "wol"
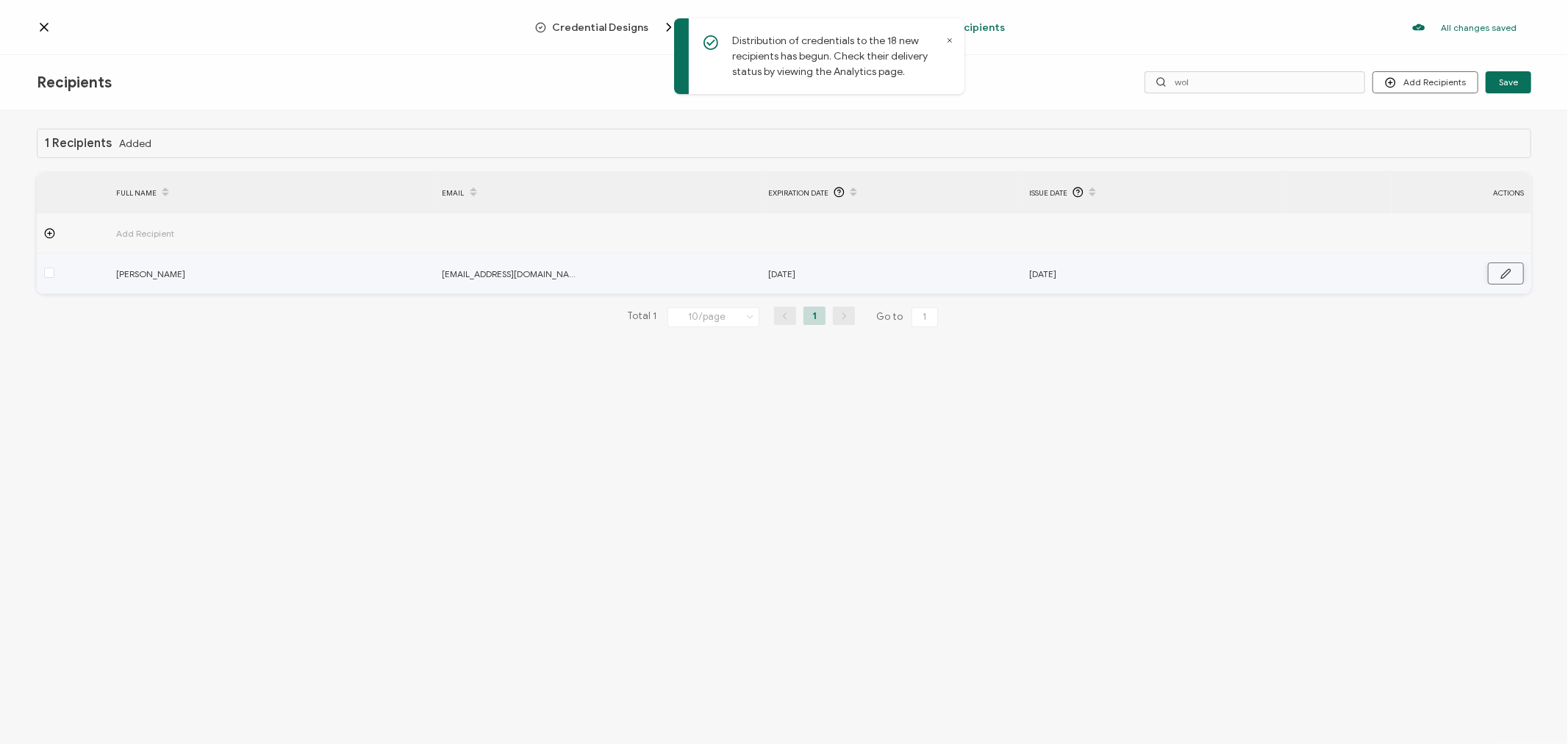
click at [1502, 274] on icon "button" at bounding box center [1506, 273] width 10 height 9
click at [864, 270] on input "August 31, 2025" at bounding box center [832, 274] width 129 height 23
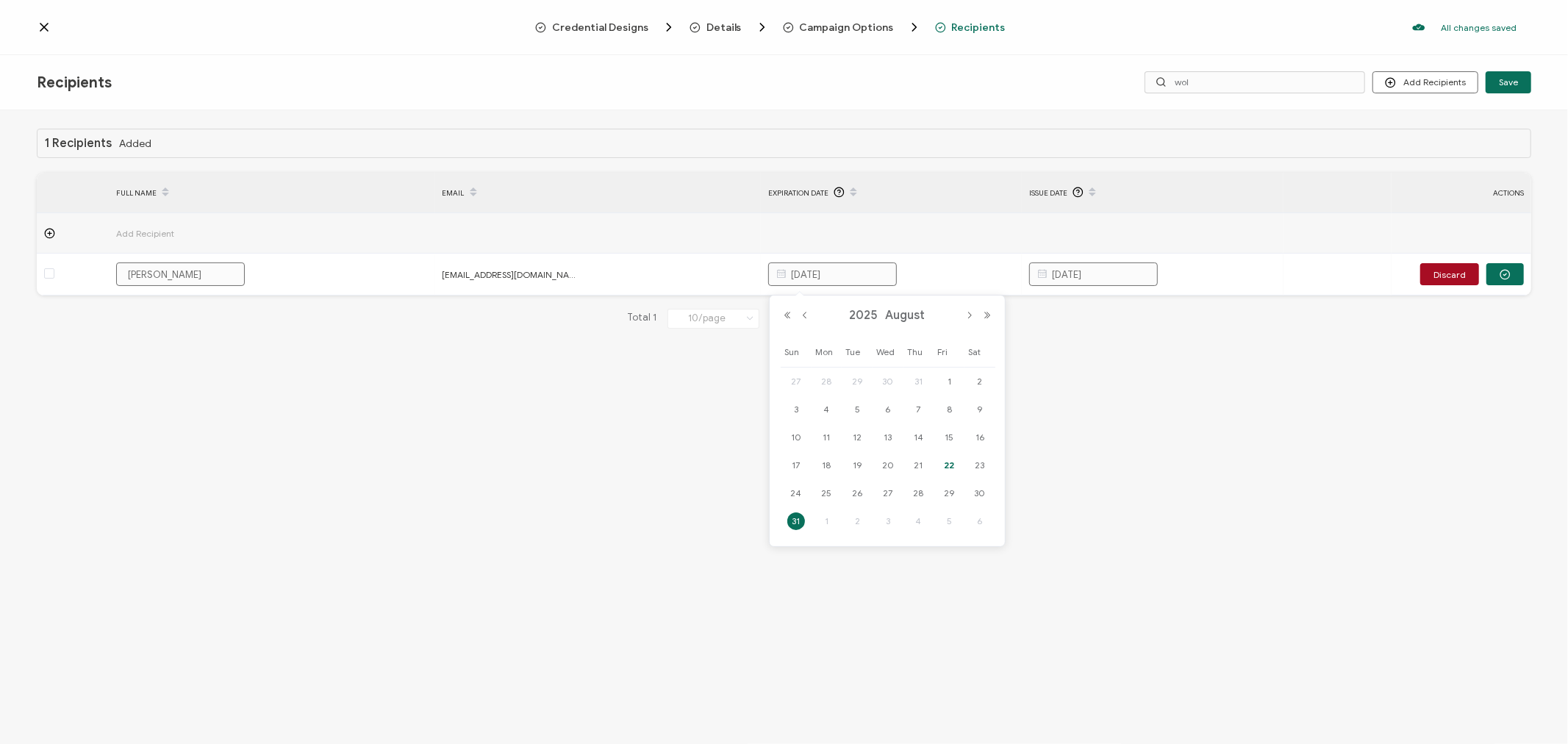
type input "August 31, 2026"
click at [1078, 375] on div "1 Recipients Added FULL NAME EMAIL Expiration Date Issue Date ACTIONS Add Recip…" at bounding box center [784, 428] width 1568 height 637
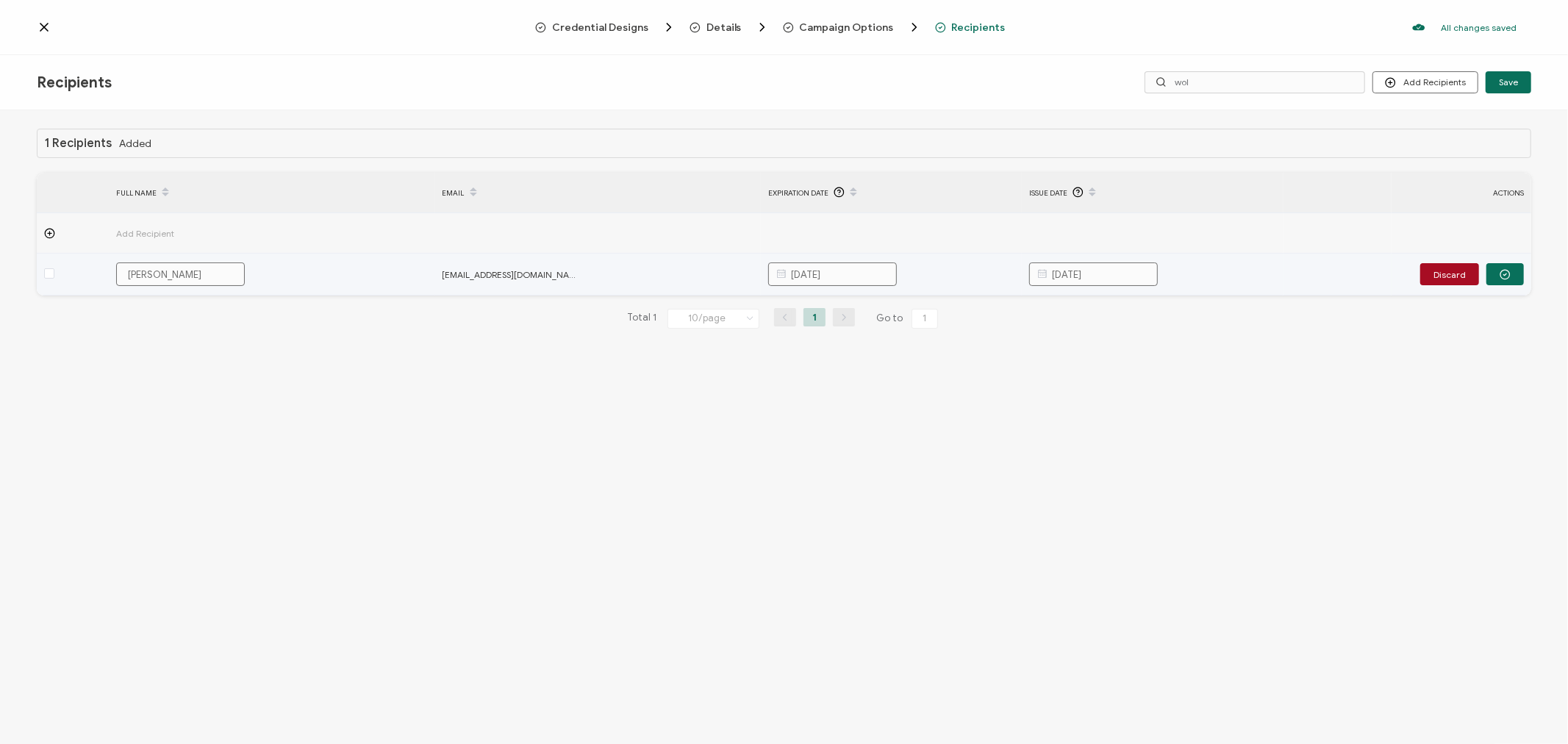
click at [1068, 276] on input "March 19, 2025" at bounding box center [1094, 274] width 129 height 23
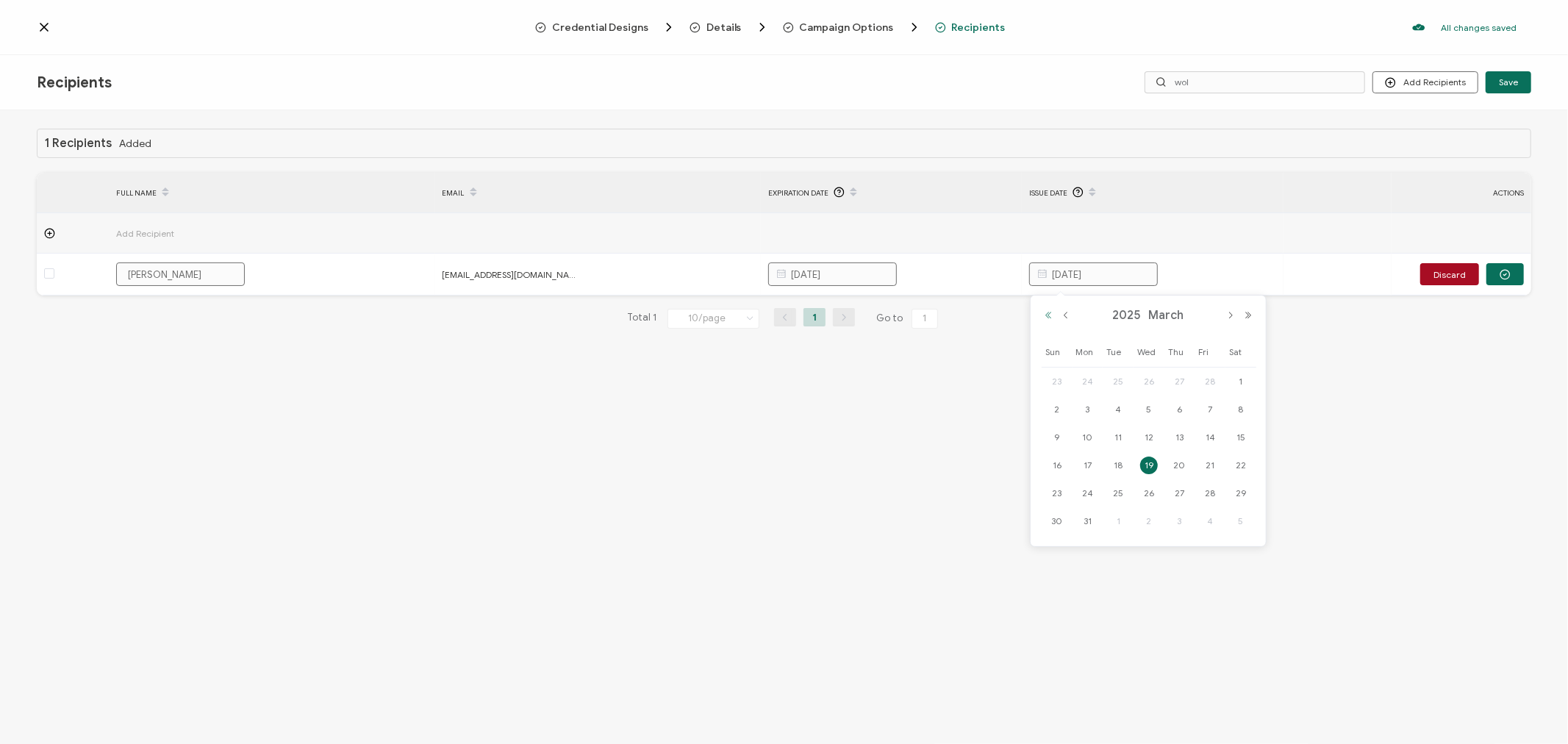
click at [1047, 314] on button "Previous Year" at bounding box center [1048, 315] width 18 height 11
click at [1232, 308] on div "2024 March" at bounding box center [1148, 315] width 218 height 22
click at [1231, 317] on button "Next Month" at bounding box center [1230, 315] width 18 height 11
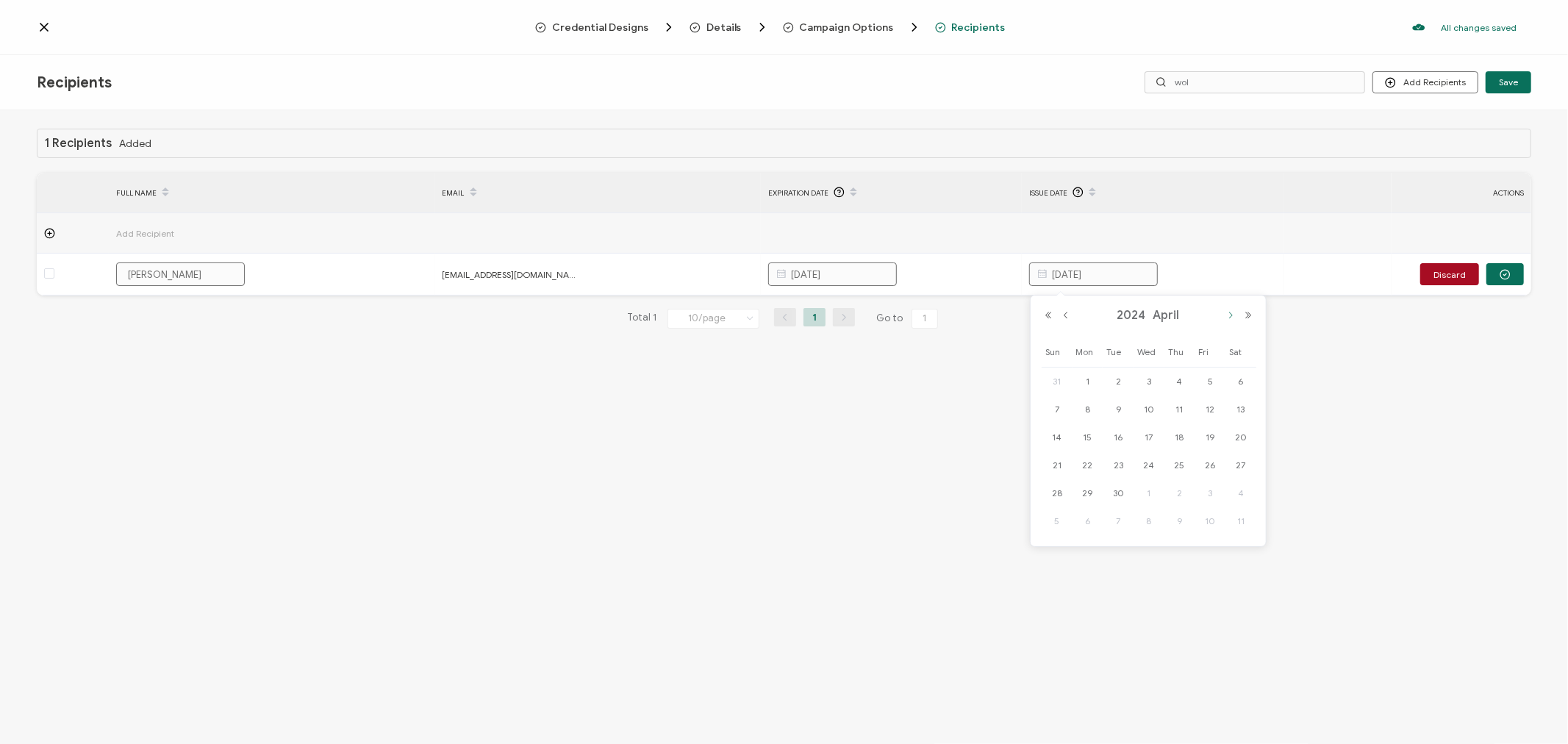
click at [1231, 317] on button "Next Month" at bounding box center [1230, 315] width 18 height 11
click at [1206, 495] on span "30" at bounding box center [1210, 494] width 18 height 18
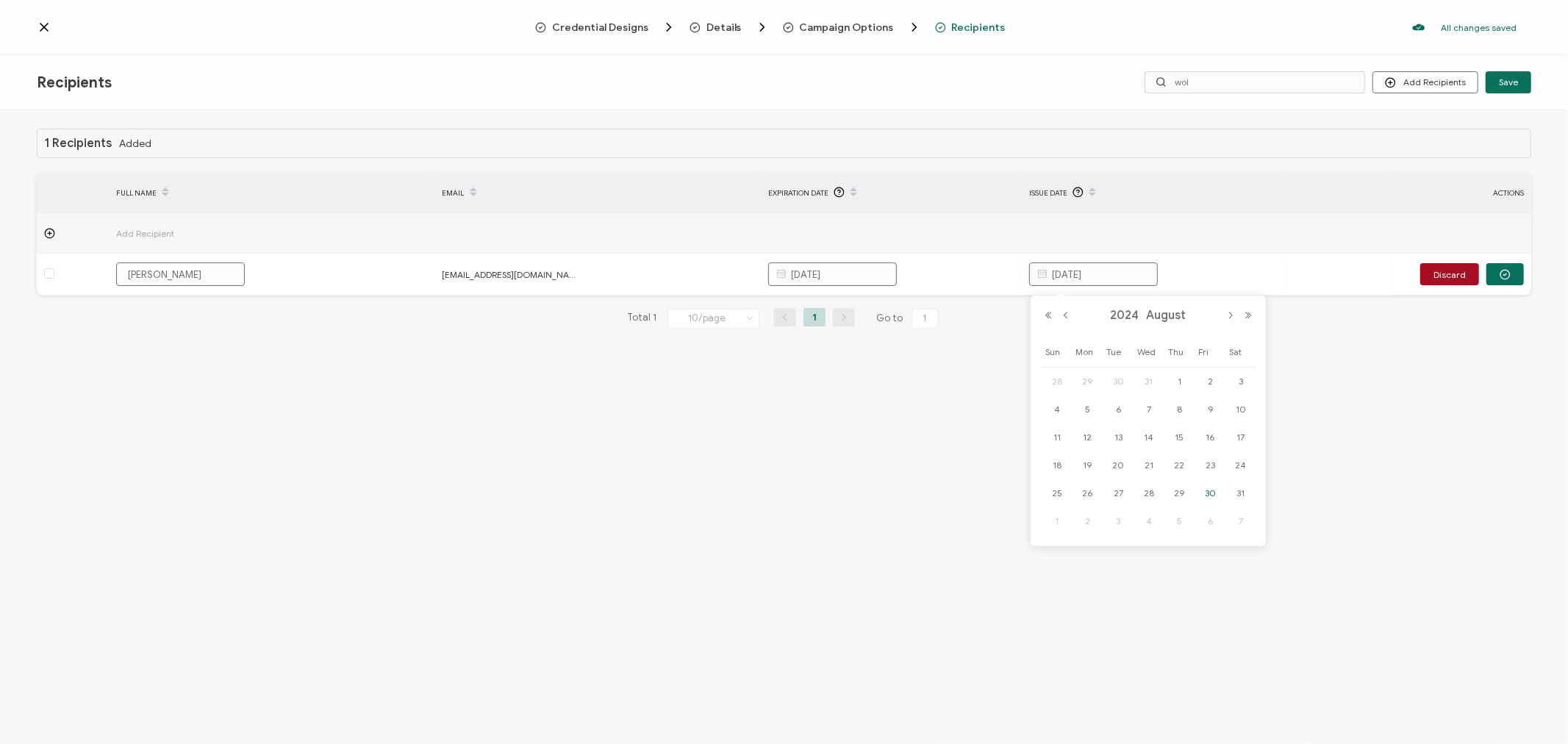
type input "August 30, 2024"
click at [981, 501] on div "1 Recipients Added FULL NAME EMAIL Expiration Date Issue Date ACTIONS Add Recip…" at bounding box center [784, 428] width 1568 height 637
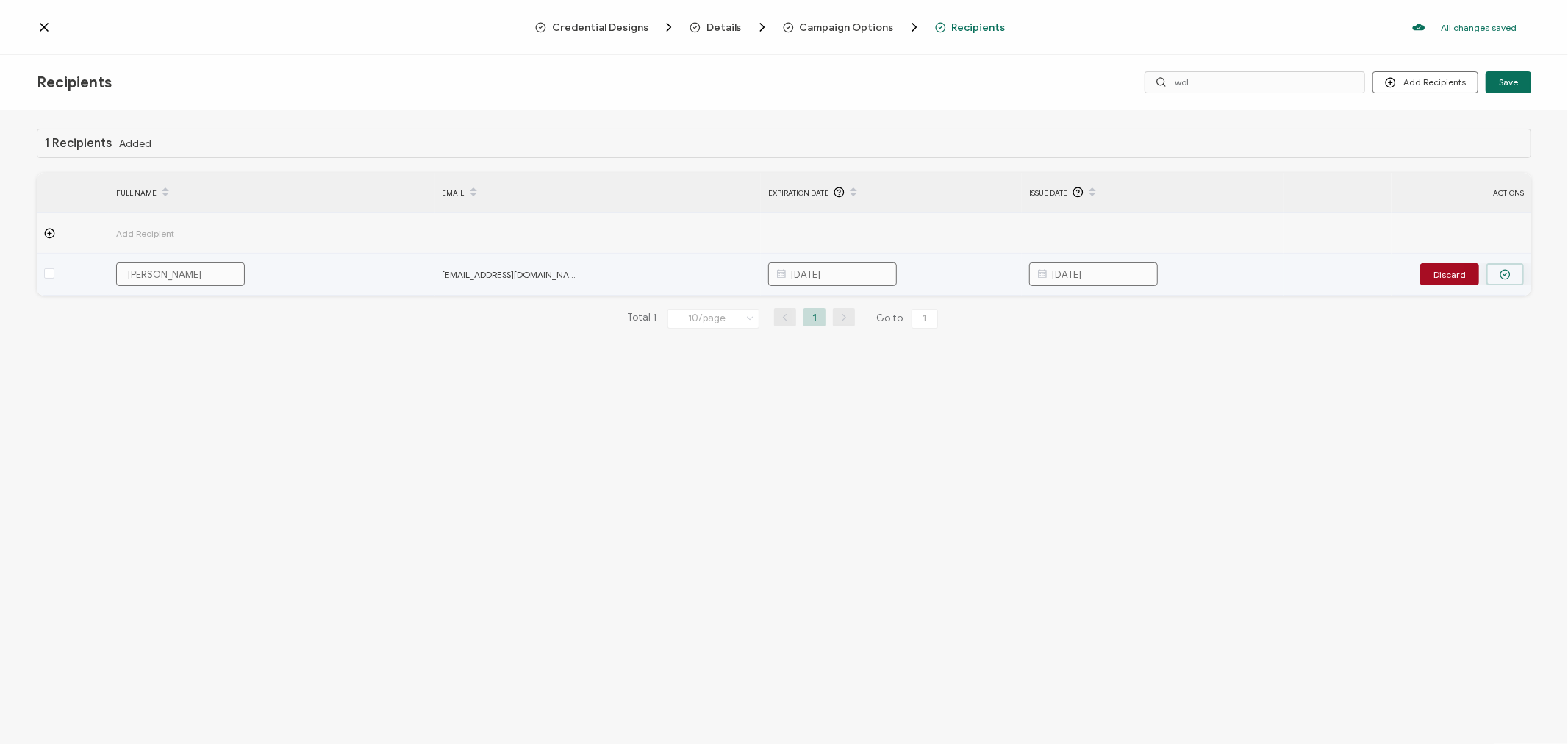
click at [1511, 278] on icon "button" at bounding box center [1506, 274] width 11 height 11
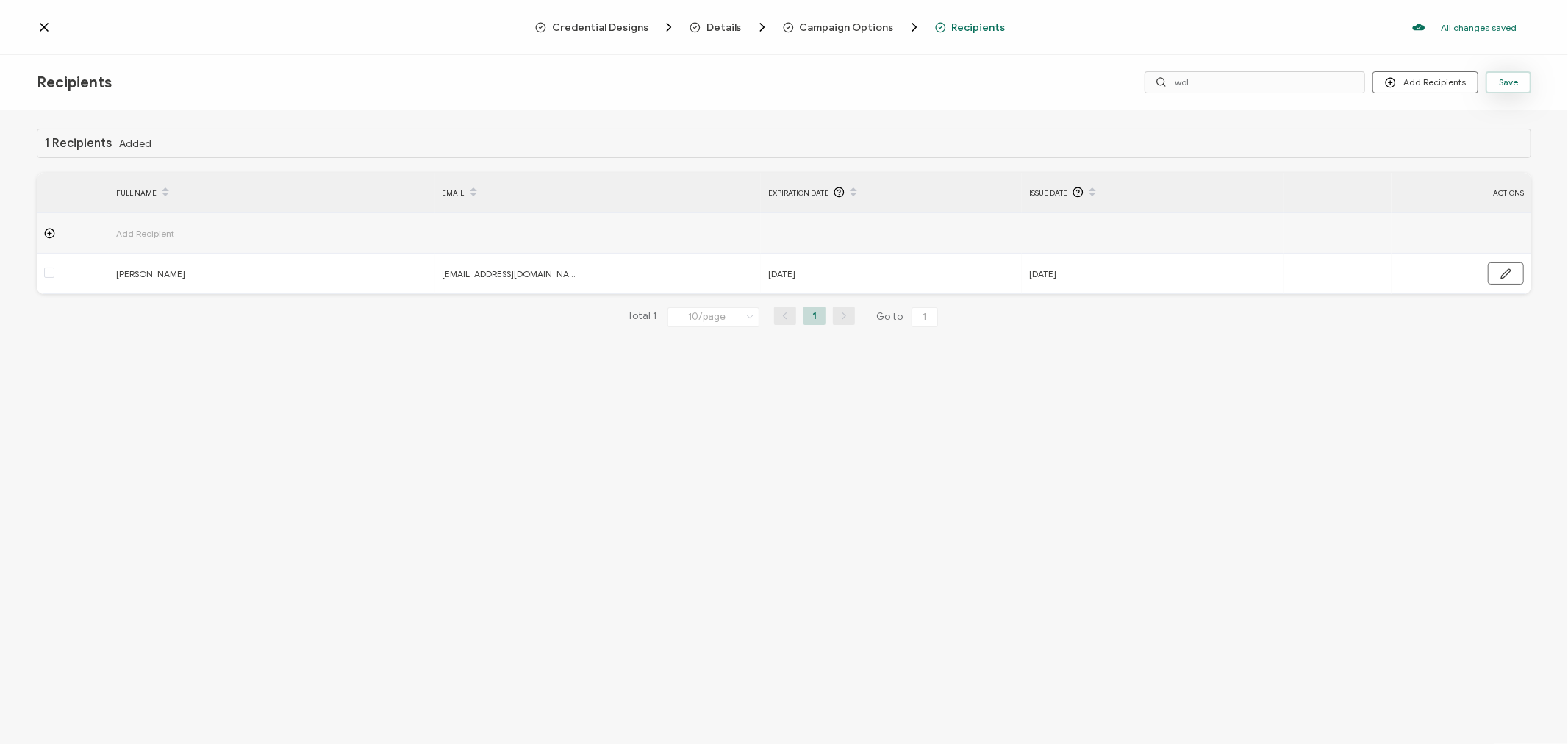
click at [1523, 78] on button "Save" at bounding box center [1509, 82] width 45 height 22
